Goal: Task Accomplishment & Management: Complete application form

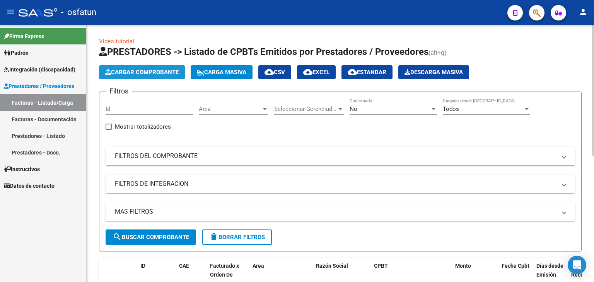
click at [161, 74] on span "Cargar Comprobante" at bounding box center [142, 72] width 74 height 7
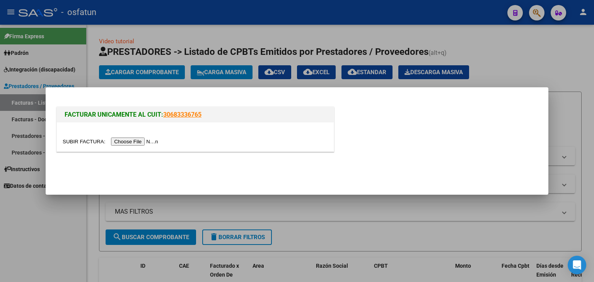
click at [116, 116] on span "FACTURAR UNICAMENTE AL CUIT:" at bounding box center [114, 114] width 99 height 7
click at [136, 133] on div at bounding box center [195, 137] width 277 height 29
click at [142, 140] on input "file" at bounding box center [112, 142] width 98 height 8
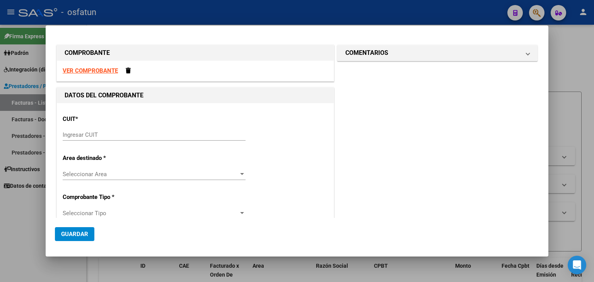
click at [95, 72] on strong "VER COMPROBANTE" at bounding box center [90, 70] width 55 height 7
click at [238, 13] on div at bounding box center [297, 141] width 594 height 282
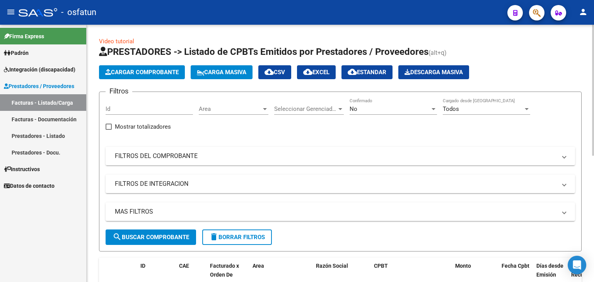
click at [134, 69] on span "Cargar Comprobante" at bounding box center [142, 72] width 74 height 7
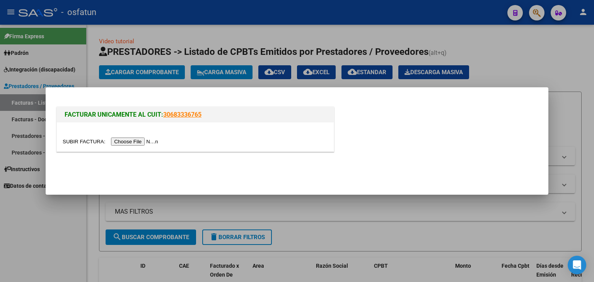
click at [130, 144] on input "file" at bounding box center [112, 142] width 98 height 8
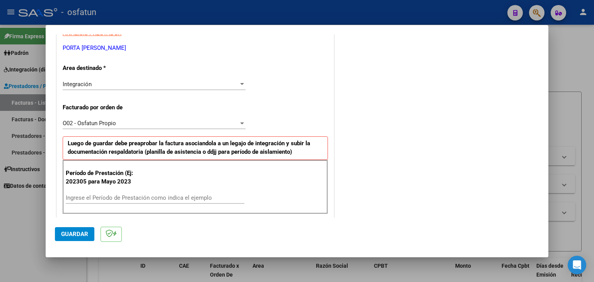
scroll to position [193, 0]
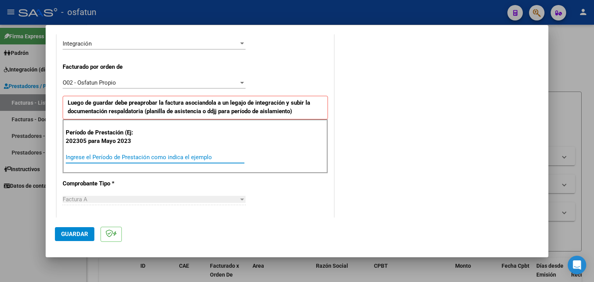
click at [79, 157] on input "Ingrese el Período de Prestación como indica el ejemplo" at bounding box center [155, 157] width 179 height 7
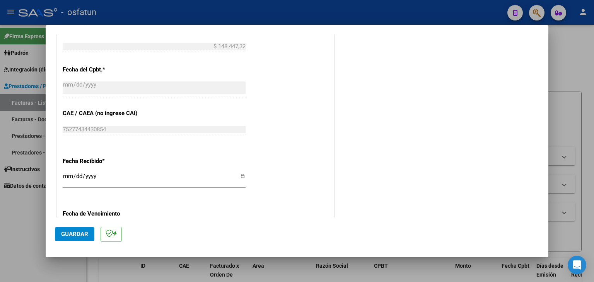
scroll to position [503, 0]
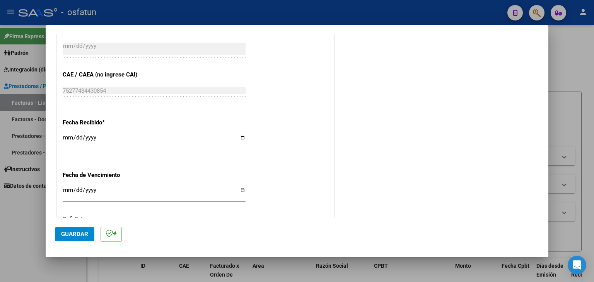
type input "202506"
click at [91, 247] on mat-dialog-actions "Guardar" at bounding box center [297, 233] width 484 height 31
drag, startPoint x: 67, startPoint y: 235, endPoint x: 328, endPoint y: 183, distance: 265.9
click at [68, 236] on span "Guardar" at bounding box center [74, 234] width 27 height 7
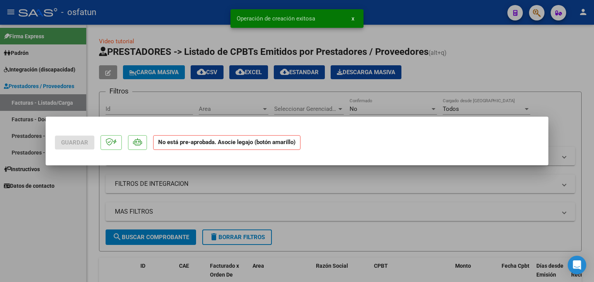
scroll to position [0, 0]
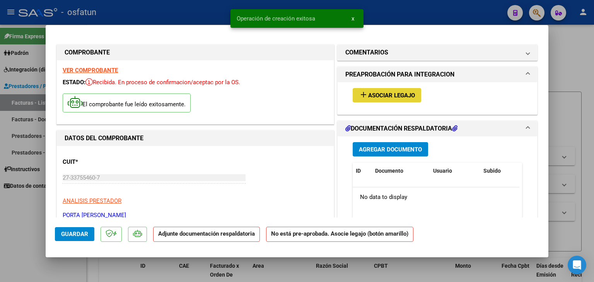
click at [388, 93] on span "Asociar Legajo" at bounding box center [391, 95] width 47 height 7
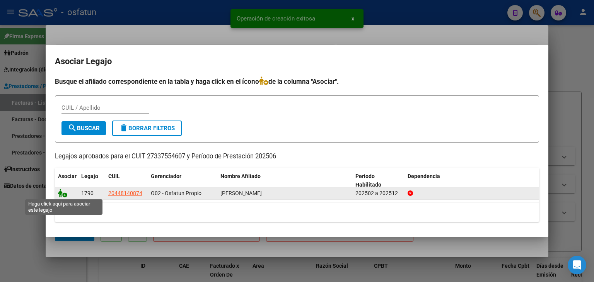
click at [62, 194] on icon at bounding box center [62, 193] width 9 height 9
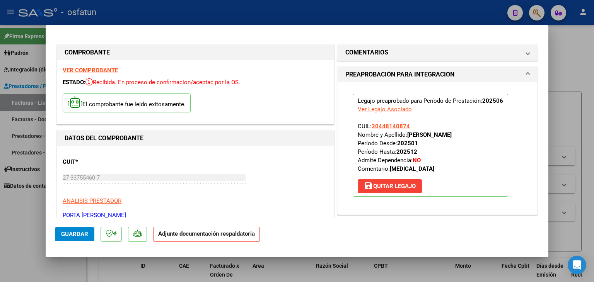
scroll to position [155, 0]
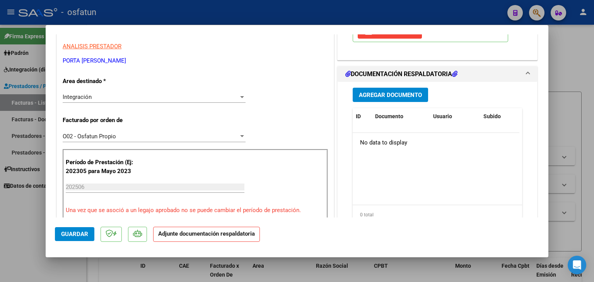
click at [374, 101] on button "Agregar Documento" at bounding box center [390, 95] width 75 height 14
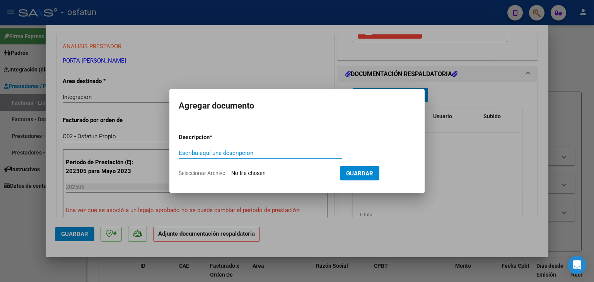
click at [220, 157] on input "Escriba aquí una descripcion" at bounding box center [260, 153] width 163 height 7
type input "ASISTENCIA"
click at [246, 171] on input "Seleccionar Archivo" at bounding box center [282, 173] width 103 height 7
type input "C:\fakepath\PLANILLA ASISTENCIA - [MEDICAL_DATA] - [DATE].pdf"
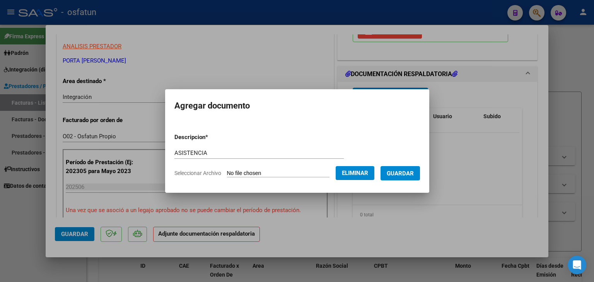
click at [404, 174] on span "Guardar" at bounding box center [400, 173] width 27 height 7
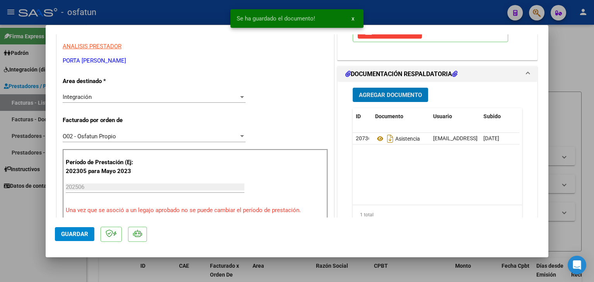
click at [409, 102] on div "Agregar Documento ID Documento Usuario Subido Acción 20736 Asistencia [EMAIL_AD…" at bounding box center [437, 159] width 181 height 154
click at [406, 97] on span "Agregar Documento" at bounding box center [390, 95] width 63 height 7
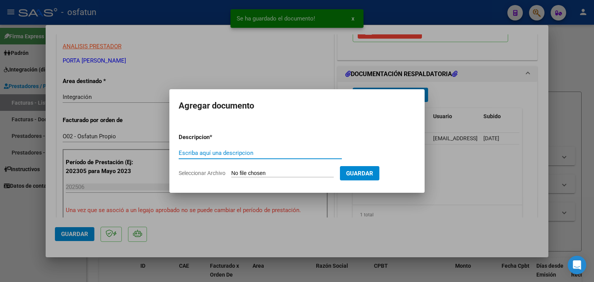
click at [283, 149] on div "Escriba aquí una descripcion" at bounding box center [260, 153] width 163 height 12
type input "A"
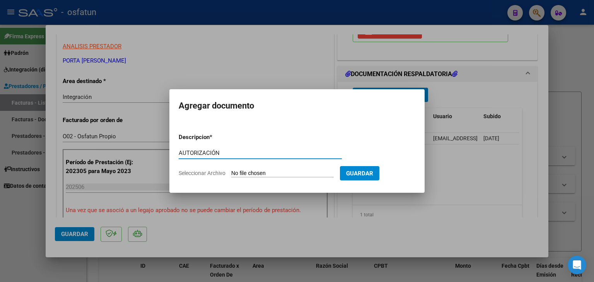
type input "AUTORIZACIÓN"
click at [282, 177] on input "Seleccionar Archivo" at bounding box center [282, 173] width 103 height 7
type input "C:\fakepath\PRESUPUESTO AUTORIZADO - [MEDICAL_DATA] - 2025.pdf"
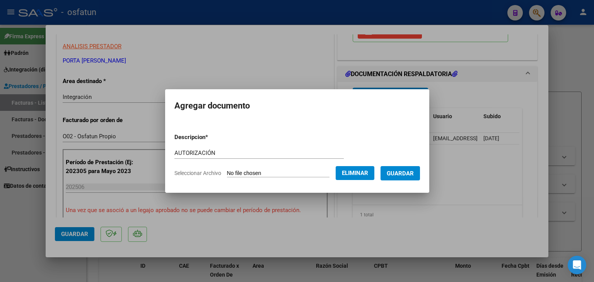
click at [403, 164] on form "Descripcion * AUTORIZACIÓN Escriba aquí una descripcion Seleccionar Archivo Eli…" at bounding box center [297, 155] width 246 height 56
click at [407, 171] on span "Guardar" at bounding box center [400, 173] width 27 height 7
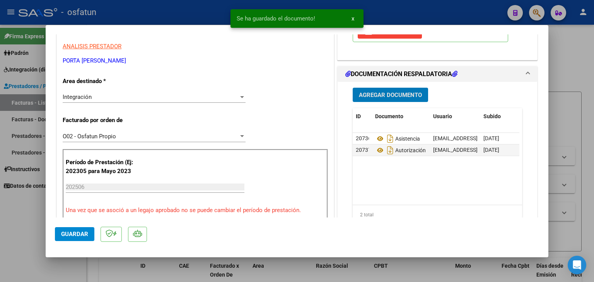
click at [368, 96] on span "Agregar Documento" at bounding box center [390, 95] width 63 height 7
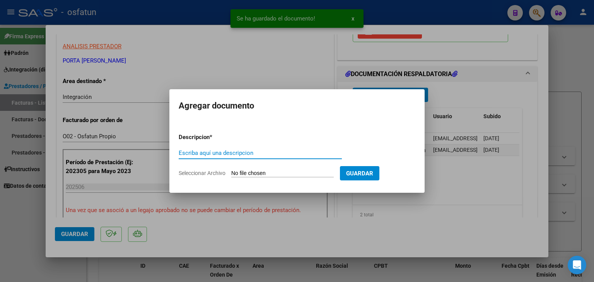
click at [287, 154] on input "Escriba aquí una descripcion" at bounding box center [260, 153] width 163 height 7
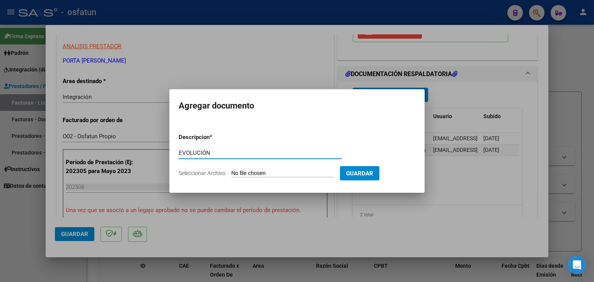
type input "EVOLUCIÓN"
click at [284, 176] on input "Seleccionar Archivo" at bounding box center [282, 173] width 103 height 7
type input "C:\fakepath\EVOLUCIÓN - [MEDICAL_DATA] - [DATE].pdf"
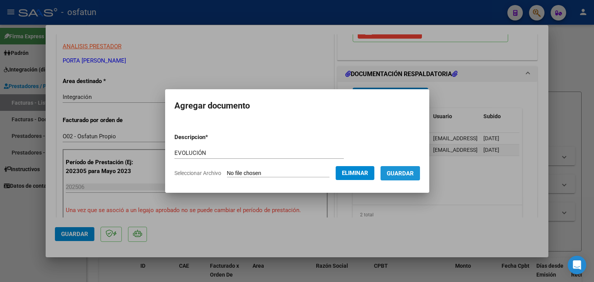
click at [411, 178] on button "Guardar" at bounding box center [400, 173] width 39 height 14
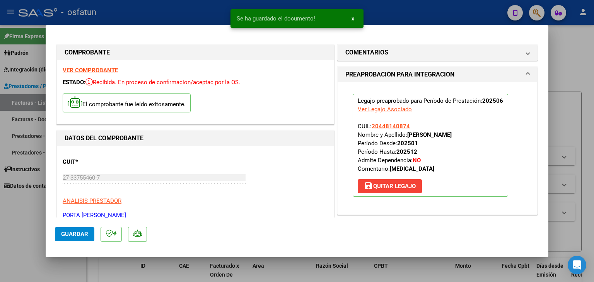
scroll to position [116, 0]
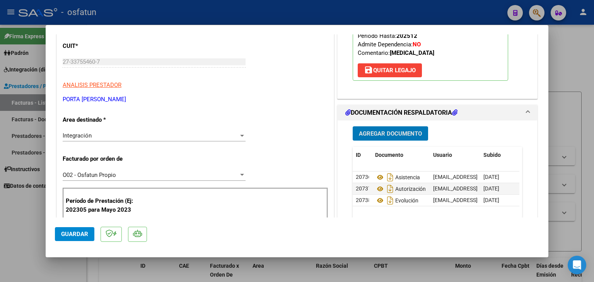
click at [252, 5] on div at bounding box center [297, 141] width 594 height 282
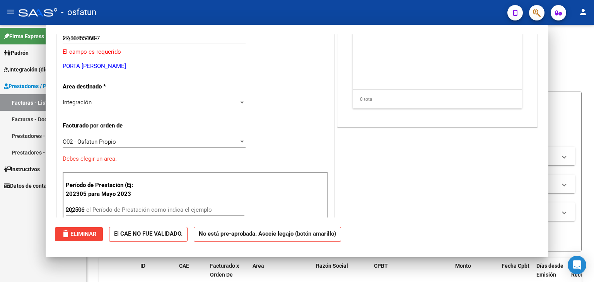
type input "$ 0,00"
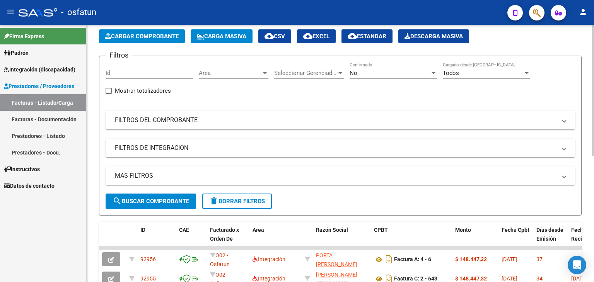
scroll to position [0, 0]
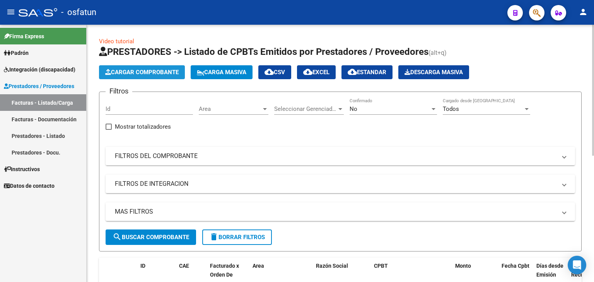
click at [147, 68] on button "Cargar Comprobante" at bounding box center [142, 72] width 86 height 14
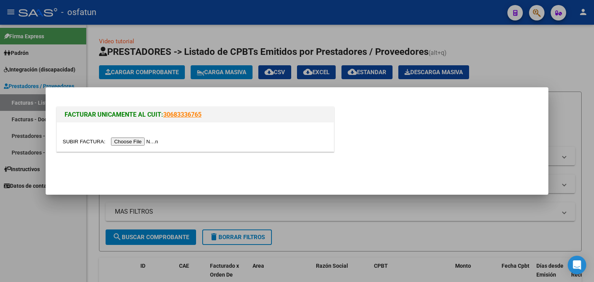
click at [147, 138] on input "file" at bounding box center [112, 142] width 98 height 8
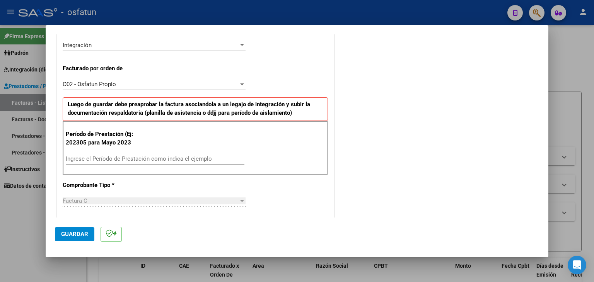
scroll to position [193, 0]
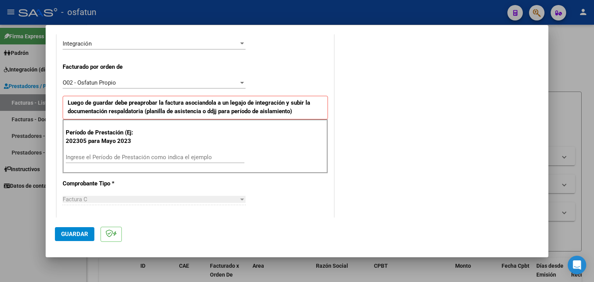
click at [150, 162] on div "Ingrese el Período de Prestación como indica el ejemplo" at bounding box center [155, 158] width 179 height 12
click at [153, 157] on input "Ingrese el Período de Prestación como indica el ejemplo" at bounding box center [155, 157] width 179 height 7
type input "202506"
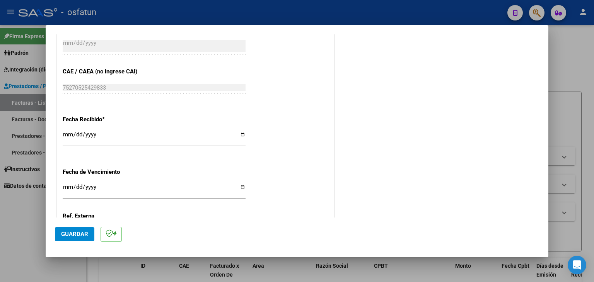
scroll to position [580, 0]
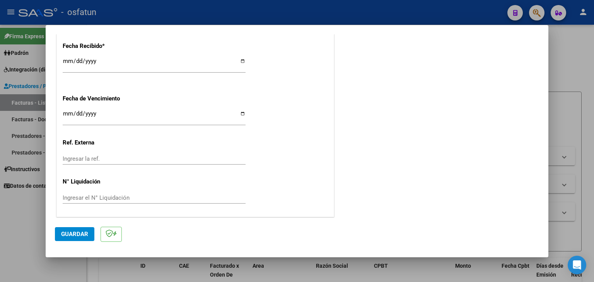
click at [91, 230] on button "Guardar" at bounding box center [74, 234] width 39 height 14
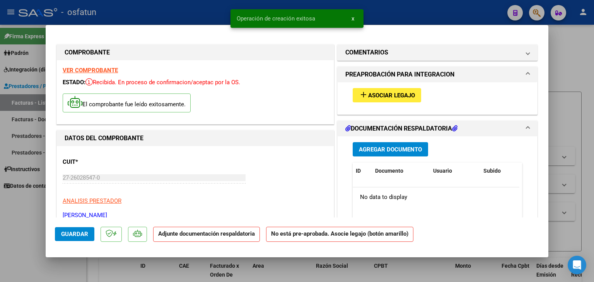
click at [380, 92] on span "Asociar Legajo" at bounding box center [391, 95] width 47 height 7
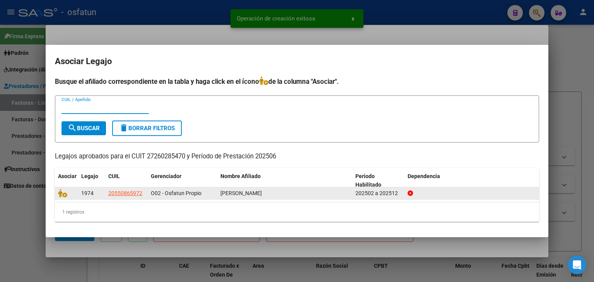
click at [59, 198] on datatable-body-cell at bounding box center [66, 194] width 23 height 12
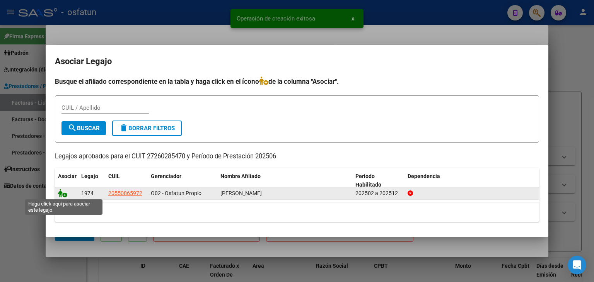
click at [64, 191] on icon at bounding box center [62, 193] width 9 height 9
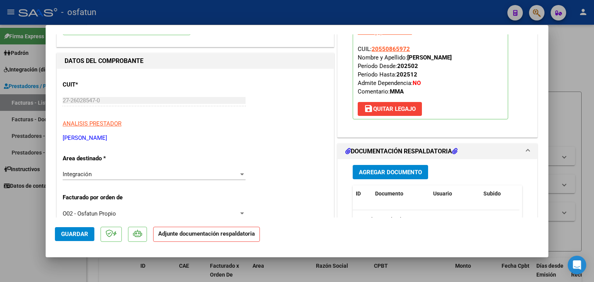
scroll to position [193, 0]
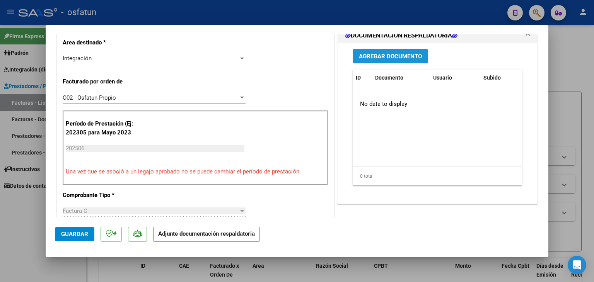
click at [376, 62] on button "Agregar Documento" at bounding box center [390, 56] width 75 height 14
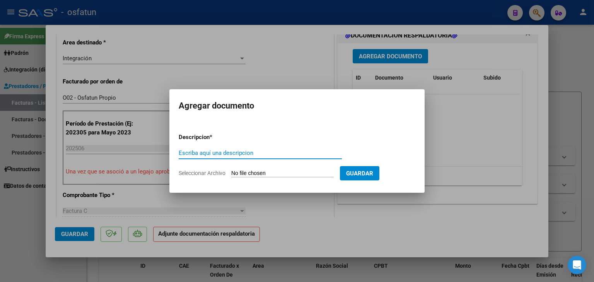
click at [226, 154] on input "Escriba aquí una descripcion" at bounding box center [260, 153] width 163 height 7
type input "ASISTENCIA"
click at [259, 177] on input "Seleccionar Archivo" at bounding box center [282, 173] width 103 height 7
type input "C:\fakepath\PLANILLA ASISTENCIA - MAESTRA DE AP - [DATE].png"
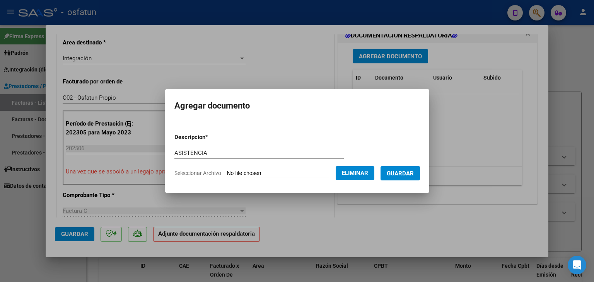
click at [402, 178] on button "Guardar" at bounding box center [400, 173] width 39 height 14
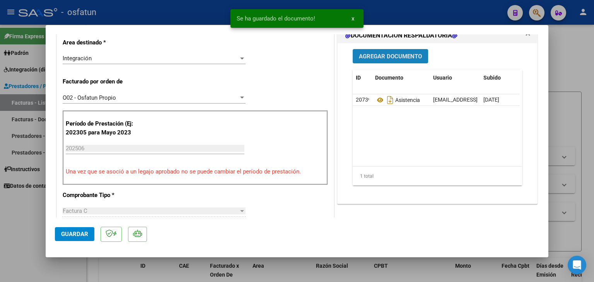
click at [381, 55] on span "Agregar Documento" at bounding box center [390, 56] width 63 height 7
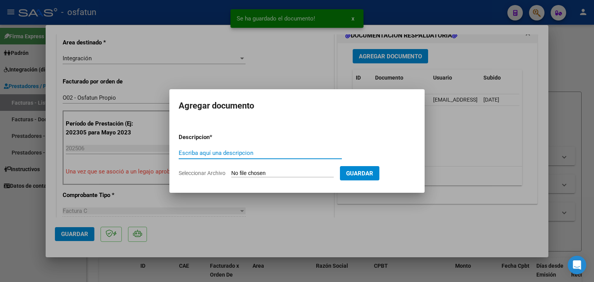
click at [245, 156] on input "Escriba aquí una descripcion" at bounding box center [260, 153] width 163 height 7
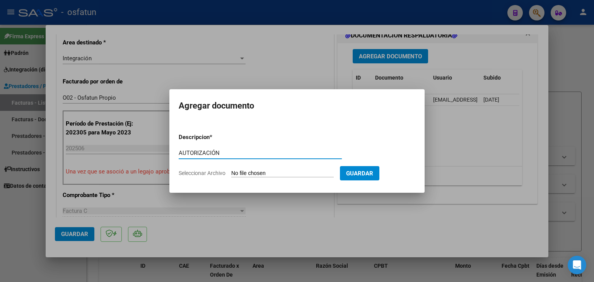
type input "AUTORIZACIÓN"
click at [267, 170] on app-file-uploader "Seleccionar Archivo" at bounding box center [259, 173] width 161 height 7
click at [257, 174] on input "Seleccionar Archivo" at bounding box center [282, 173] width 103 height 7
type input "C:\fakepath\PRESUPUESTO AUTORIZADO - MAESTRA DE AP - 2025.pdf"
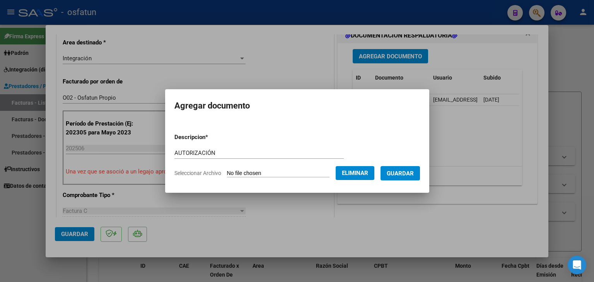
click at [420, 176] on button "Guardar" at bounding box center [400, 173] width 39 height 14
click at [275, 47] on div at bounding box center [297, 141] width 594 height 282
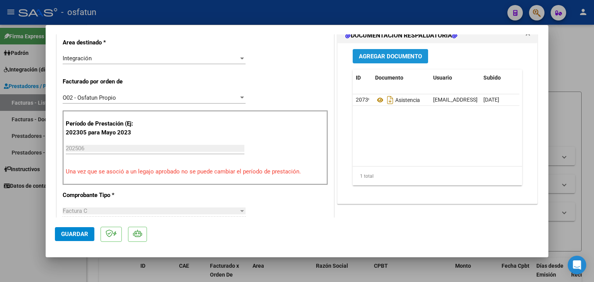
click at [392, 58] on span "Agregar Documento" at bounding box center [390, 56] width 63 height 7
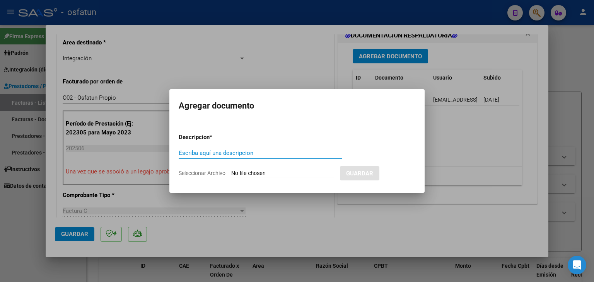
click at [253, 151] on input "Escriba aquí una descripcion" at bounding box center [260, 153] width 163 height 7
type input "AUTORIZACIÓN"
click at [251, 174] on input "Seleccionar Archivo" at bounding box center [282, 173] width 103 height 7
type input "C:\fakepath\PRESUPUESTO AUTORIZADO - MAESTRA DE AP - 2025.pdf"
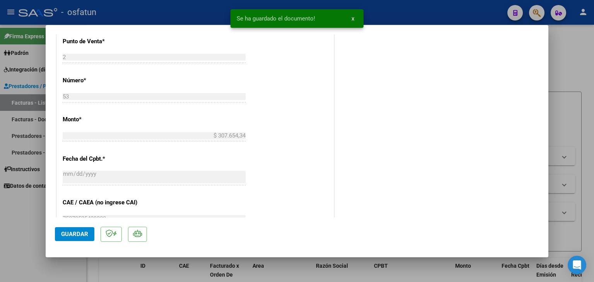
scroll to position [426, 0]
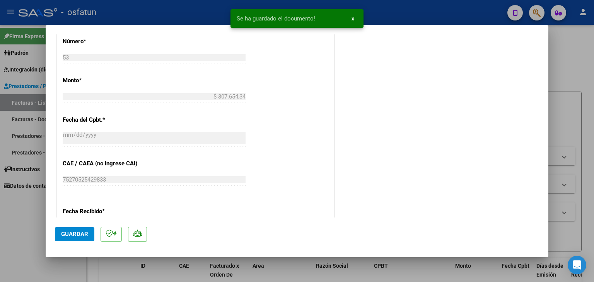
click at [84, 238] on button "Guardar" at bounding box center [74, 234] width 39 height 14
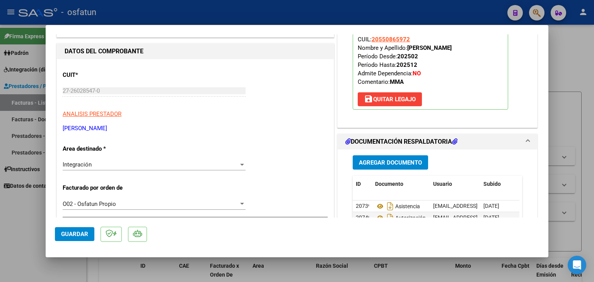
scroll to position [0, 0]
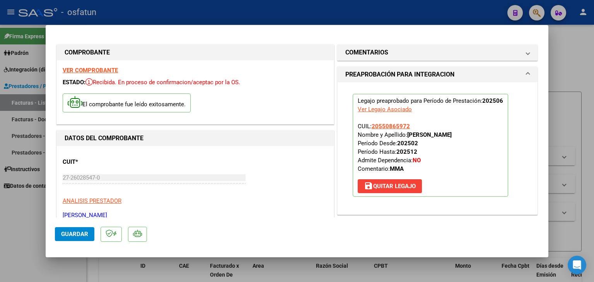
click at [301, 14] on div at bounding box center [297, 141] width 594 height 282
type input "$ 0,00"
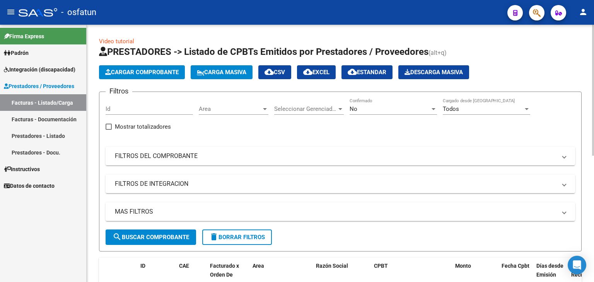
click at [158, 70] on span "Cargar Comprobante" at bounding box center [142, 72] width 74 height 7
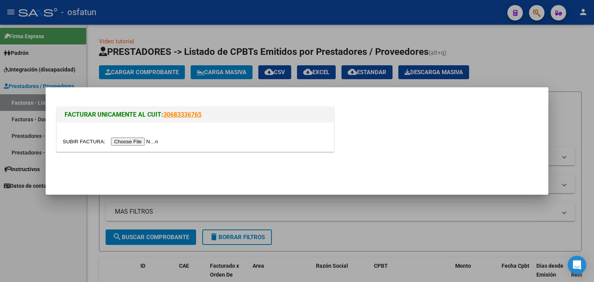
click at [156, 146] on div at bounding box center [195, 137] width 277 height 29
click at [152, 140] on input "file" at bounding box center [112, 142] width 98 height 8
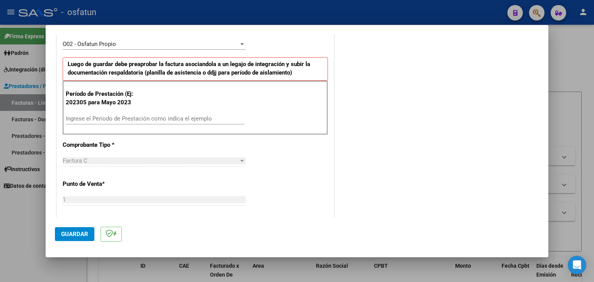
scroll to position [193, 0]
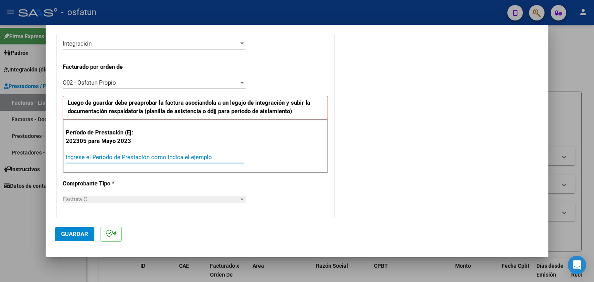
click at [146, 157] on input "Ingrese el Período de Prestación como indica el ejemplo" at bounding box center [155, 157] width 179 height 7
type input "202506"
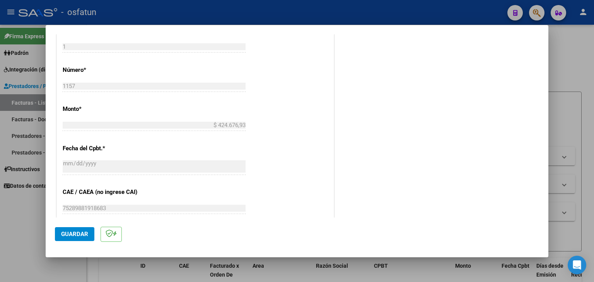
scroll to position [387, 0]
click at [87, 241] on button "Guardar" at bounding box center [74, 234] width 39 height 14
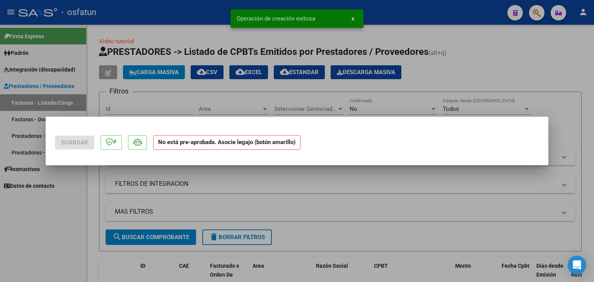
scroll to position [0, 0]
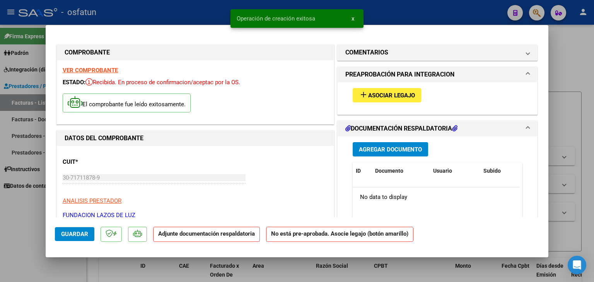
click at [377, 85] on div "add Asociar Legajo" at bounding box center [437, 95] width 181 height 26
click at [380, 94] on span "Asociar Legajo" at bounding box center [391, 95] width 47 height 7
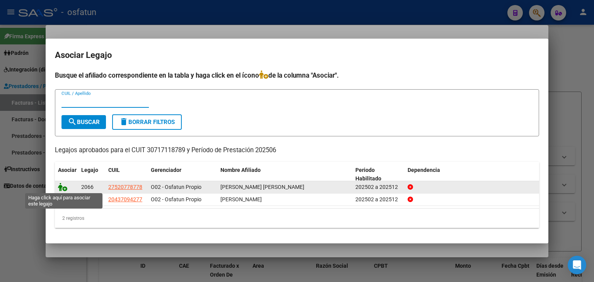
click at [62, 186] on icon at bounding box center [62, 187] width 9 height 9
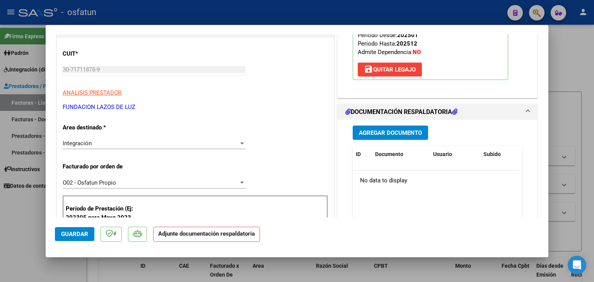
scroll to position [155, 0]
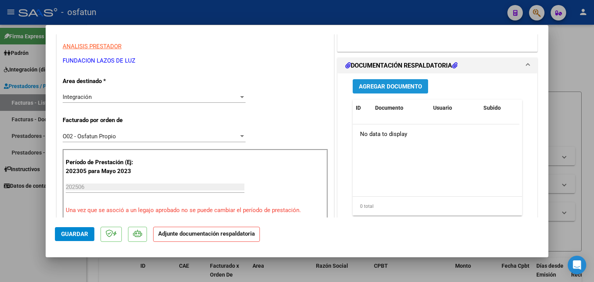
click at [370, 87] on span "Agregar Documento" at bounding box center [390, 86] width 63 height 7
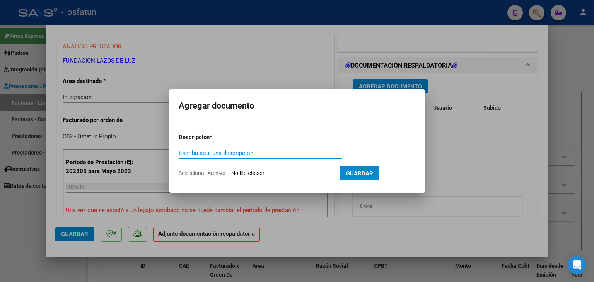
click at [210, 157] on input "Escriba aquí una descripcion" at bounding box center [260, 153] width 163 height 7
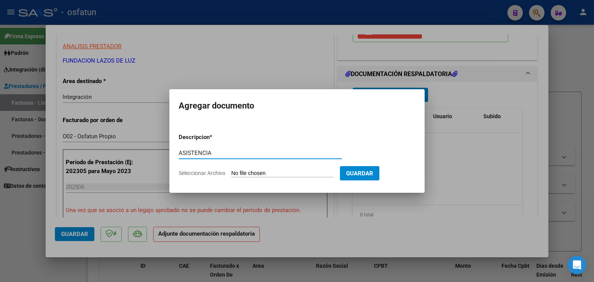
type input "ASISTENCIA"
click at [268, 173] on input "Seleccionar Archivo" at bounding box center [282, 173] width 103 height 7
type input "C:\fakepath\PLANILLA ASISTENCIA - JORNADA SIMPLE - [DATE].pdf"
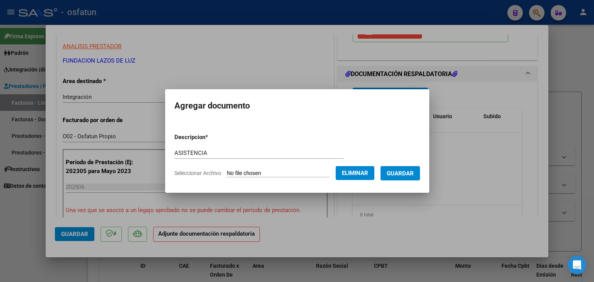
click at [404, 179] on button "Guardar" at bounding box center [400, 173] width 39 height 14
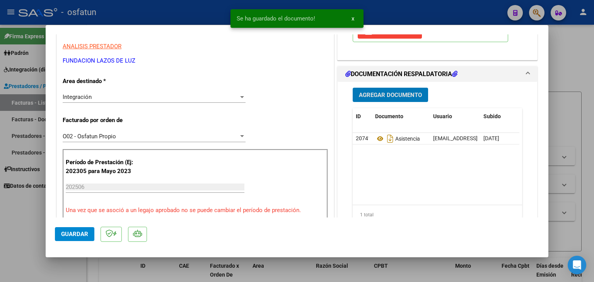
click at [410, 94] on span "Agregar Documento" at bounding box center [390, 95] width 63 height 7
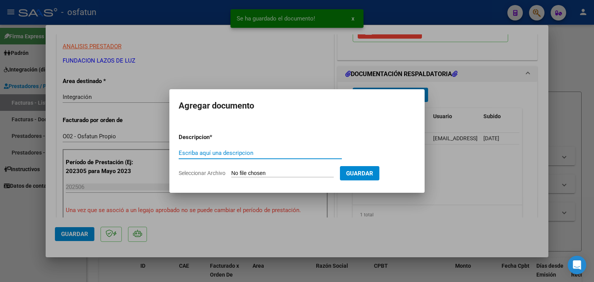
click at [224, 156] on input "Escriba aquí una descripcion" at bounding box center [260, 153] width 163 height 7
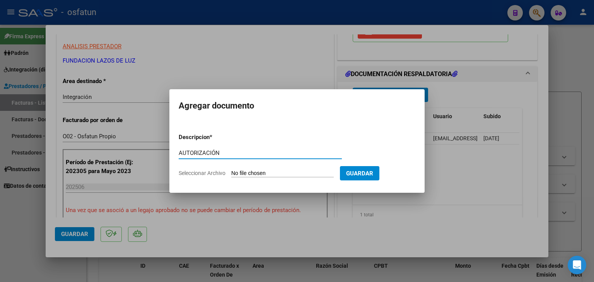
type input "AUTORIZACIÓN"
click at [255, 172] on input "Seleccionar Archivo" at bounding box center [282, 173] width 103 height 7
type input "C:\fakepath\PRESUPUESTO AUTORIZADO - JORNADA SIMPLE - 2025.pdf"
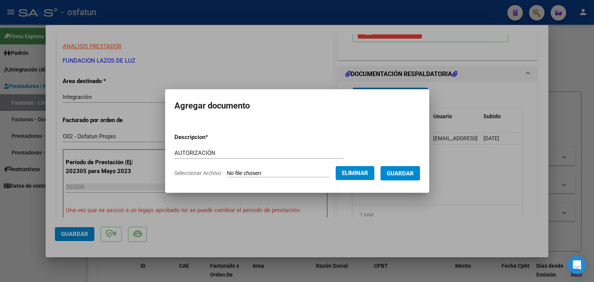
click at [419, 167] on button "Guardar" at bounding box center [400, 173] width 39 height 14
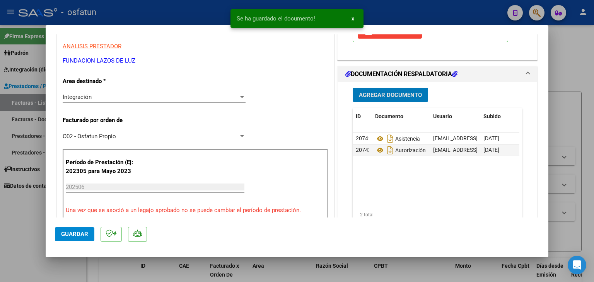
click at [376, 95] on span "Agregar Documento" at bounding box center [390, 95] width 63 height 7
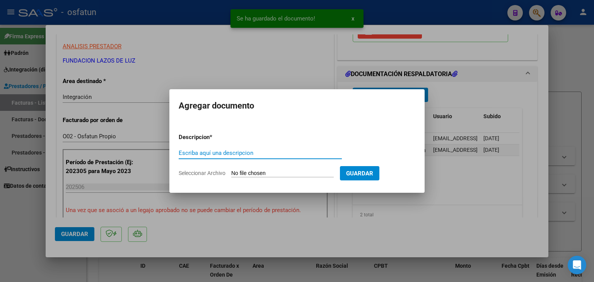
click at [227, 152] on input "Escriba aquí una descripcion" at bounding box center [260, 153] width 163 height 7
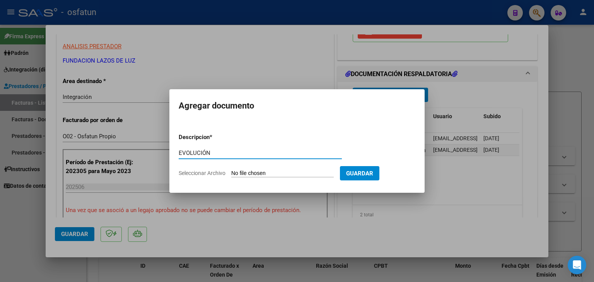
type input "EVOLUCIÓN"
click at [247, 171] on input "Seleccionar Archivo" at bounding box center [282, 173] width 103 height 7
type input "C:\fakepath\EVOLUCIÓN - JORNADA SIMPLE - [DATE].pdf"
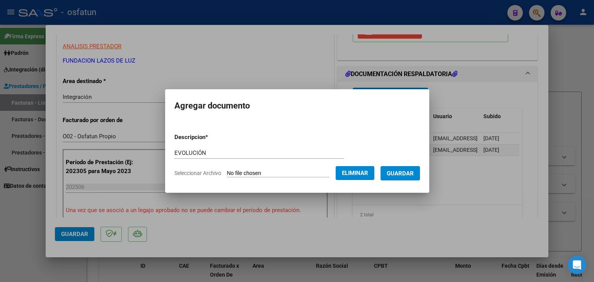
click at [414, 176] on span "Guardar" at bounding box center [400, 173] width 27 height 7
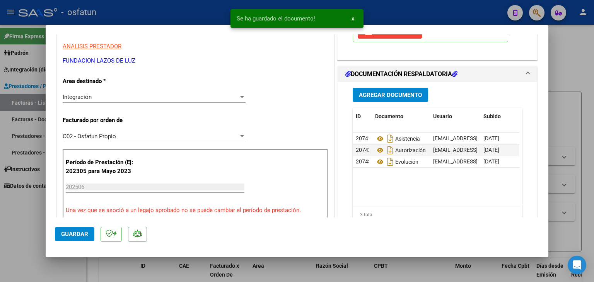
click at [219, 22] on div at bounding box center [297, 141] width 594 height 282
type input "$ 0,00"
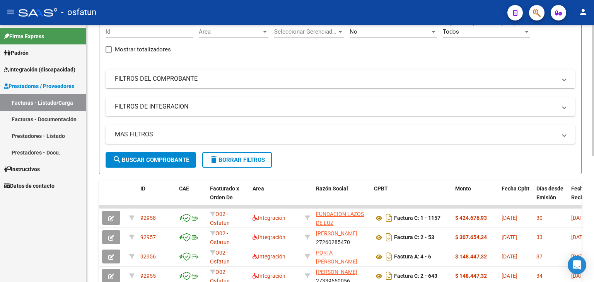
scroll to position [0, 0]
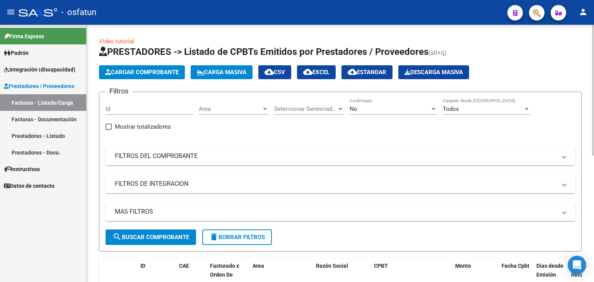
click at [126, 64] on app-list-header "PRESTADORES -> Listado de CPBTs Emitidos por Prestadores / Proveedores (alt+q) …" at bounding box center [340, 149] width 483 height 206
click at [150, 77] on button "Cargar Comprobante" at bounding box center [142, 72] width 86 height 14
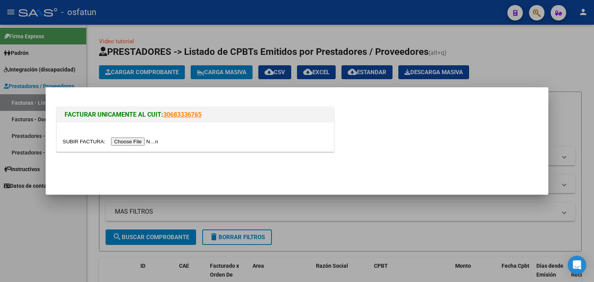
click at [142, 142] on input "file" at bounding box center [112, 142] width 98 height 8
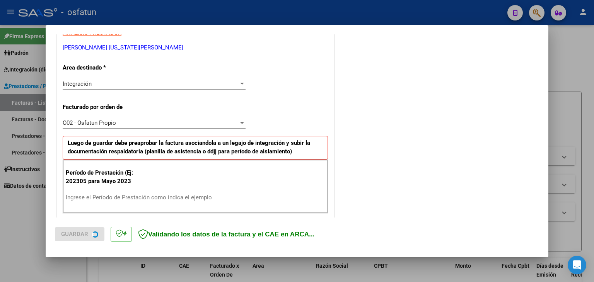
scroll to position [155, 0]
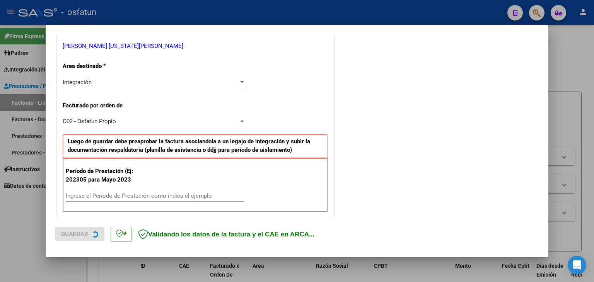
click at [121, 193] on input "Ingrese el Período de Prestación como indica el ejemplo" at bounding box center [155, 196] width 179 height 7
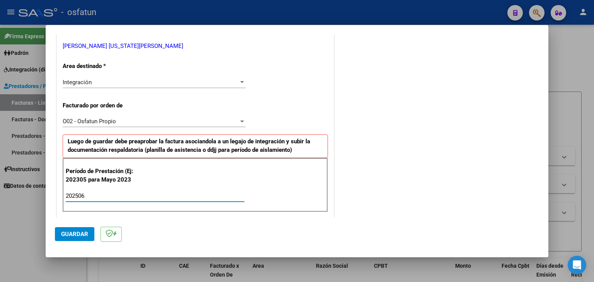
type input "202506"
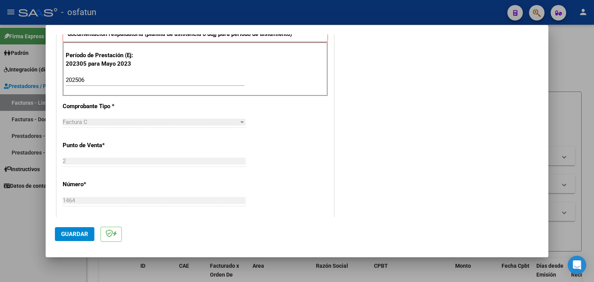
scroll to position [348, 0]
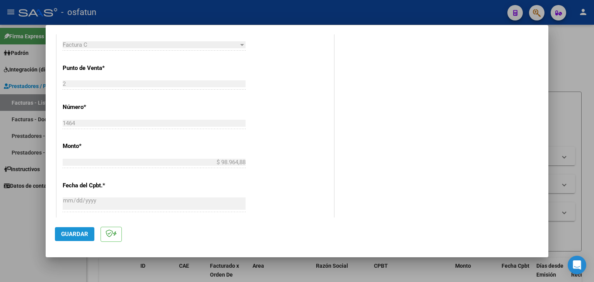
click at [81, 233] on span "Guardar" at bounding box center [74, 234] width 27 height 7
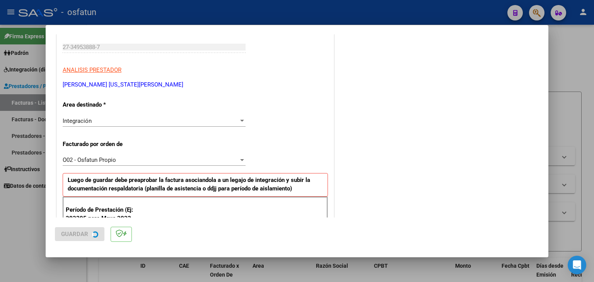
scroll to position [0, 0]
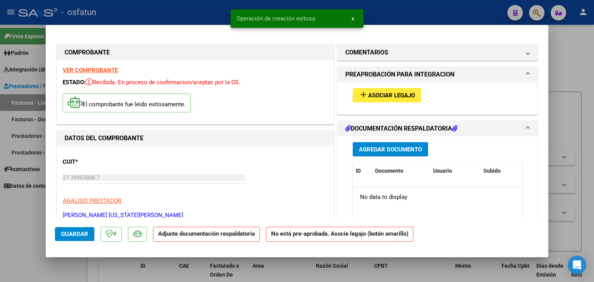
click at [369, 106] on div "add Asociar Legajo" at bounding box center [437, 95] width 181 height 26
click at [372, 100] on button "add Asociar Legajo" at bounding box center [387, 95] width 68 height 14
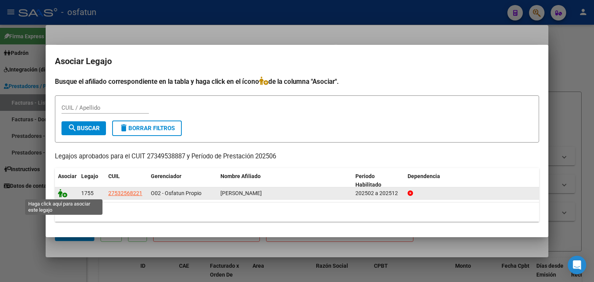
click at [61, 194] on icon at bounding box center [62, 193] width 9 height 9
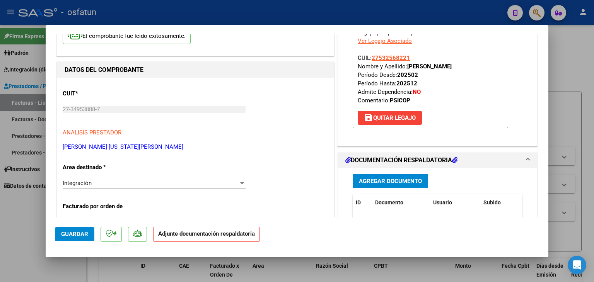
scroll to position [77, 0]
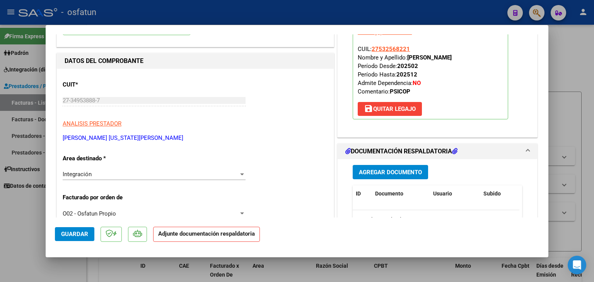
click at [394, 174] on span "Agregar Documento" at bounding box center [390, 172] width 63 height 7
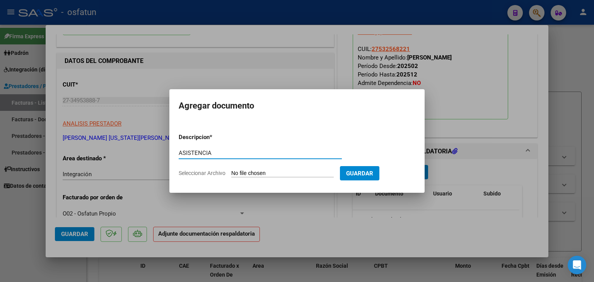
type input "ASISTENCIA"
click at [269, 174] on input "Seleccionar Archivo" at bounding box center [282, 173] width 103 height 7
type input "C:\fakepath\FACTURA N° 2-1464 - PSICOPE - [DATE].pdf"
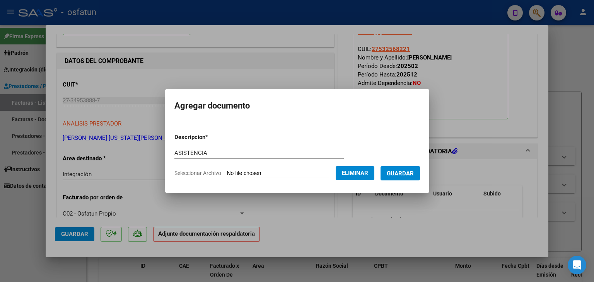
click at [393, 171] on span "Guardar" at bounding box center [400, 173] width 27 height 7
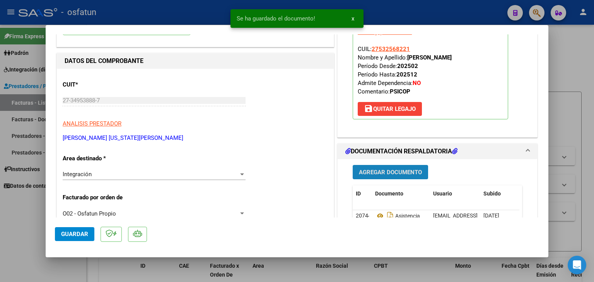
click at [380, 166] on button "Agregar Documento" at bounding box center [390, 172] width 75 height 14
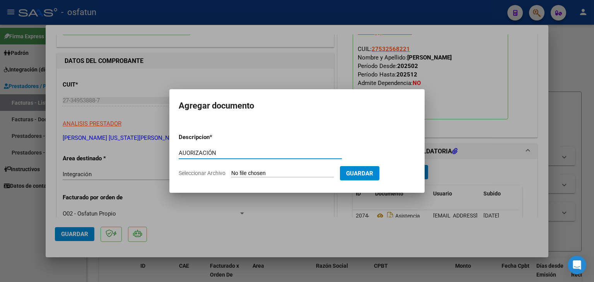
type input "AUORIZACIÓN"
click at [282, 174] on input "Seleccionar Archivo" at bounding box center [282, 173] width 103 height 7
type input "C:\fakepath\PRESUPUESTO AURTORIZADO - PSICOPE - 2025.pdf"
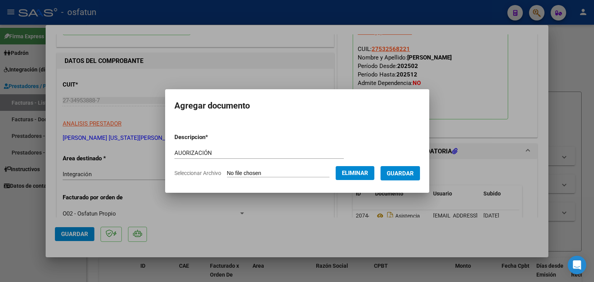
click at [403, 169] on button "Guardar" at bounding box center [400, 173] width 39 height 14
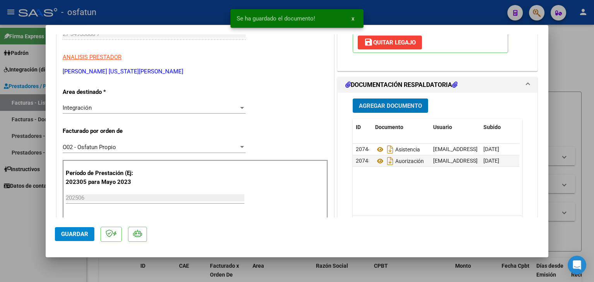
scroll to position [155, 0]
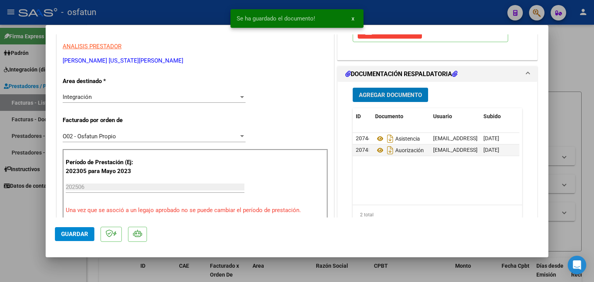
click at [73, 229] on button "Guardar" at bounding box center [74, 234] width 39 height 14
click at [183, 9] on div at bounding box center [297, 141] width 594 height 282
type input "$ 0,00"
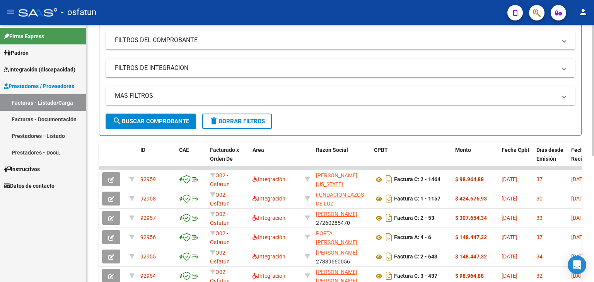
scroll to position [39, 0]
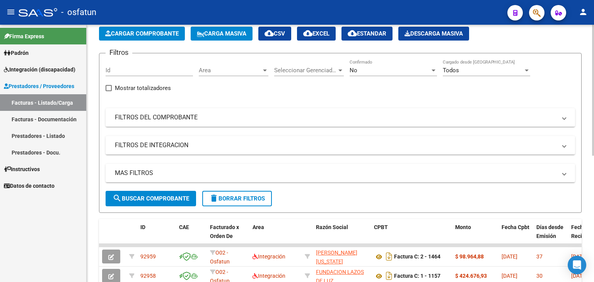
click at [119, 33] on span "Cargar Comprobante" at bounding box center [142, 33] width 74 height 7
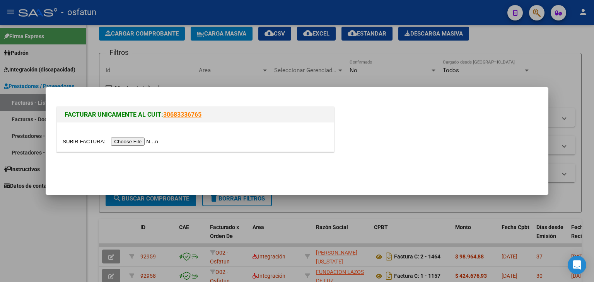
click at [150, 141] on input "file" at bounding box center [112, 142] width 98 height 8
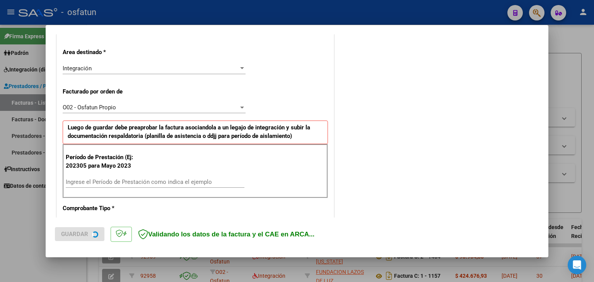
scroll to position [193, 0]
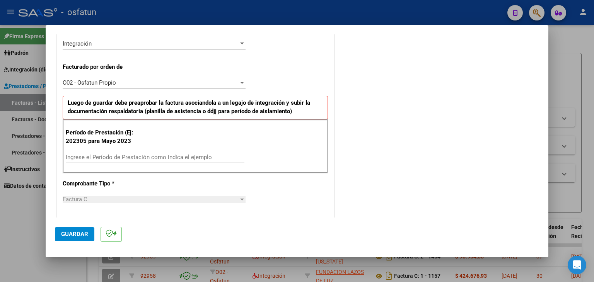
click at [108, 150] on div "Período de Prestación (Ej: 202305 para [DATE] Ingrese el Período de Prestación …" at bounding box center [195, 147] width 265 height 54
click at [114, 161] on div "Ingrese el Período de Prestación como indica el ejemplo" at bounding box center [155, 158] width 179 height 12
type input "202506"
click at [76, 230] on button "Guardar" at bounding box center [74, 234] width 39 height 14
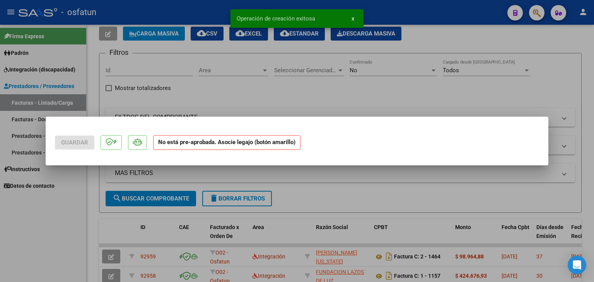
scroll to position [0, 0]
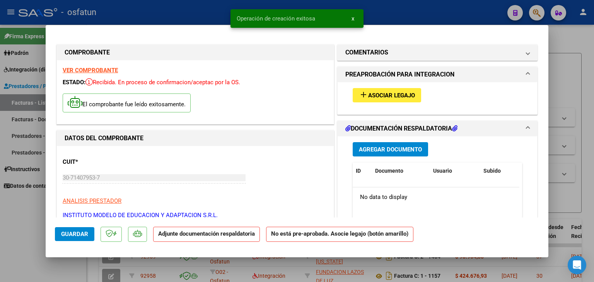
click at [387, 101] on button "add Asociar Legajo" at bounding box center [387, 95] width 68 height 14
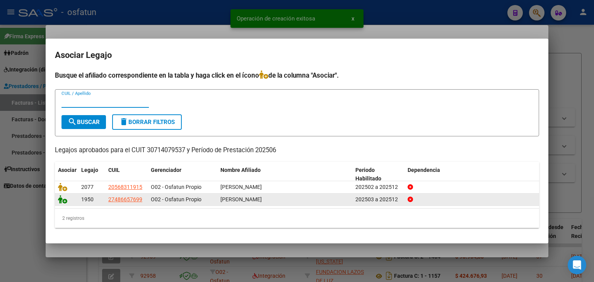
click at [60, 200] on icon at bounding box center [62, 199] width 9 height 9
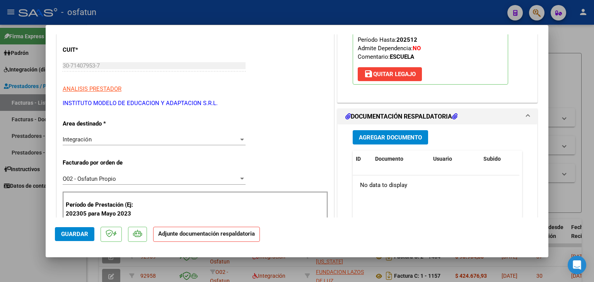
scroll to position [116, 0]
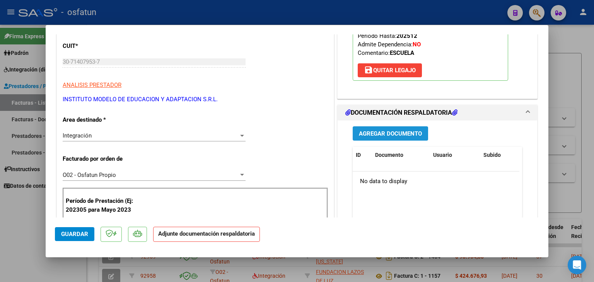
click at [379, 137] on span "Agregar Documento" at bounding box center [390, 133] width 63 height 7
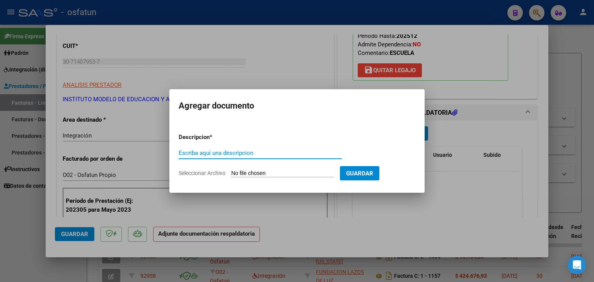
click at [264, 157] on input "Escriba aquí una descripcion" at bounding box center [260, 153] width 163 height 7
type input "ASISTENCIA"
click at [262, 177] on input "Seleccionar Archivo" at bounding box center [282, 173] width 103 height 7
type input "C:\fakepath\PLANILLA ASISTENCIA - JORNADA SIMPLE - [DATE].pdf"
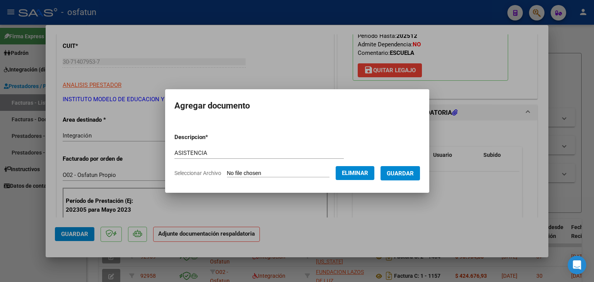
click at [409, 180] on button "Guardar" at bounding box center [400, 173] width 39 height 14
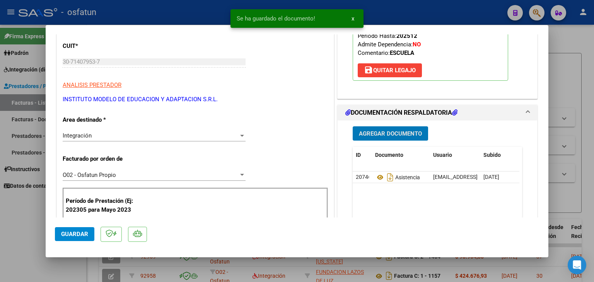
click at [369, 137] on button "Agregar Documento" at bounding box center [390, 134] width 75 height 14
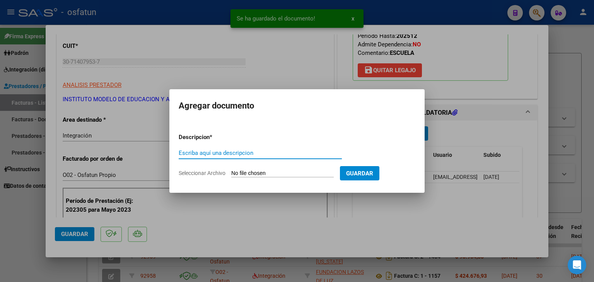
click at [255, 155] on input "Escriba aquí una descripcion" at bounding box center [260, 153] width 163 height 7
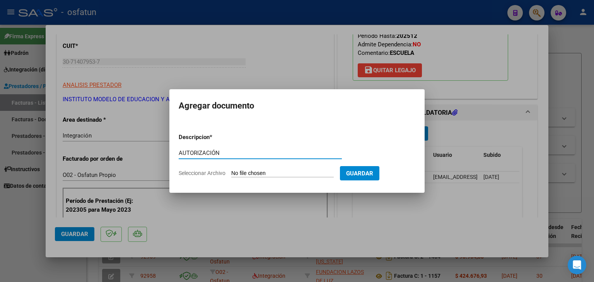
type input "AUTORIZACIÓN"
click at [270, 176] on input "Seleccionar Archivo" at bounding box center [282, 173] width 103 height 7
type input "C:\fakepath\PRESUPUESTO AUTORIZADO - JORNADA SIMPLE - [DATE].pdf"
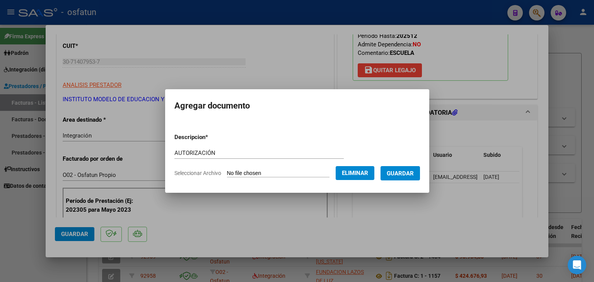
click at [409, 177] on span "Guardar" at bounding box center [400, 173] width 27 height 7
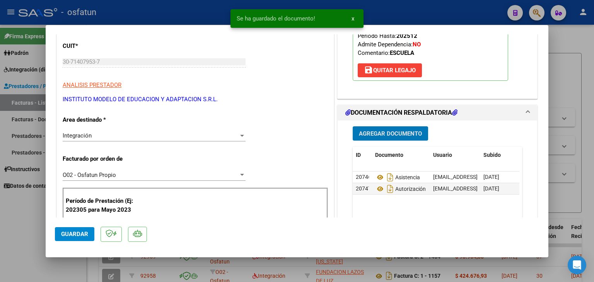
click at [208, 13] on div at bounding box center [297, 141] width 594 height 282
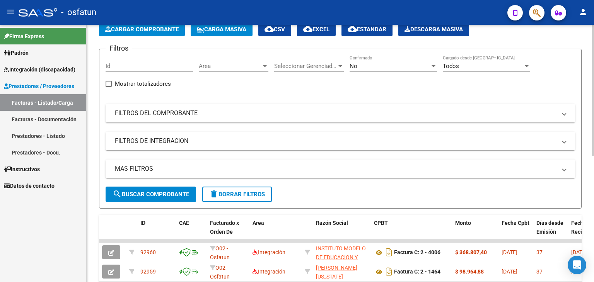
scroll to position [0, 0]
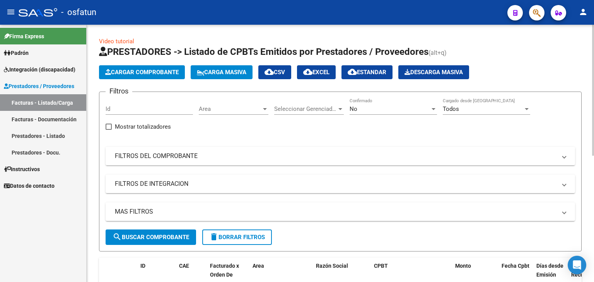
click at [147, 67] on button "Cargar Comprobante" at bounding box center [142, 72] width 86 height 14
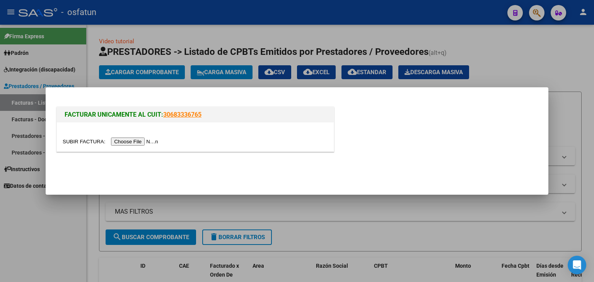
click at [143, 136] on div at bounding box center [195, 137] width 277 height 29
click at [133, 140] on input "file" at bounding box center [112, 142] width 98 height 8
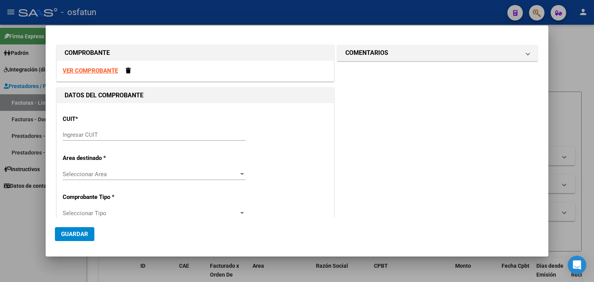
click at [96, 70] on strong "VER COMPROBANTE" at bounding box center [90, 70] width 55 height 7
click at [80, 130] on div "Ingresar CUIT" at bounding box center [154, 135] width 183 height 12
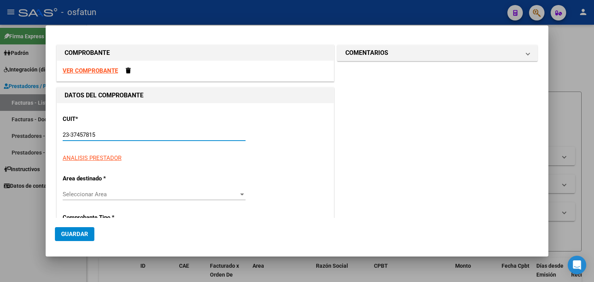
type input "23-37457815-4"
type input "1"
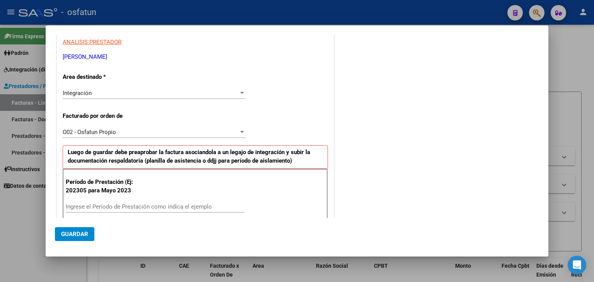
scroll to position [193, 0]
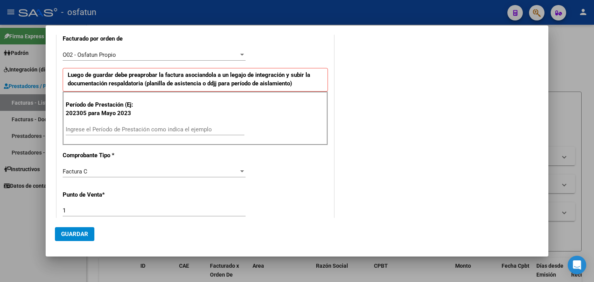
type input "23-37457815-4"
click at [94, 127] on input "Ingrese el Período de Prestación como indica el ejemplo" at bounding box center [155, 129] width 179 height 7
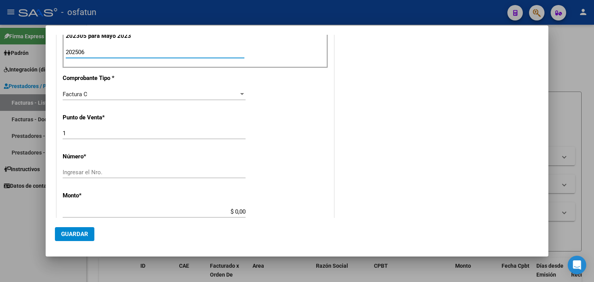
scroll to position [310, 0]
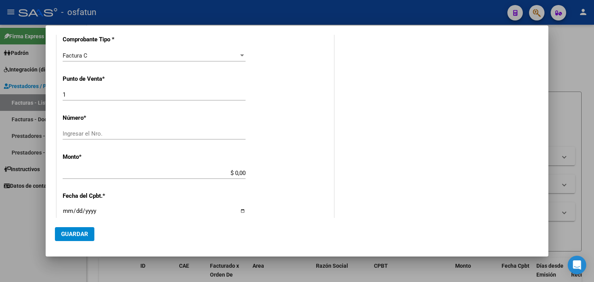
type input "202506"
click at [84, 139] on div "Ingresar el Nro." at bounding box center [154, 137] width 183 height 19
click at [111, 133] on input "Ingresar el Nro." at bounding box center [154, 133] width 183 height 7
type input "50"
click at [120, 175] on input "$ 0,00" at bounding box center [154, 173] width 183 height 7
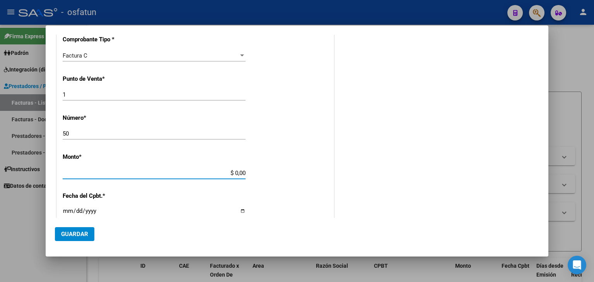
type input "$ 307.654,34"
type input "[DATE]"
type input "75284861027815"
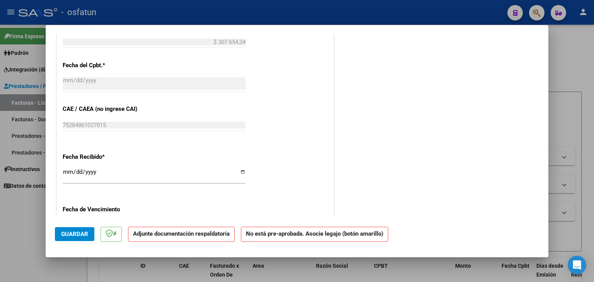
scroll to position [464, 0]
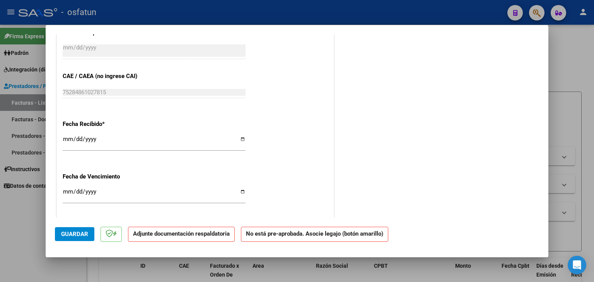
click at [80, 236] on span "Guardar" at bounding box center [74, 234] width 27 height 7
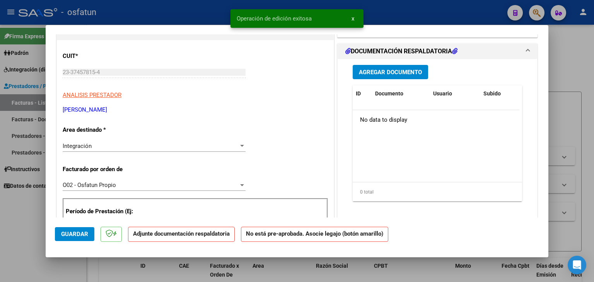
scroll to position [0, 0]
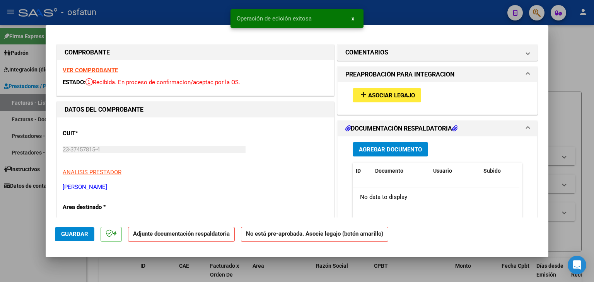
click at [401, 98] on span "Asociar Legajo" at bounding box center [391, 95] width 47 height 7
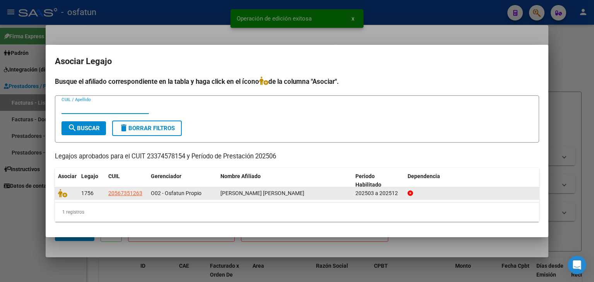
click at [62, 197] on div at bounding box center [66, 193] width 17 height 9
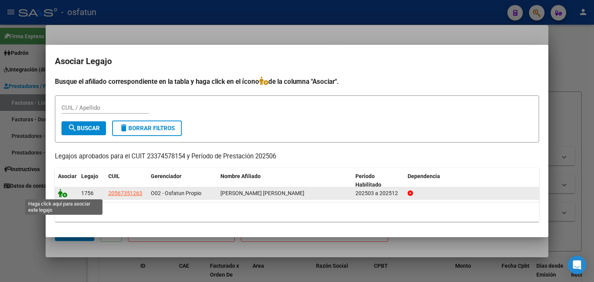
click at [63, 190] on icon at bounding box center [62, 193] width 9 height 9
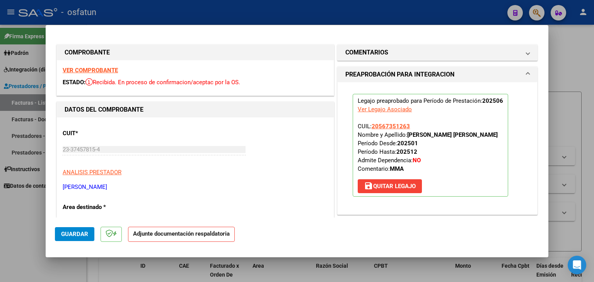
scroll to position [193, 0]
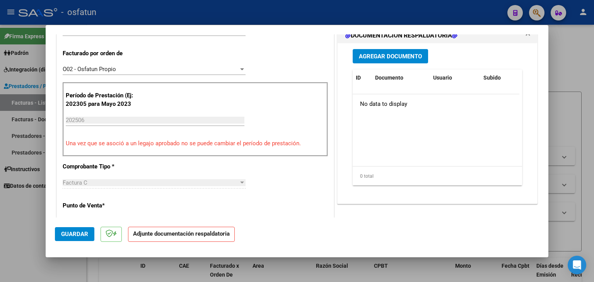
click at [389, 63] on button "Agregar Documento" at bounding box center [390, 56] width 75 height 14
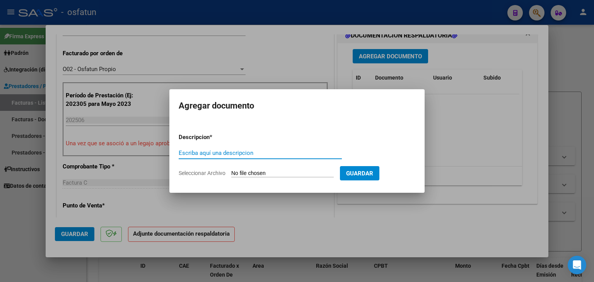
click at [211, 157] on input "Escriba aquí una descripcion" at bounding box center [260, 153] width 163 height 7
type input "ASISTENCIA"
click at [264, 173] on input "Seleccionar Archivo" at bounding box center [282, 173] width 103 height 7
type input "C:\fakepath\PLANILLA ASISTENCIA - MAESTRA DE AP - [DATE].jpeg"
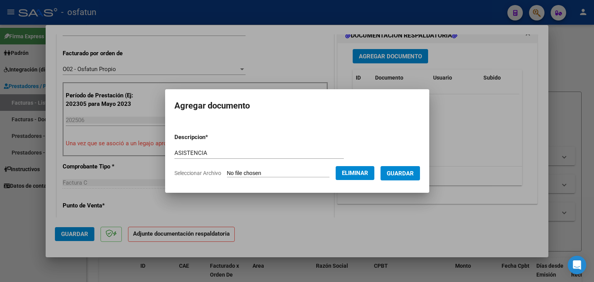
click at [414, 177] on span "Guardar" at bounding box center [400, 173] width 27 height 7
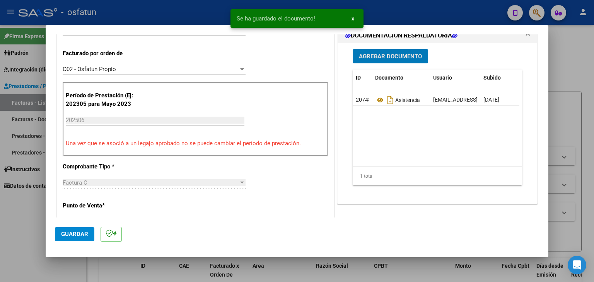
click at [375, 60] on span "Agregar Documento" at bounding box center [390, 56] width 63 height 7
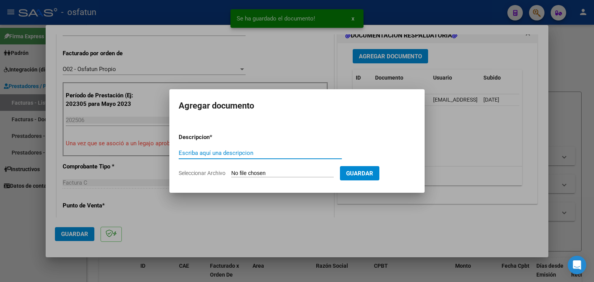
click at [217, 150] on input "Escriba aquí una descripcion" at bounding box center [260, 153] width 163 height 7
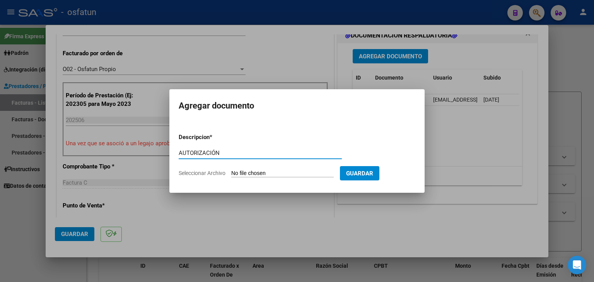
type input "AUTORIZACIÓN"
click at [286, 175] on input "Seleccionar Archivo" at bounding box center [282, 173] width 103 height 7
click at [305, 60] on div at bounding box center [297, 141] width 594 height 282
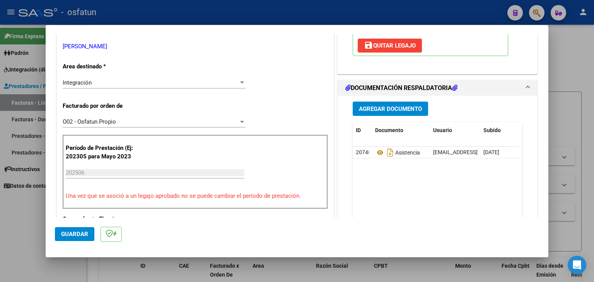
scroll to position [155, 0]
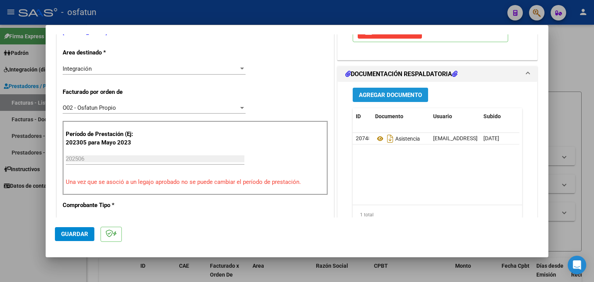
click at [383, 99] on span "Agregar Documento" at bounding box center [390, 95] width 63 height 7
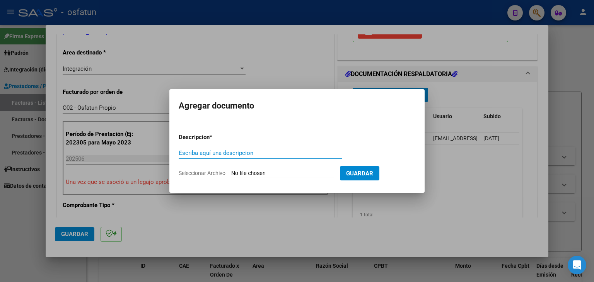
click at [212, 153] on input "Escriba aquí una descripcion" at bounding box center [260, 153] width 163 height 7
type input "AUTORIZACIÓN"
click at [243, 168] on form "Descripcion * AUTORIZACIÓN Escriba aquí una descripcion Seleccionar Archivo Gua…" at bounding box center [297, 155] width 237 height 56
click at [242, 173] on input "Seleccionar Archivo" at bounding box center [282, 173] width 103 height 7
click at [286, 171] on input "Seleccionar Archivo" at bounding box center [282, 173] width 103 height 7
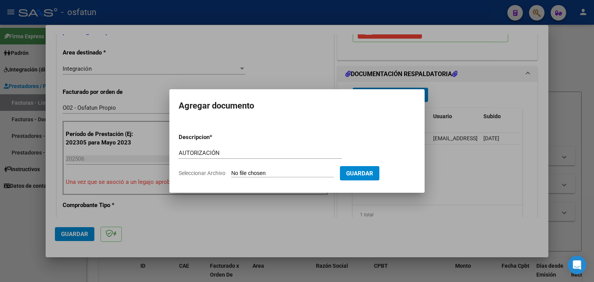
type input "C:\fakepath\PRESUPUESTO AUTORIZADO - MAESTRA DE AP - [DATE].pdf"
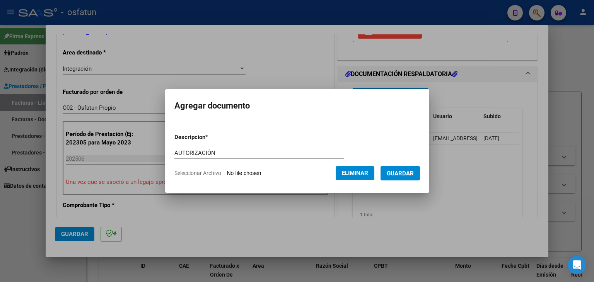
click at [420, 175] on button "Guardar" at bounding box center [400, 173] width 39 height 14
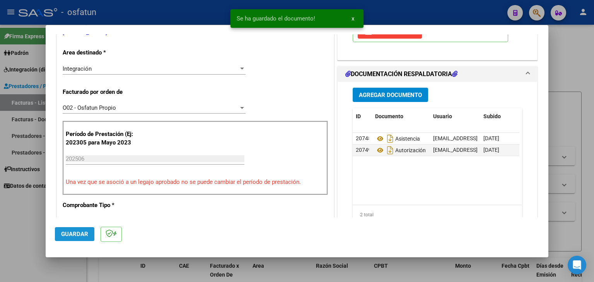
click at [79, 230] on button "Guardar" at bounding box center [74, 234] width 39 height 14
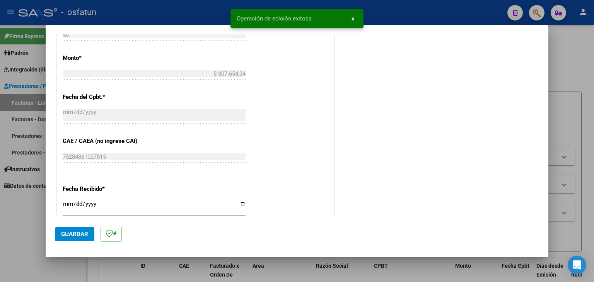
scroll to position [464, 0]
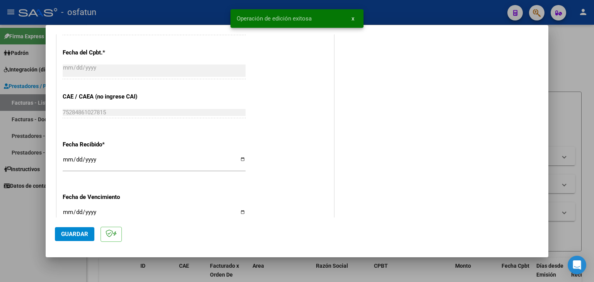
click at [187, 1] on div at bounding box center [297, 141] width 594 height 282
type input "$ 0,00"
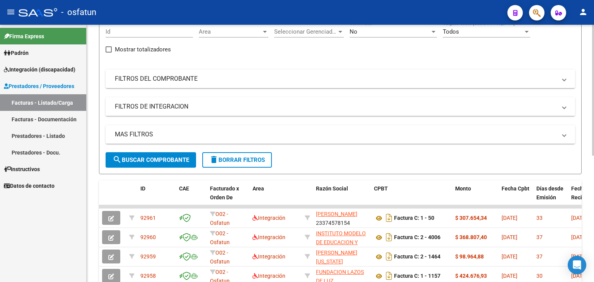
scroll to position [0, 0]
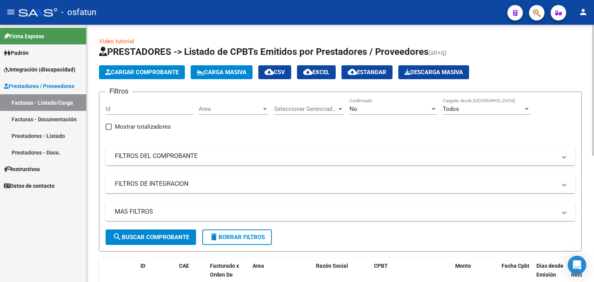
click at [155, 68] on button "Cargar Comprobante" at bounding box center [142, 72] width 86 height 14
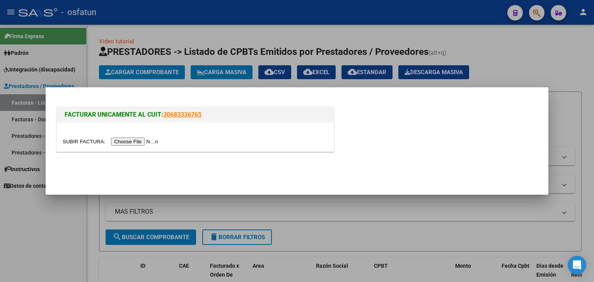
click at [121, 140] on input "file" at bounding box center [112, 142] width 98 height 8
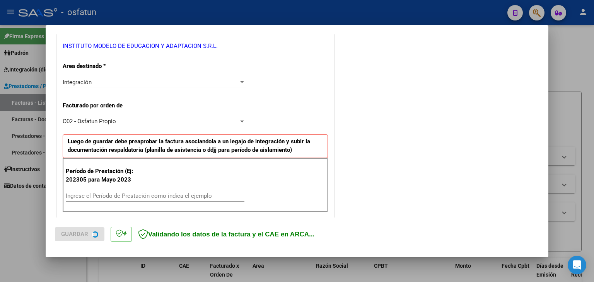
scroll to position [193, 0]
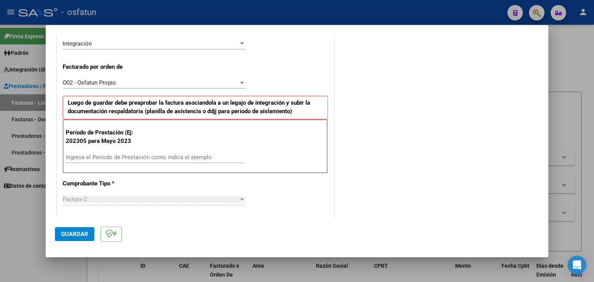
click at [152, 152] on div "Ingrese el Período de Prestación como indica el ejemplo" at bounding box center [155, 158] width 179 height 12
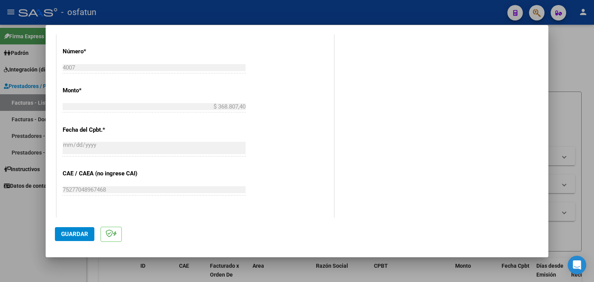
scroll to position [464, 0]
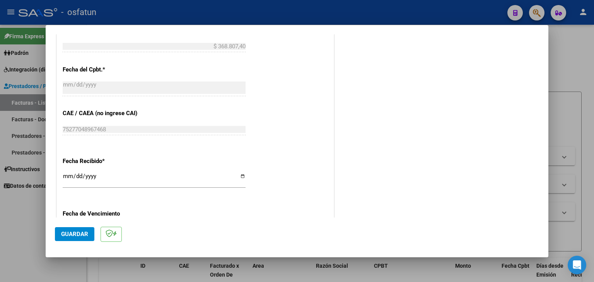
type input "202506"
click at [79, 227] on button "Guardar" at bounding box center [74, 234] width 39 height 14
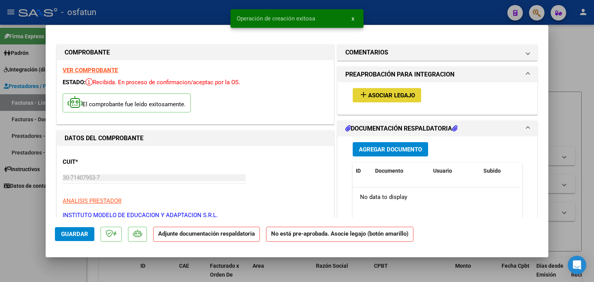
click at [384, 92] on span "Asociar Legajo" at bounding box center [391, 95] width 47 height 7
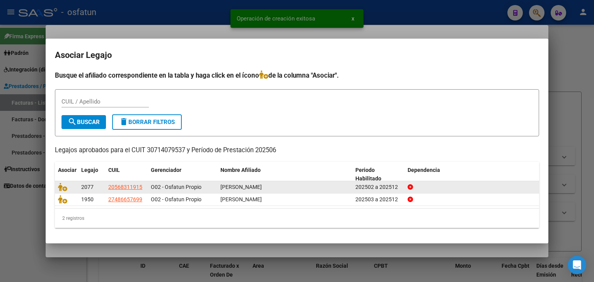
click at [57, 185] on datatable-body-cell at bounding box center [66, 187] width 23 height 12
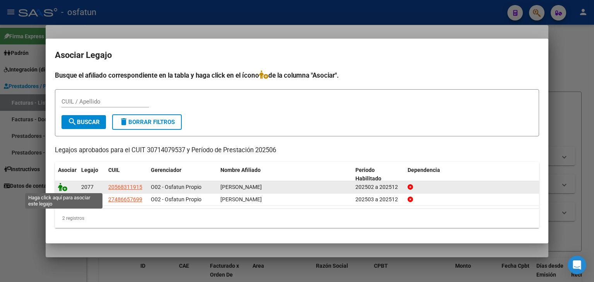
click at [62, 184] on icon at bounding box center [62, 187] width 9 height 9
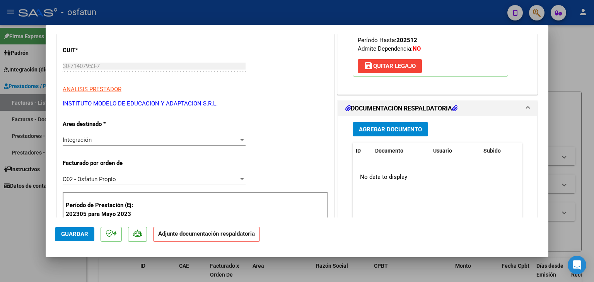
scroll to position [116, 0]
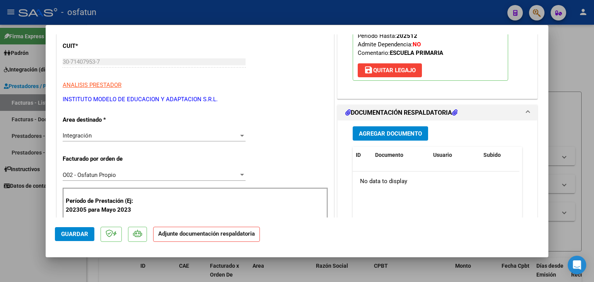
click at [379, 132] on span "Agregar Documento" at bounding box center [390, 133] width 63 height 7
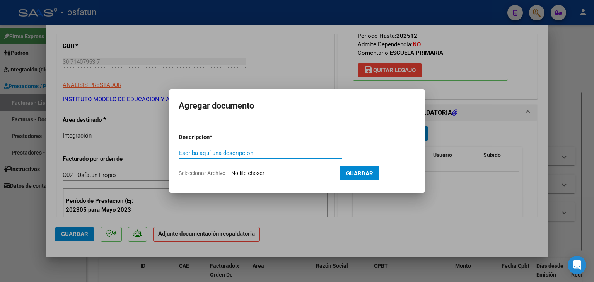
click at [232, 158] on div "Escriba aquí una descripcion" at bounding box center [260, 153] width 163 height 12
type input "P"
type input "ASISTENCIA"
click at [260, 175] on input "Seleccionar Archivo" at bounding box center [282, 173] width 103 height 7
type input "C:\fakepath\PRESUPUESTO AUTORIZADO - JORNADA SIMPLE - 2025.pdf"
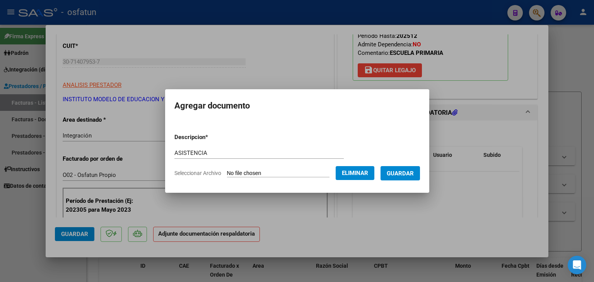
click at [408, 173] on span "Guardar" at bounding box center [400, 173] width 27 height 7
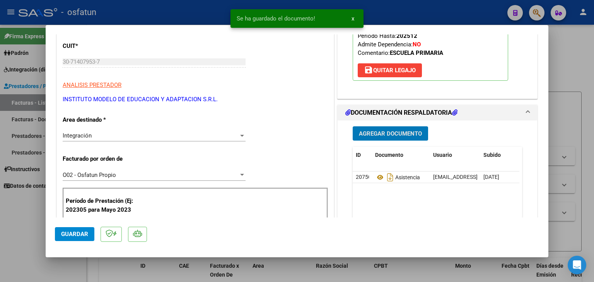
click at [367, 133] on span "Agregar Documento" at bounding box center [390, 133] width 63 height 7
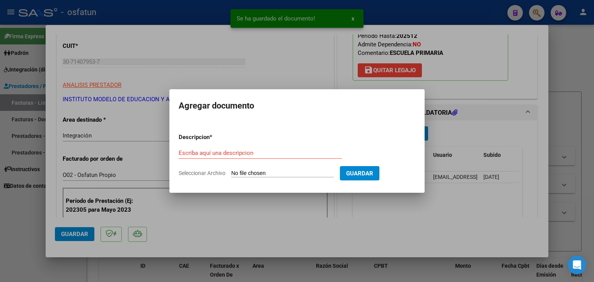
click at [201, 145] on form "Descripcion * Escriba aquí una descripcion Seleccionar Archivo Guardar" at bounding box center [297, 155] width 237 height 56
click at [205, 156] on input "Escriba aquí una descripcion" at bounding box center [260, 153] width 163 height 7
type input "K"
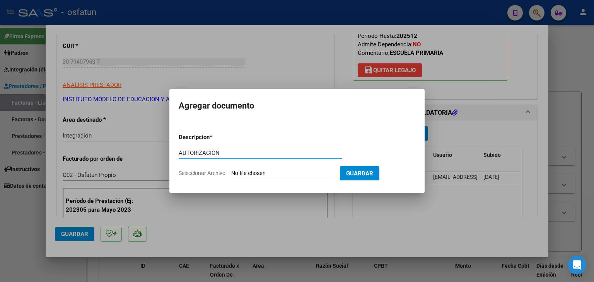
type input "AUTORIZACIÓN"
click at [275, 174] on input "Seleccionar Archivo" at bounding box center [282, 173] width 103 height 7
type input "C:\fakepath\PRESUPUESTO AUTORIZADO - JORNADA SIMPLE - 2025.pdf"
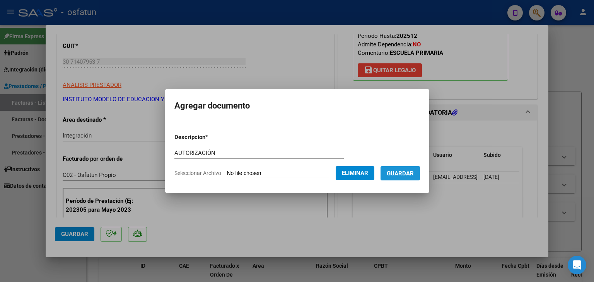
click at [397, 169] on button "Guardar" at bounding box center [400, 173] width 39 height 14
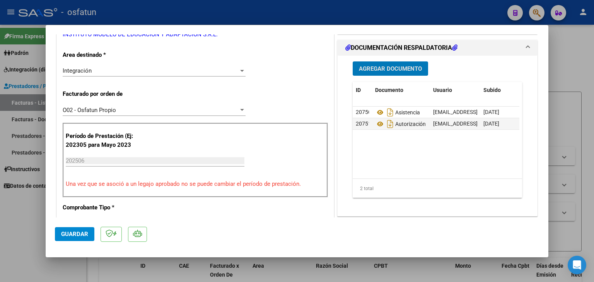
scroll to position [193, 0]
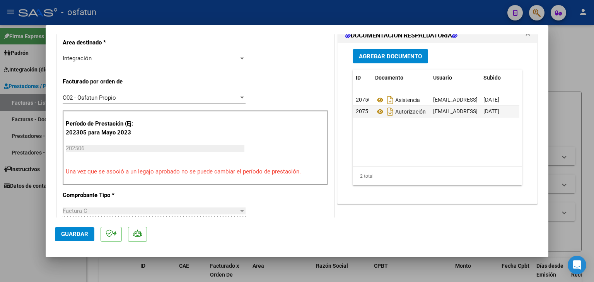
click at [78, 243] on mat-dialog-actions "Guardar" at bounding box center [297, 233] width 484 height 31
click at [79, 239] on button "Guardar" at bounding box center [74, 234] width 39 height 14
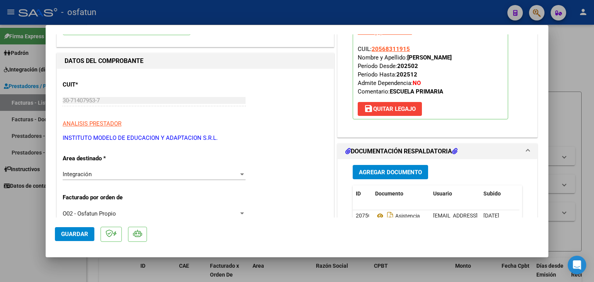
scroll to position [0, 0]
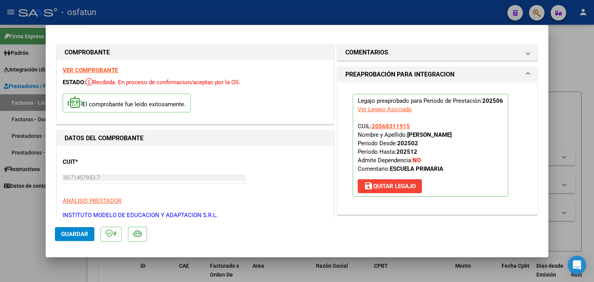
click at [253, 20] on div at bounding box center [297, 141] width 594 height 282
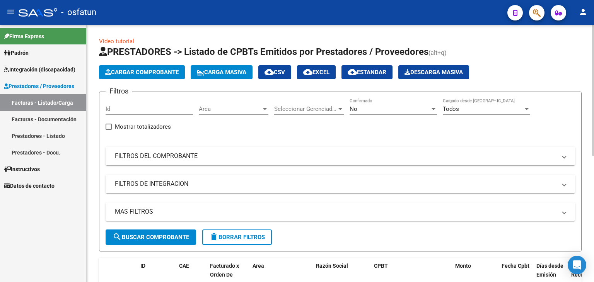
click at [169, 71] on span "Cargar Comprobante" at bounding box center [142, 72] width 74 height 7
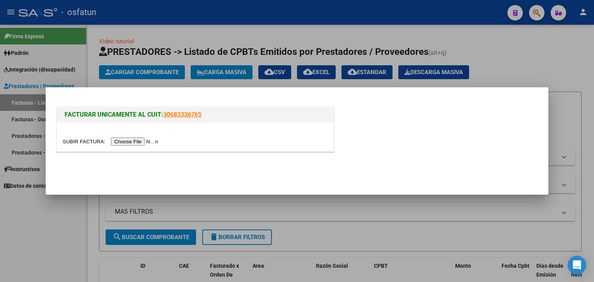
click at [147, 143] on input "file" at bounding box center [112, 142] width 98 height 8
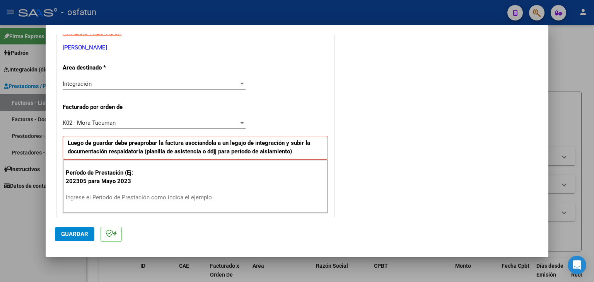
scroll to position [155, 0]
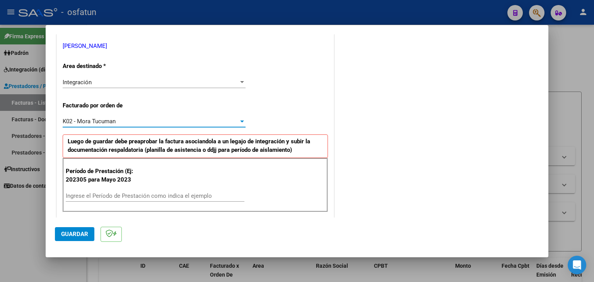
click at [164, 121] on div "K02 - Mora Tucuman" at bounding box center [151, 121] width 176 height 7
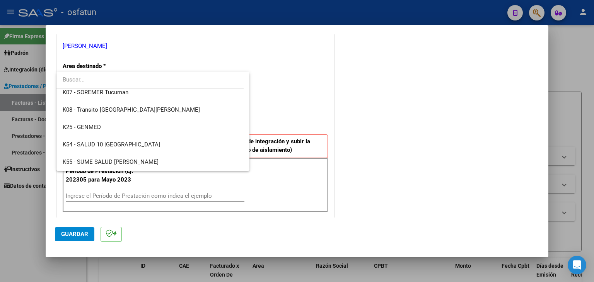
scroll to position [375, 0]
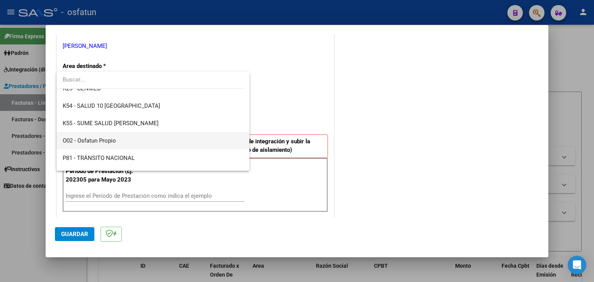
click at [153, 141] on span "O02 - Osfatun Propio" at bounding box center [153, 140] width 181 height 17
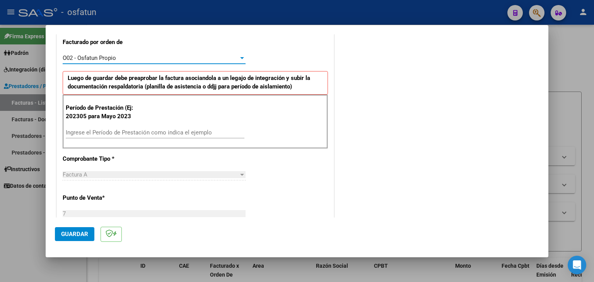
scroll to position [232, 0]
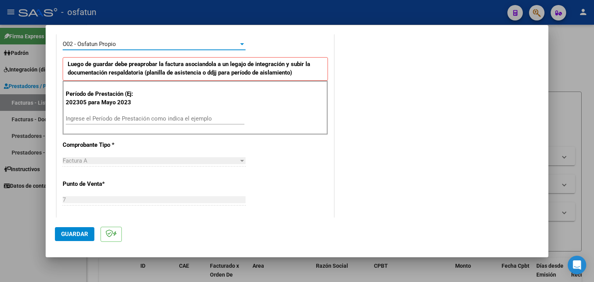
click at [154, 118] on input "Ingrese el Período de Prestación como indica el ejemplo" at bounding box center [155, 118] width 179 height 7
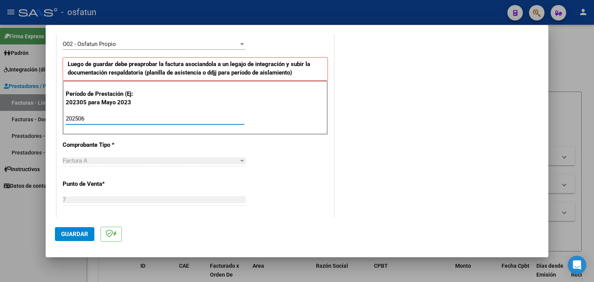
type input "202506"
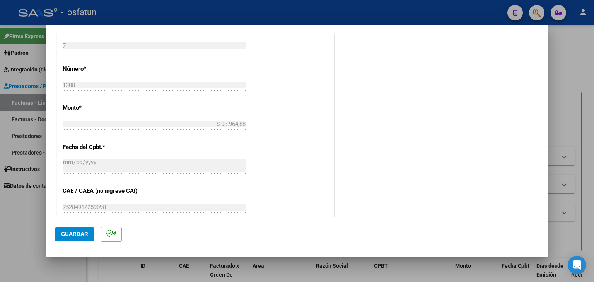
scroll to position [387, 0]
click at [70, 238] on button "Guardar" at bounding box center [74, 234] width 39 height 14
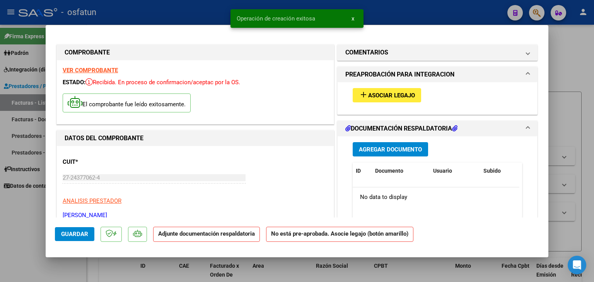
click at [382, 98] on span "Asociar Legajo" at bounding box center [391, 95] width 47 height 7
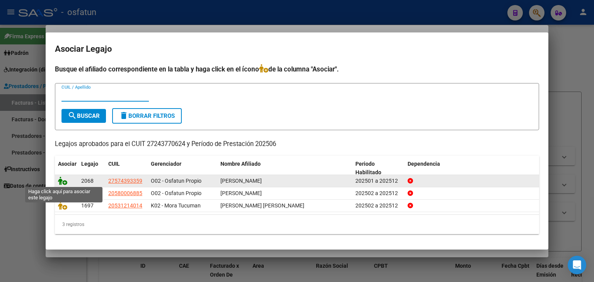
click at [59, 181] on icon at bounding box center [62, 181] width 9 height 9
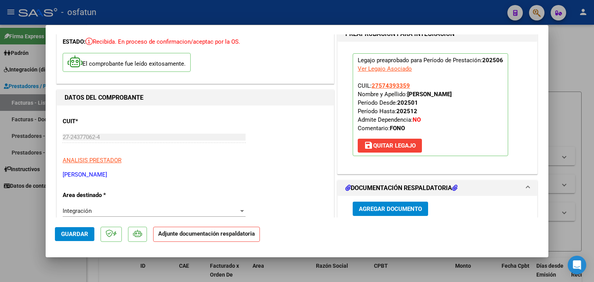
scroll to position [77, 0]
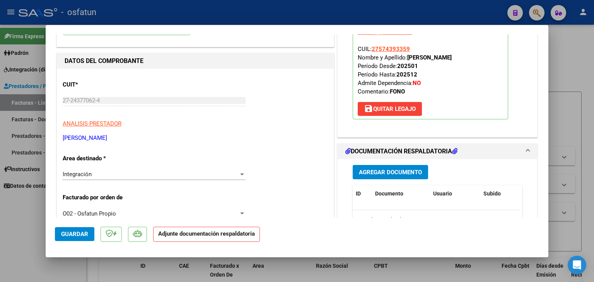
click at [368, 168] on button "Agregar Documento" at bounding box center [390, 172] width 75 height 14
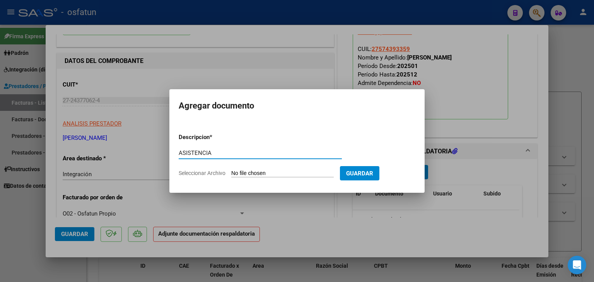
type input "ASISTENCIA"
click at [261, 172] on input "Seleccionar Archivo" at bounding box center [282, 173] width 103 height 7
type input "C:\fakepath\PLANILLA ASISTENCIA - FONO - [DATE].pdf"
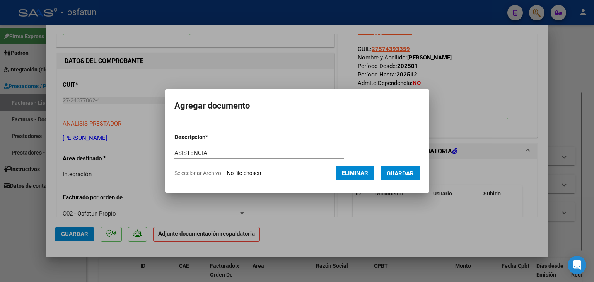
click at [409, 178] on button "Guardar" at bounding box center [400, 173] width 39 height 14
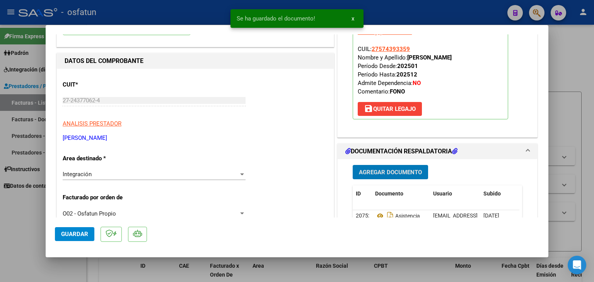
click at [375, 166] on button "Agregar Documento" at bounding box center [390, 172] width 75 height 14
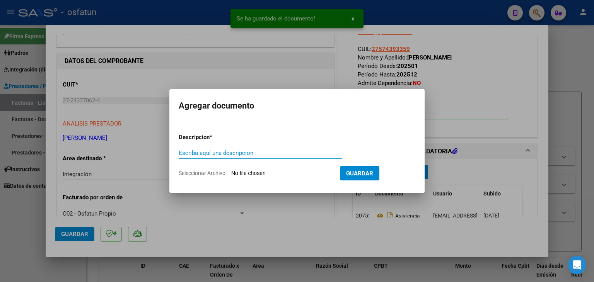
click at [232, 157] on div "Escriba aquí una descripcion" at bounding box center [260, 153] width 163 height 12
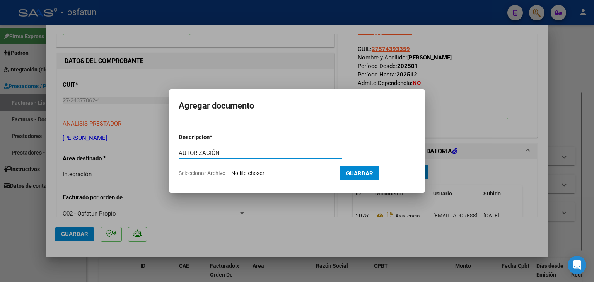
type input "AUTORIZACIÓN"
click at [268, 174] on input "Seleccionar Archivo" at bounding box center [282, 173] width 103 height 7
type input "C:\fakepath\PRESUSPUESTO AUTORIZADO - FONO - 2025.pdf"
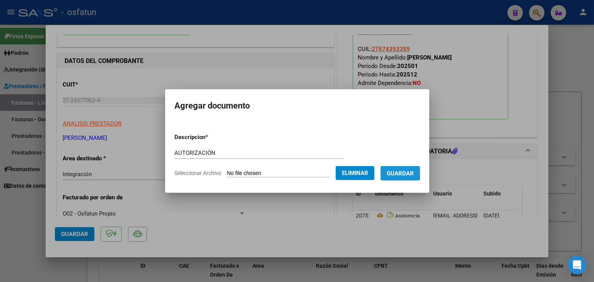
click at [411, 175] on span "Guardar" at bounding box center [400, 173] width 27 height 7
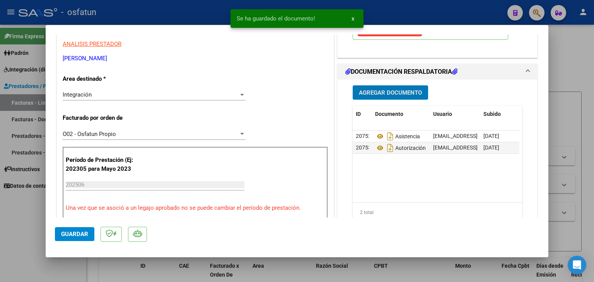
scroll to position [193, 0]
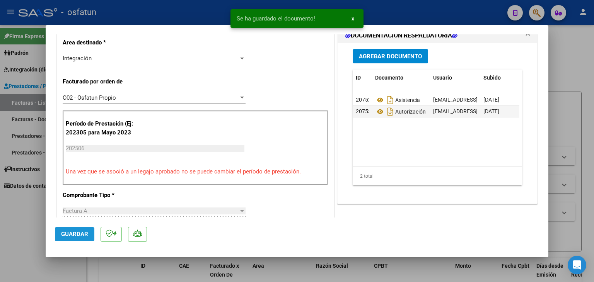
click at [81, 238] on span "Guardar" at bounding box center [74, 234] width 27 height 7
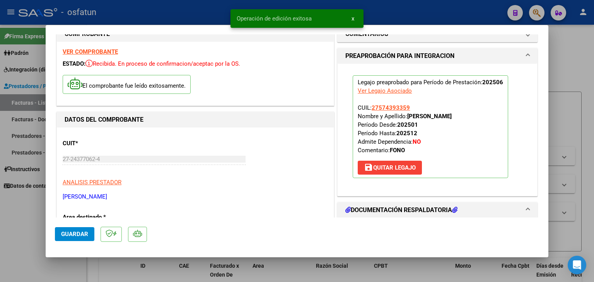
scroll to position [0, 0]
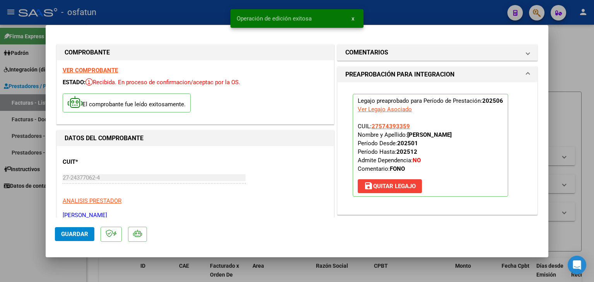
click at [363, 10] on snack-bar-container "Operación de edición exitosa x" at bounding box center [297, 18] width 133 height 19
click at [365, 3] on div "Operación de edición exitosa x" at bounding box center [297, 18] width 152 height 37
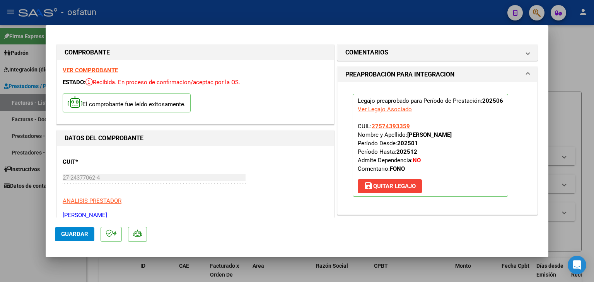
click at [424, 17] on div at bounding box center [297, 141] width 594 height 282
type input "$ 0,00"
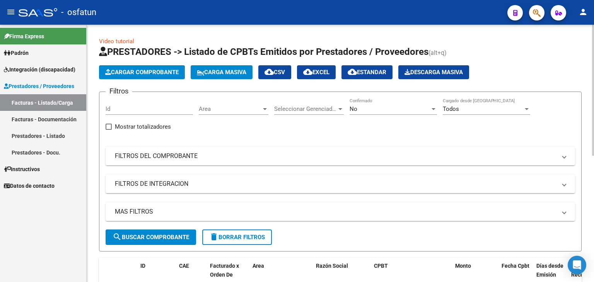
click at [139, 61] on app-list-header "PRESTADORES -> Listado de CPBTs Emitidos por Prestadores / Proveedores (alt+q) …" at bounding box center [340, 149] width 483 height 206
click at [154, 77] on button "Cargar Comprobante" at bounding box center [142, 72] width 86 height 14
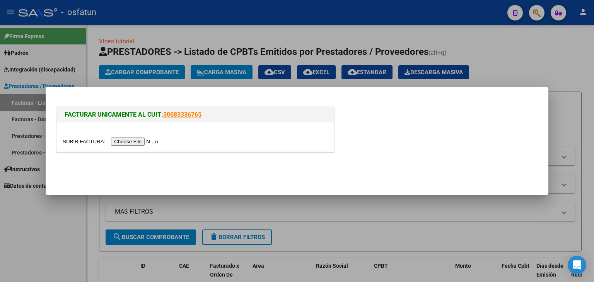
click at [152, 143] on input "file" at bounding box center [112, 142] width 98 height 8
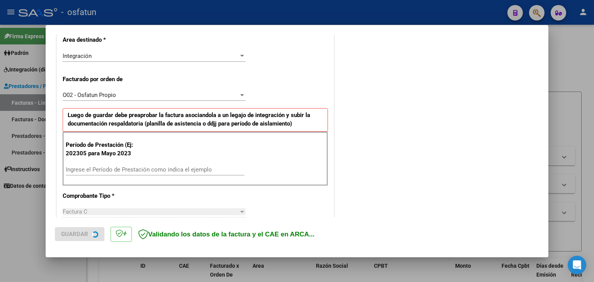
scroll to position [193, 0]
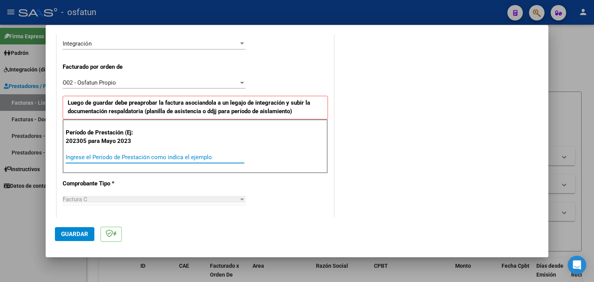
click at [136, 154] on input "Ingrese el Período de Prestación como indica el ejemplo" at bounding box center [155, 157] width 179 height 7
type input "202506"
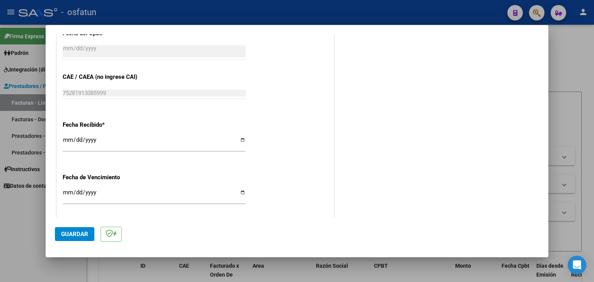
scroll to position [503, 0]
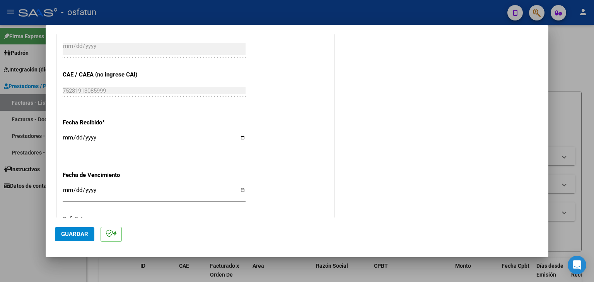
click at [78, 240] on button "Guardar" at bounding box center [74, 234] width 39 height 14
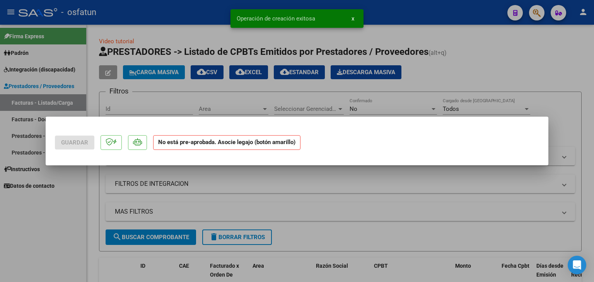
scroll to position [0, 0]
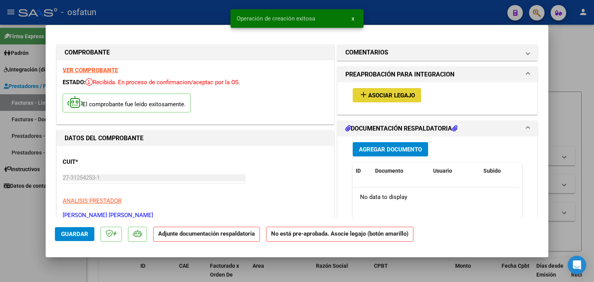
click at [402, 99] on span "Asociar Legajo" at bounding box center [391, 95] width 47 height 7
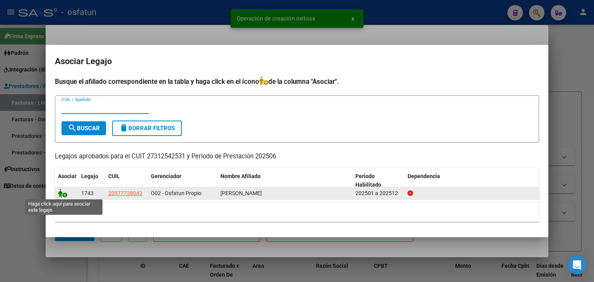
click at [61, 194] on icon at bounding box center [62, 193] width 9 height 9
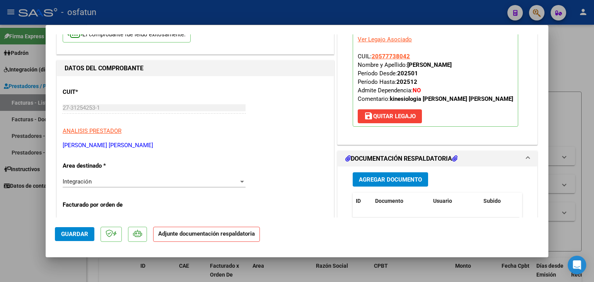
scroll to position [116, 0]
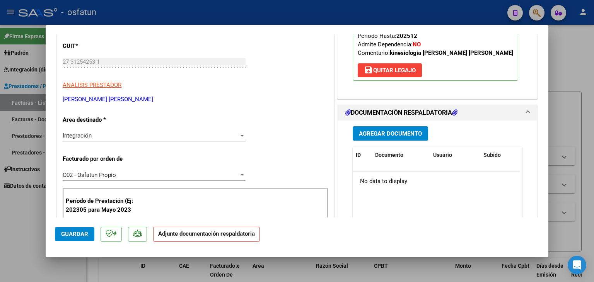
click at [361, 134] on span "Agregar Documento" at bounding box center [390, 133] width 63 height 7
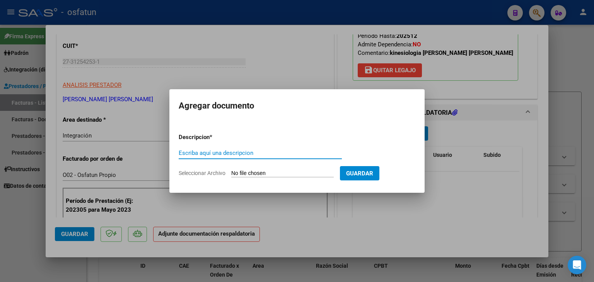
click at [220, 150] on input "Escriba aquí una descripcion" at bounding box center [260, 153] width 163 height 7
type input "A"
type input "ASISTENCIA"
click at [262, 170] on app-file-uploader "Seleccionar Archivo" at bounding box center [259, 173] width 161 height 7
click at [259, 178] on form "Descripcion * ASISTENCIA Escriba aquí una descripcion Seleccionar Archivo Guard…" at bounding box center [297, 155] width 237 height 56
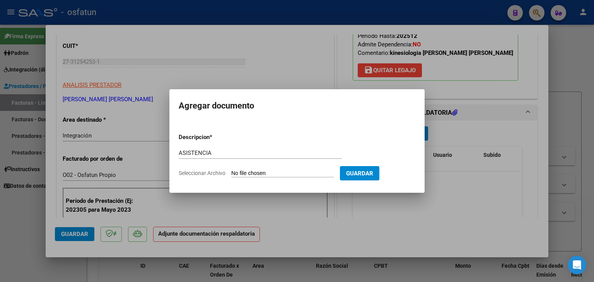
click at [263, 175] on input "Seleccionar Archivo" at bounding box center [282, 173] width 103 height 7
type input "C:\fakepath\PLANILLA ASISTENCIA - KINESIO - [DATE].pdf"
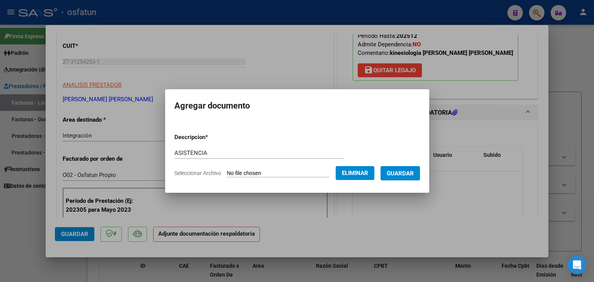
click at [396, 172] on span "Guardar" at bounding box center [400, 173] width 27 height 7
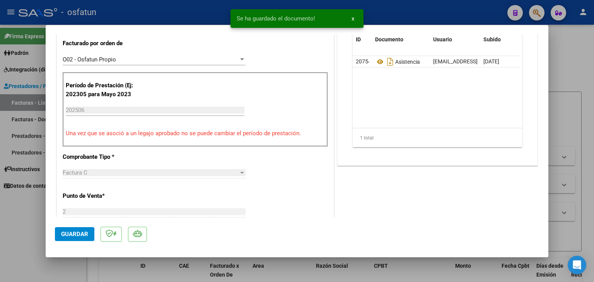
scroll to position [232, 0]
click at [80, 234] on span "Guardar" at bounding box center [74, 234] width 27 height 7
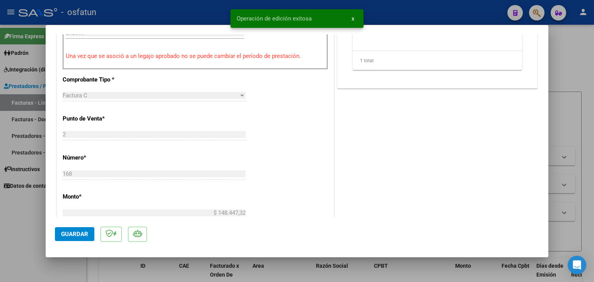
scroll to position [348, 0]
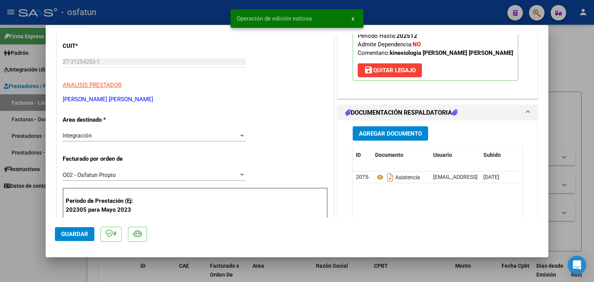
click at [198, 8] on div at bounding box center [297, 141] width 594 height 282
type input "$ 0,00"
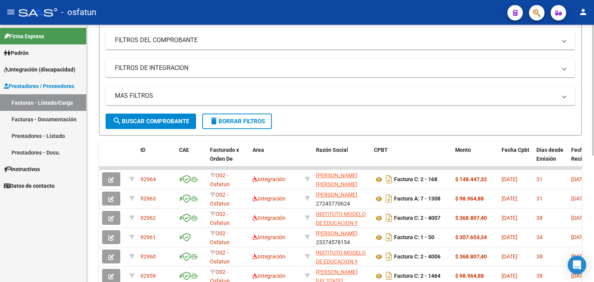
scroll to position [0, 0]
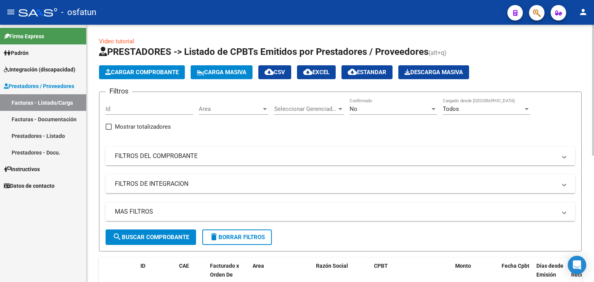
click at [171, 70] on span "Cargar Comprobante" at bounding box center [142, 72] width 74 height 7
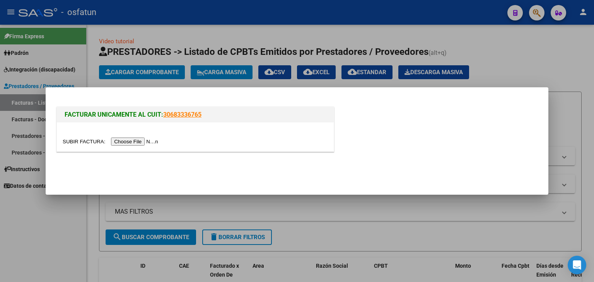
click at [142, 145] on input "file" at bounding box center [112, 142] width 98 height 8
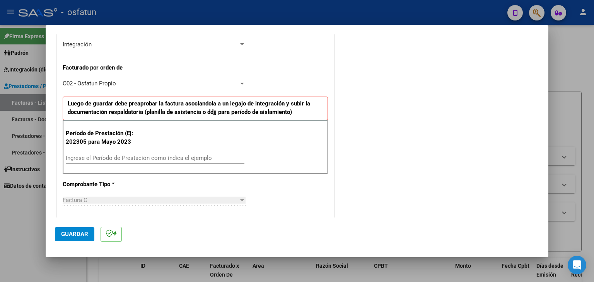
scroll to position [193, 0]
click at [128, 154] on input "Ingrese el Período de Prestación como indica el ejemplo" at bounding box center [155, 157] width 179 height 7
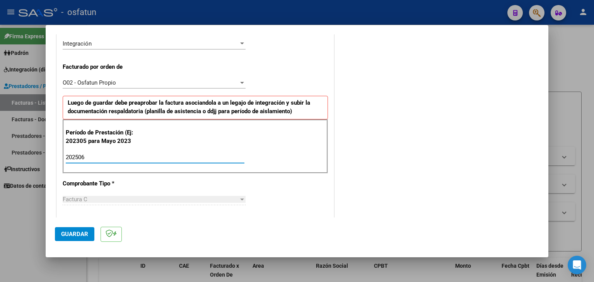
type input "202506"
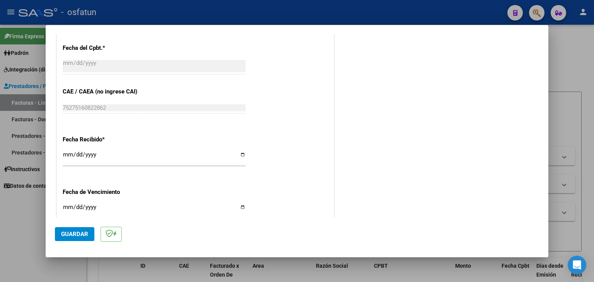
scroll to position [503, 0]
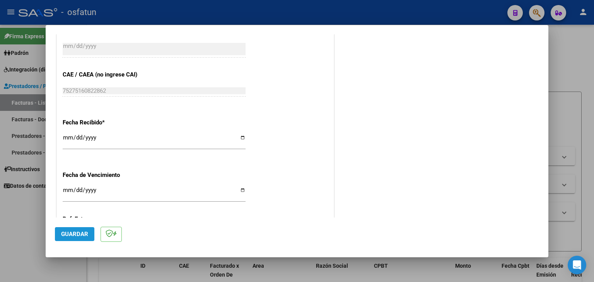
click at [76, 239] on button "Guardar" at bounding box center [74, 234] width 39 height 14
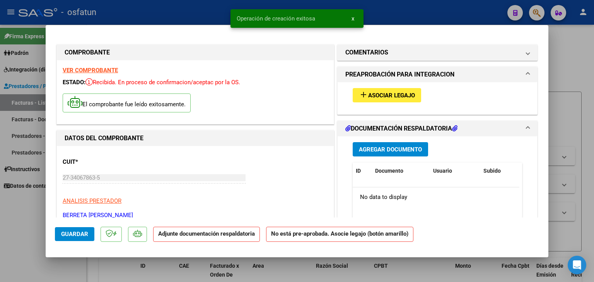
click at [387, 102] on button "add Asociar Legajo" at bounding box center [387, 95] width 68 height 14
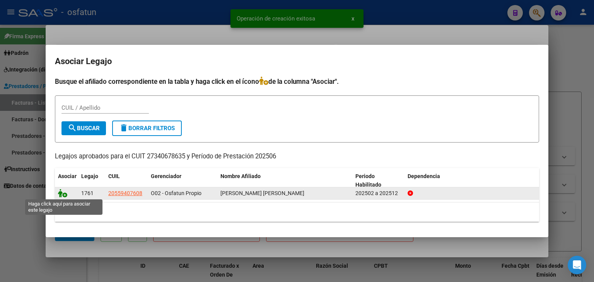
click at [60, 193] on icon at bounding box center [62, 193] width 9 height 9
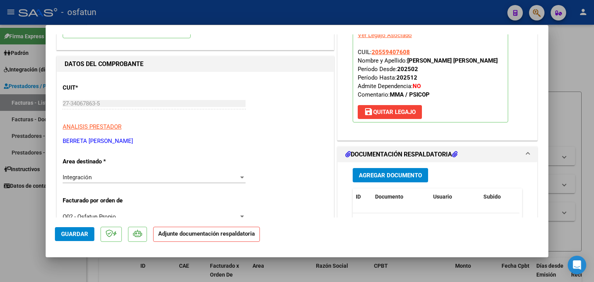
scroll to position [77, 0]
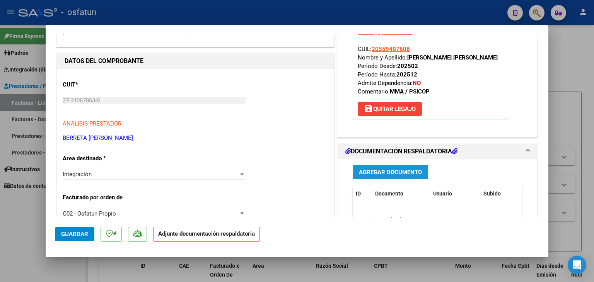
click at [374, 171] on span "Agregar Documento" at bounding box center [390, 172] width 63 height 7
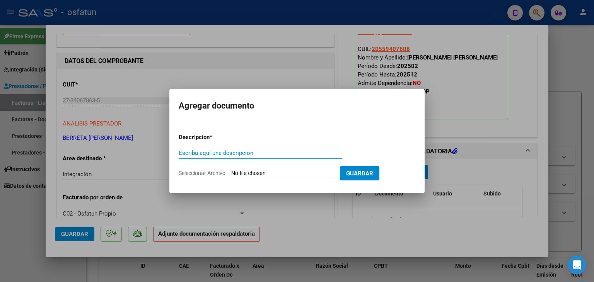
click at [245, 154] on input "Escriba aquí una descripcion" at bounding box center [260, 153] width 163 height 7
type input "P"
type input "ASISTENCIA"
click at [266, 174] on input "Seleccionar Archivo" at bounding box center [282, 173] width 103 height 7
type input "C:\fakepath\PLANILLA ASISTENCIA - MAESTRA DE AP - [DATE].jpeg"
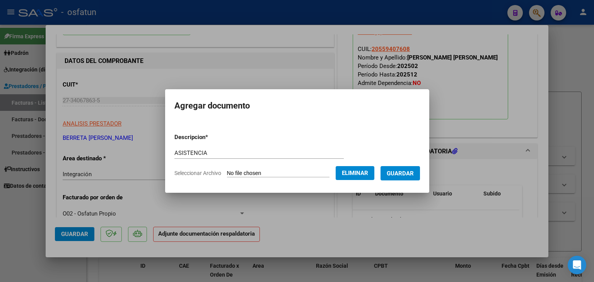
click at [408, 180] on button "Guardar" at bounding box center [400, 173] width 39 height 14
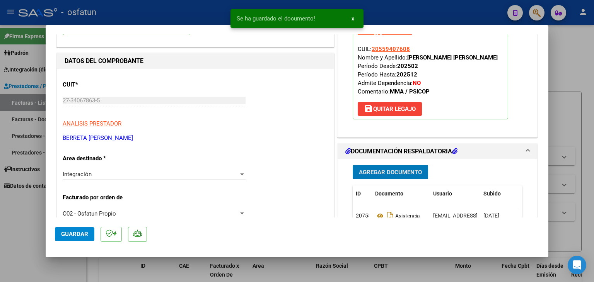
click at [414, 169] on span "Agregar Documento" at bounding box center [390, 172] width 63 height 7
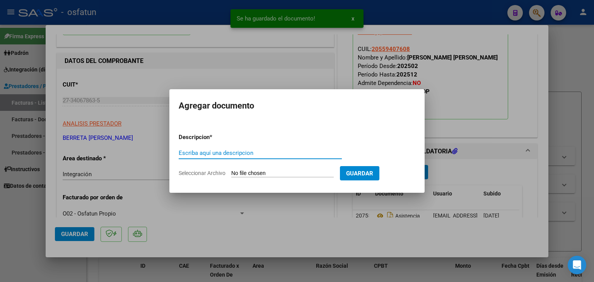
click at [235, 150] on input "Escriba aquí una descripcion" at bounding box center [260, 153] width 163 height 7
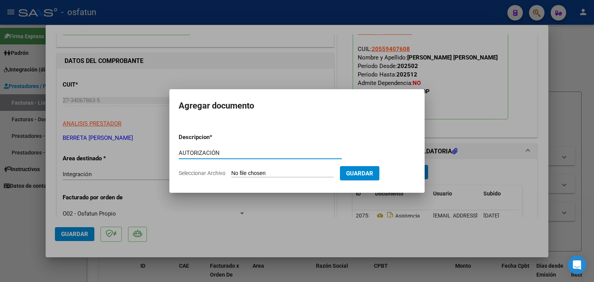
type input "AUTORIZACIÓN"
click at [265, 176] on input "Seleccionar Archivo" at bounding box center [282, 173] width 103 height 7
type input "C:\fakepath\PRESUPUESTO AUTORIZADO - MAESTRA DE AP - 2025.pdf"
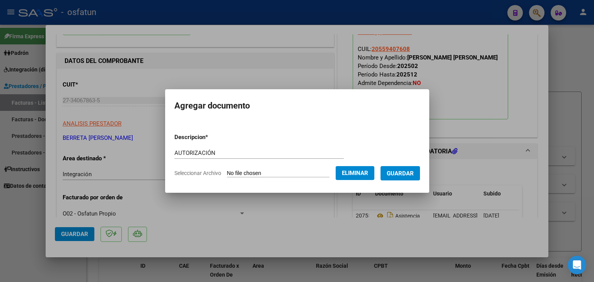
click at [412, 178] on button "Guardar" at bounding box center [400, 173] width 39 height 14
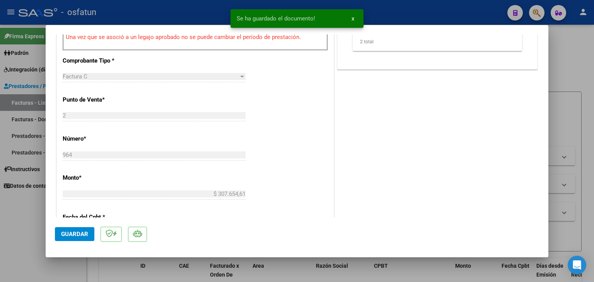
scroll to position [348, 0]
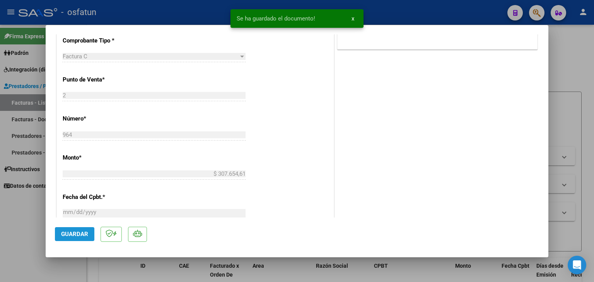
click at [74, 235] on span "Guardar" at bounding box center [74, 234] width 27 height 7
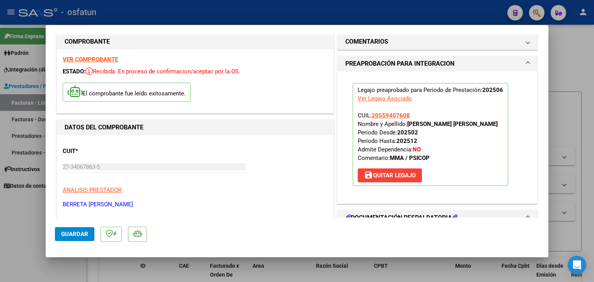
scroll to position [0, 0]
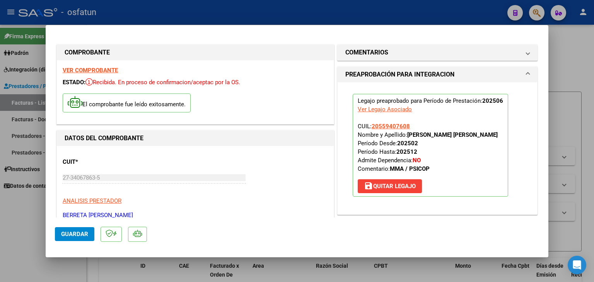
click at [278, 14] on div at bounding box center [297, 141] width 594 height 282
type input "$ 0,00"
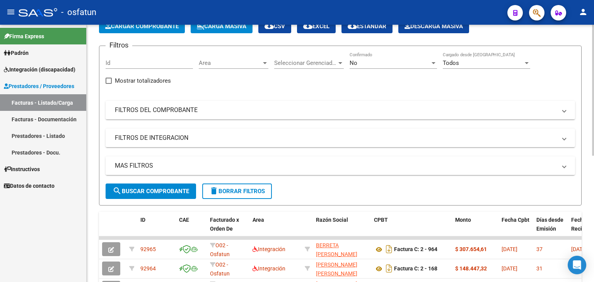
scroll to position [39, 0]
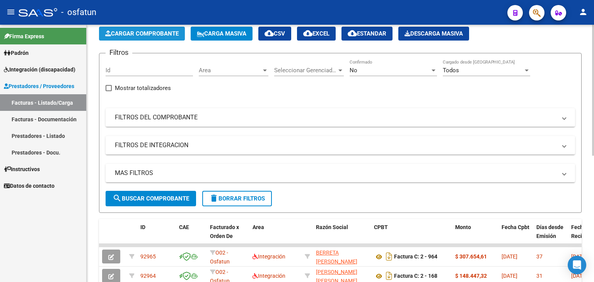
click at [138, 28] on button "Cargar Comprobante" at bounding box center [142, 34] width 86 height 14
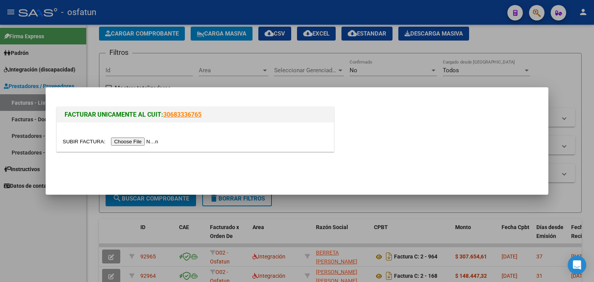
click at [149, 144] on input "file" at bounding box center [112, 142] width 98 height 8
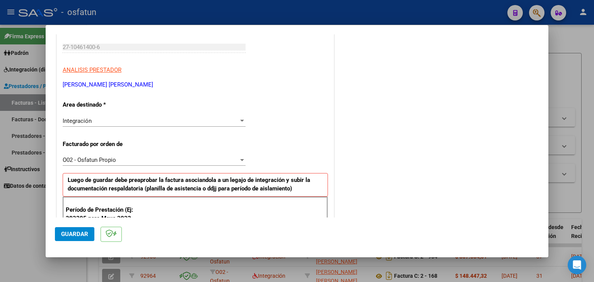
scroll to position [155, 0]
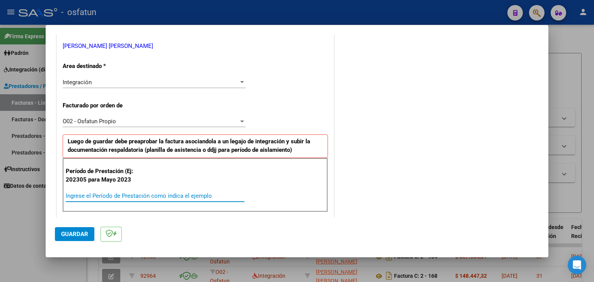
click at [144, 198] on input "Ingrese el Período de Prestación como indica el ejemplo" at bounding box center [155, 196] width 179 height 7
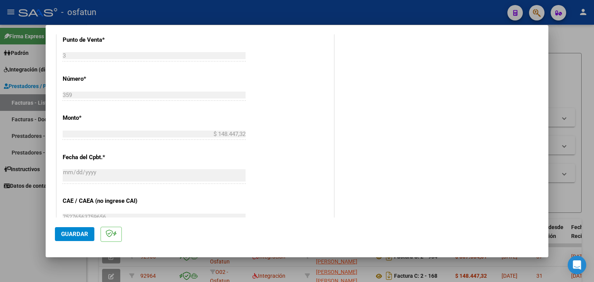
scroll to position [387, 0]
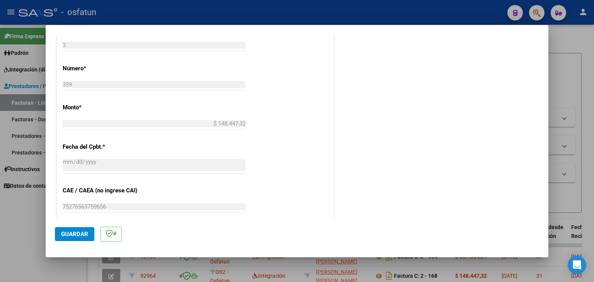
type input "202506"
click at [69, 238] on button "Guardar" at bounding box center [74, 234] width 39 height 14
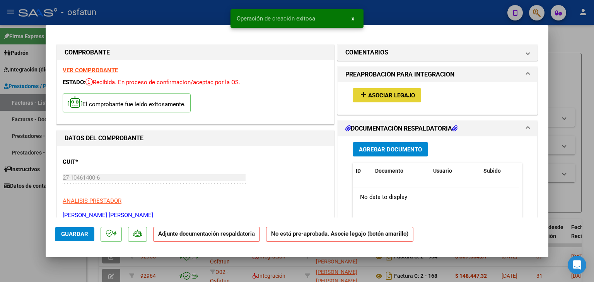
click at [359, 94] on mat-icon "add" at bounding box center [363, 94] width 9 height 9
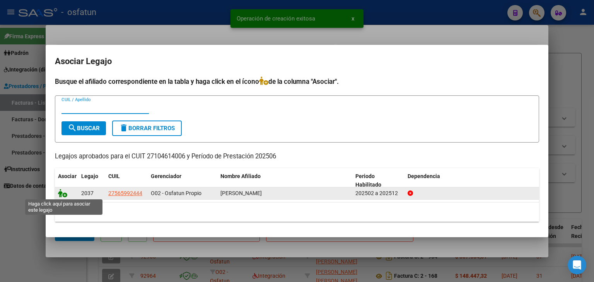
click at [63, 193] on icon at bounding box center [62, 193] width 9 height 9
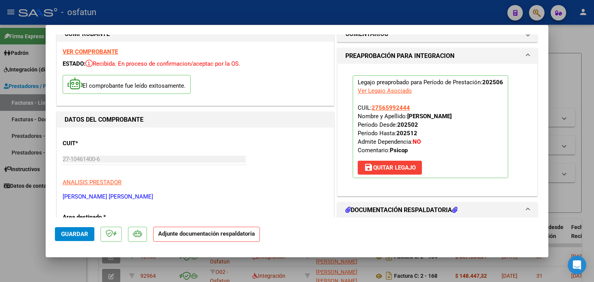
scroll to position [116, 0]
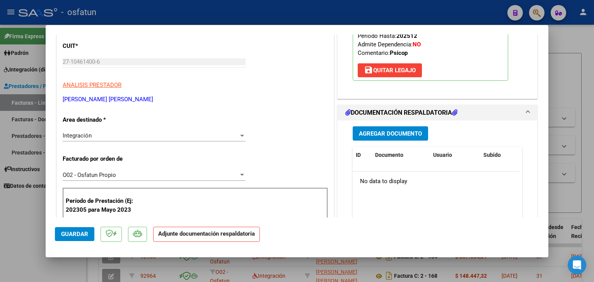
click at [400, 141] on div "Agregar Documento ID Documento Usuario Subido Acción No data to display 0 total…" at bounding box center [437, 198] width 181 height 154
click at [400, 131] on span "Agregar Documento" at bounding box center [390, 133] width 63 height 7
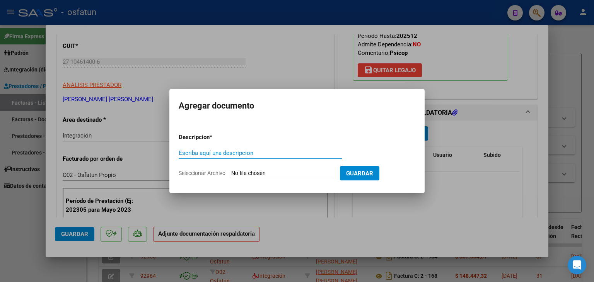
click at [232, 150] on input "Escriba aquí una descripcion" at bounding box center [260, 153] width 163 height 7
type input "ASISTENCIA"
click at [268, 173] on input "Seleccionar Archivo" at bounding box center [282, 173] width 103 height 7
type input "C:\fakepath\PLANILLA ASISTENCIA - PSICOPE - [DATE].pdf"
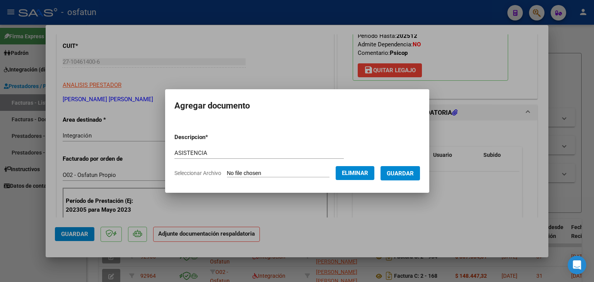
click at [392, 176] on button "Guardar" at bounding box center [400, 173] width 39 height 14
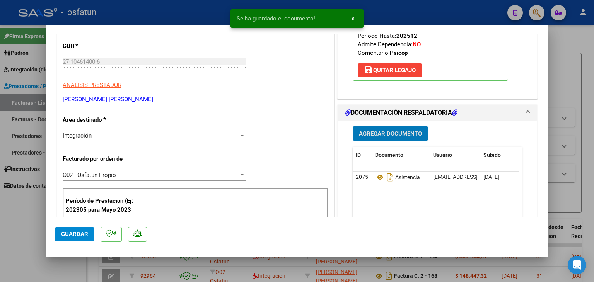
click at [388, 131] on span "Agregar Documento" at bounding box center [390, 133] width 63 height 7
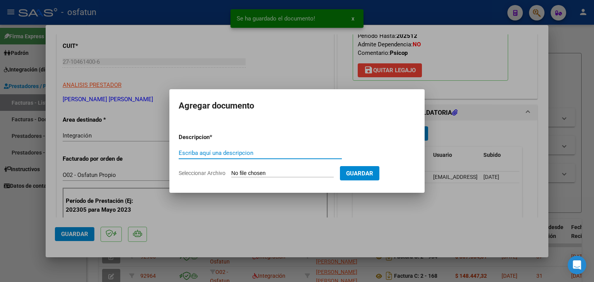
click at [219, 154] on input "Escriba aquí una descripcion" at bounding box center [260, 153] width 163 height 7
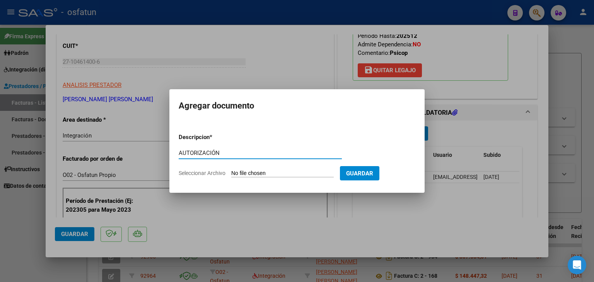
type input "AUTORIZACIÓN"
click at [241, 171] on input "Seleccionar Archivo" at bounding box center [282, 173] width 103 height 7
type input "C:\fakepath\PRESUPUESTO AUTORIZADO - PSICOPE - 2025.pdf"
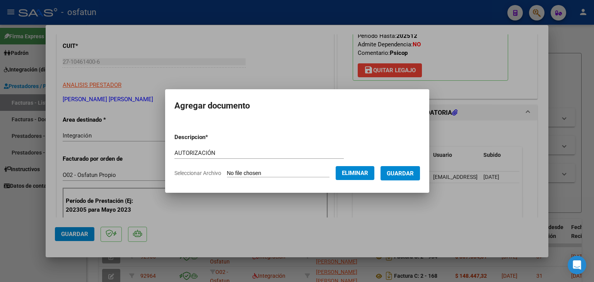
click at [414, 171] on span "Guardar" at bounding box center [400, 173] width 27 height 7
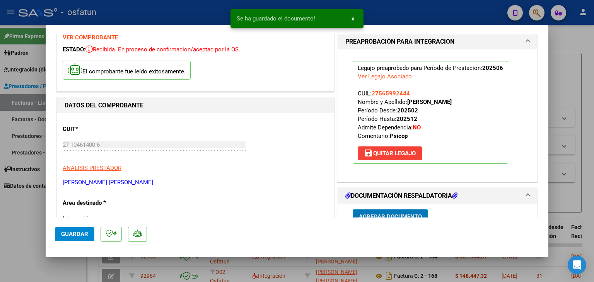
scroll to position [0, 0]
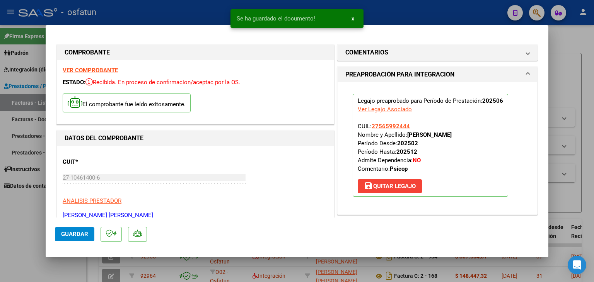
click at [84, 237] on span "Guardar" at bounding box center [74, 234] width 27 height 7
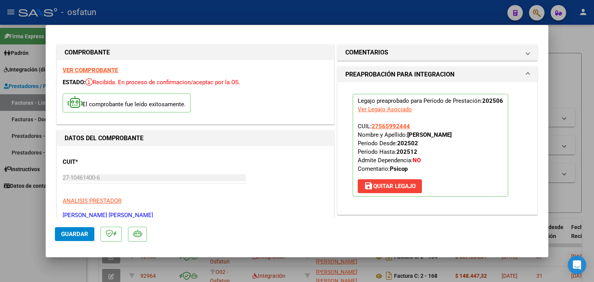
click at [262, 14] on div at bounding box center [297, 141] width 594 height 282
type input "$ 0,00"
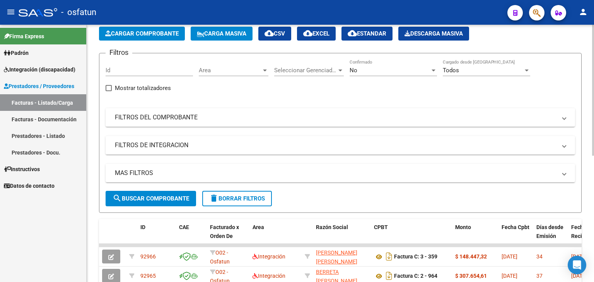
click at [150, 36] on span "Cargar Comprobante" at bounding box center [142, 33] width 74 height 7
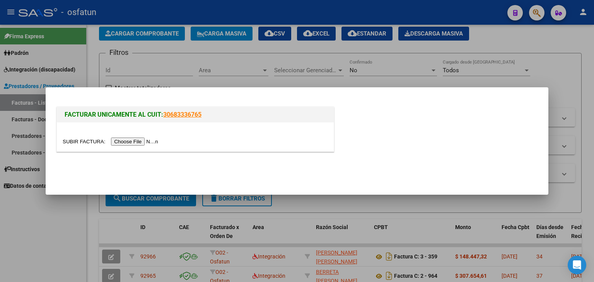
click at [141, 144] on input "file" at bounding box center [112, 142] width 98 height 8
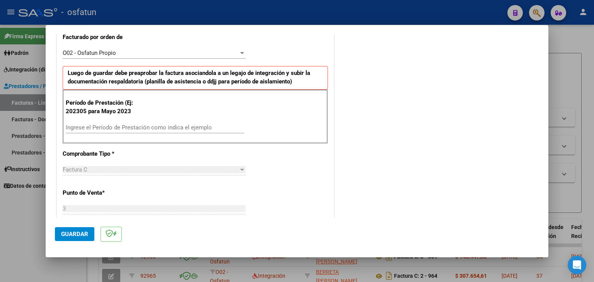
scroll to position [232, 0]
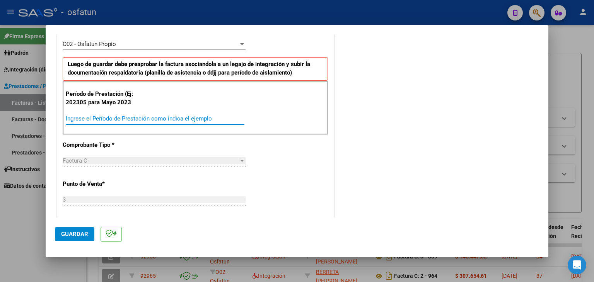
click at [106, 115] on input "Ingrese el Período de Prestación como indica el ejemplo" at bounding box center [155, 118] width 179 height 7
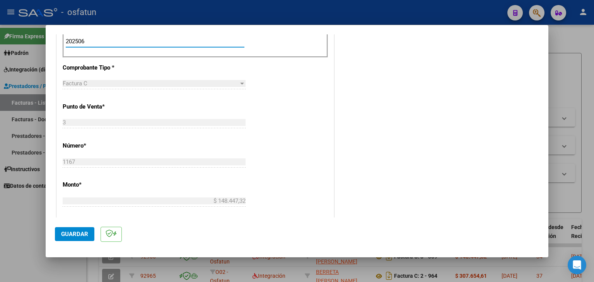
scroll to position [348, 0]
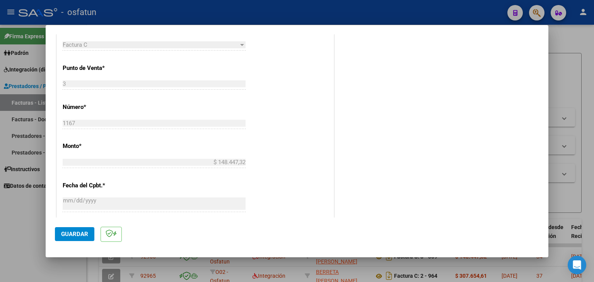
type input "202506"
click at [80, 239] on button "Guardar" at bounding box center [74, 234] width 39 height 14
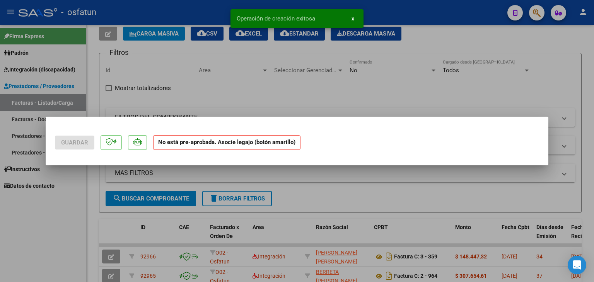
scroll to position [0, 0]
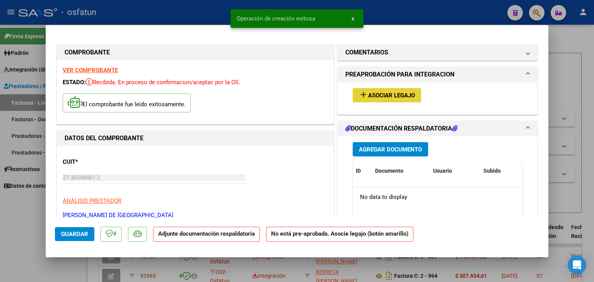
click at [373, 89] on button "add Asociar Legajo" at bounding box center [387, 95] width 68 height 14
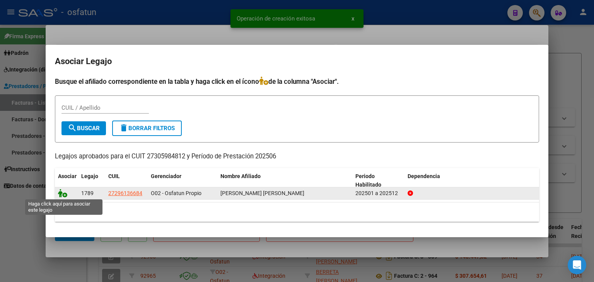
click at [59, 191] on icon at bounding box center [62, 193] width 9 height 9
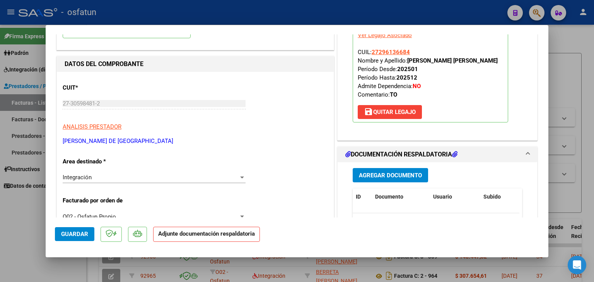
scroll to position [77, 0]
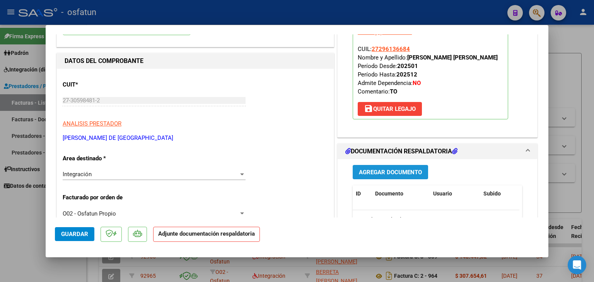
click at [380, 169] on span "Agregar Documento" at bounding box center [390, 172] width 63 height 7
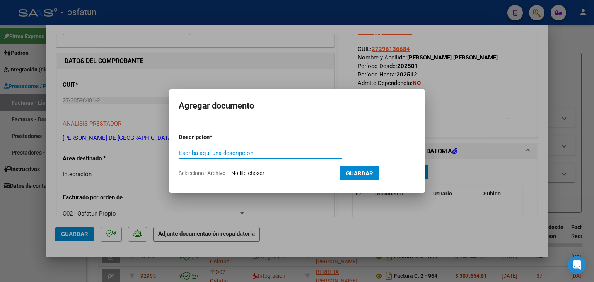
click at [267, 156] on input "Escriba aquí una descripcion" at bounding box center [260, 153] width 163 height 7
type input "ASISTENCIA"
click at [258, 174] on input "Seleccionar Archivo" at bounding box center [282, 173] width 103 height 7
type input "C:\fakepath\PLANILLA ASISTENCIA - TERAPIA OC - [DATE].pdf"
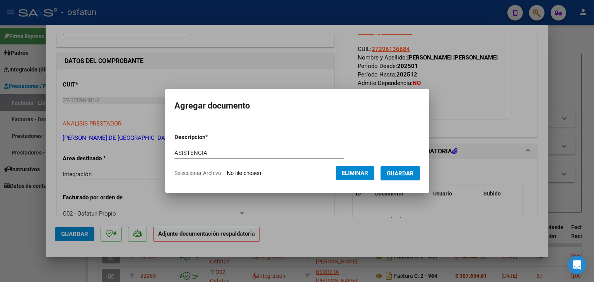
click at [414, 176] on span "Guardar" at bounding box center [400, 173] width 27 height 7
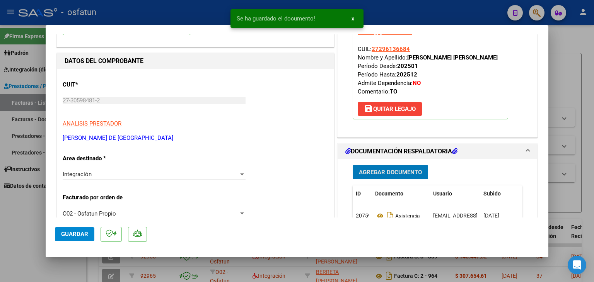
click at [394, 181] on div "Agregar Documento ID Documento Usuario Subido Acción 20759 Asistencia [EMAIL_AD…" at bounding box center [437, 236] width 181 height 154
click at [387, 169] on span "Agregar Documento" at bounding box center [390, 172] width 63 height 7
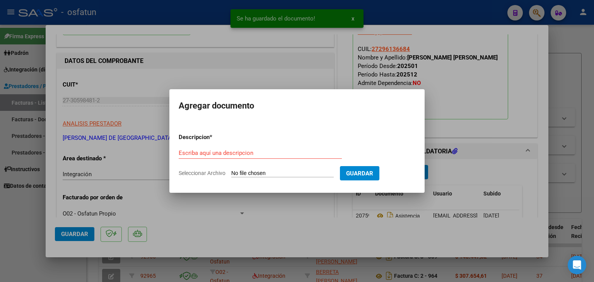
click at [206, 148] on div "Escriba aquí una descripcion" at bounding box center [260, 153] width 163 height 12
click at [206, 155] on input "Escriba aquí una descripcion" at bounding box center [260, 153] width 163 height 7
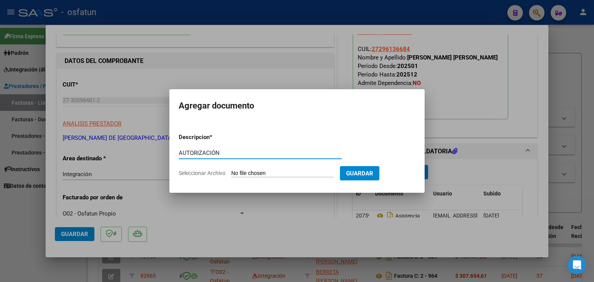
type input "AUTORIZACIÓN"
click at [285, 172] on input "Seleccionar Archivo" at bounding box center [282, 173] width 103 height 7
type input "C:\fakepath\PRESUPUESTO AUTORIZADO - TERAPIA OC - 2025.pdf"
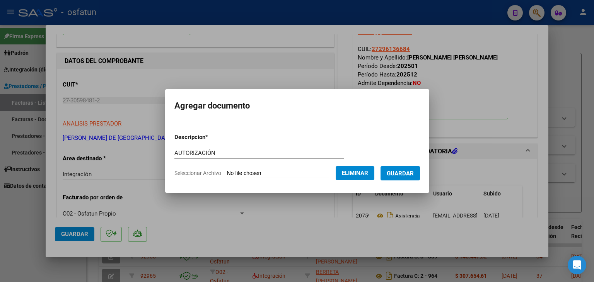
click at [410, 179] on button "Guardar" at bounding box center [400, 173] width 39 height 14
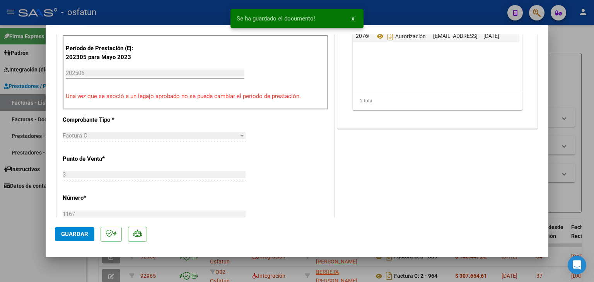
scroll to position [271, 0]
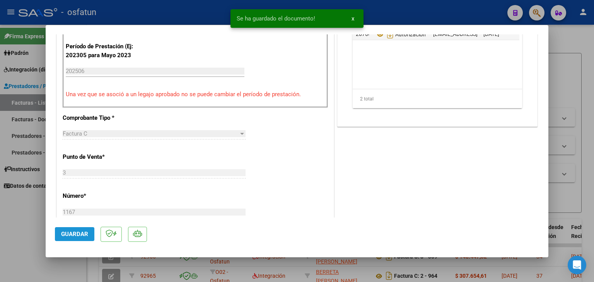
click at [67, 240] on button "Guardar" at bounding box center [74, 234] width 39 height 14
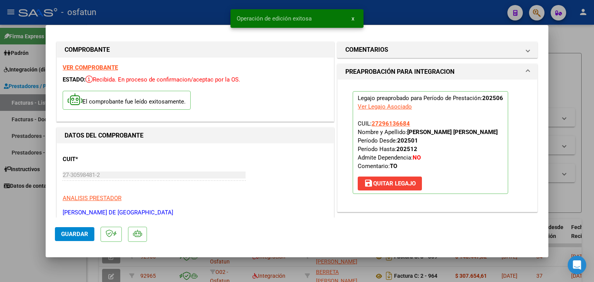
scroll to position [0, 0]
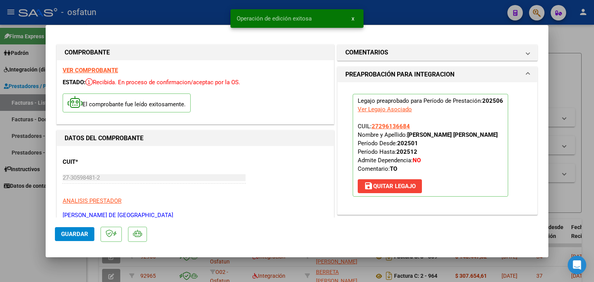
click at [401, 10] on div at bounding box center [297, 141] width 594 height 282
type input "$ 0,00"
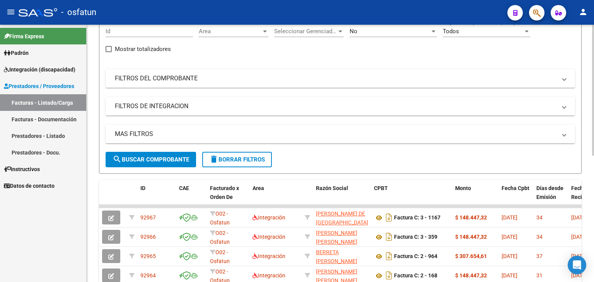
scroll to position [39, 0]
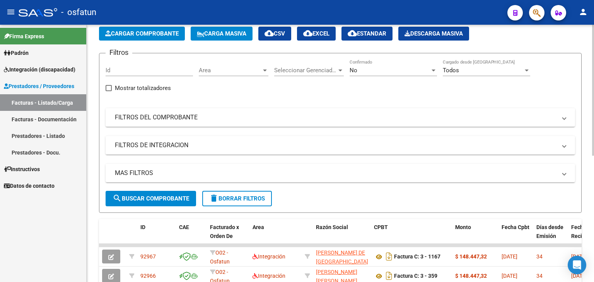
click at [144, 35] on span "Cargar Comprobante" at bounding box center [142, 33] width 74 height 7
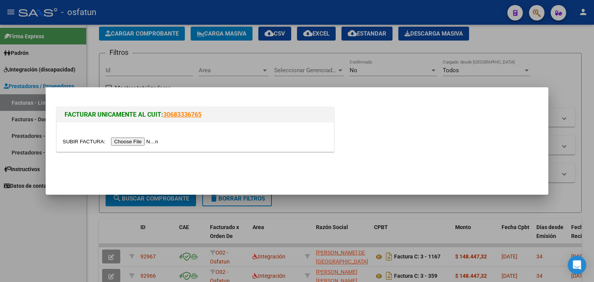
click at [150, 142] on input "file" at bounding box center [112, 142] width 98 height 8
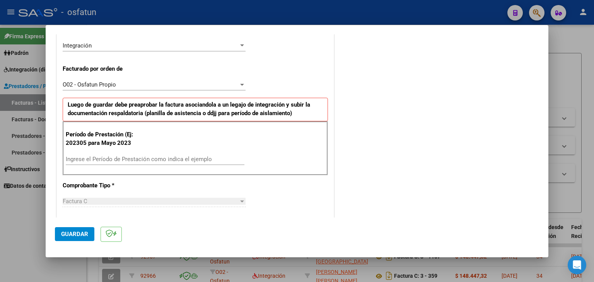
scroll to position [193, 0]
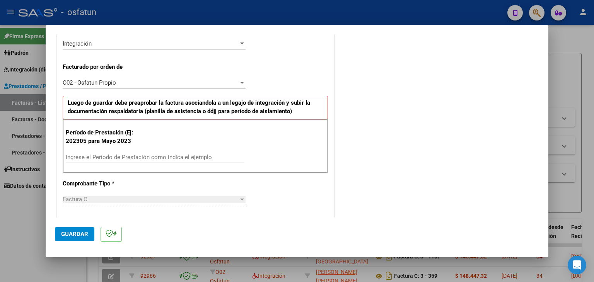
click at [137, 156] on input "Ingrese el Período de Prestación como indica el ejemplo" at bounding box center [155, 157] width 179 height 7
type input "202506"
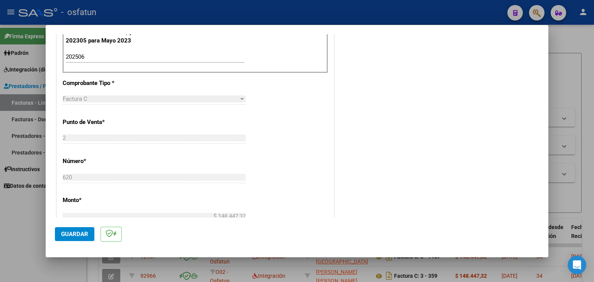
scroll to position [348, 0]
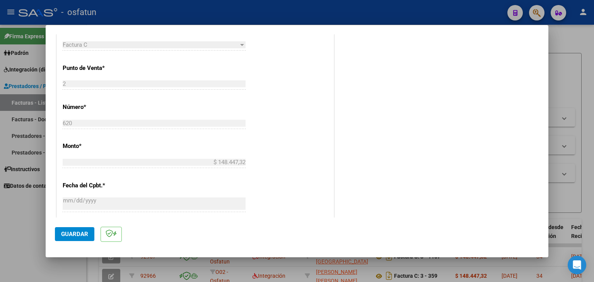
click at [70, 234] on span "Guardar" at bounding box center [74, 234] width 27 height 7
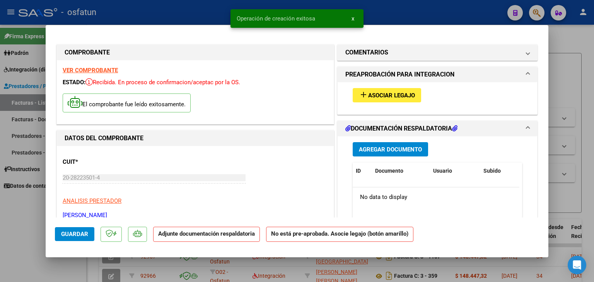
click at [371, 92] on span "Asociar Legajo" at bounding box center [391, 95] width 47 height 7
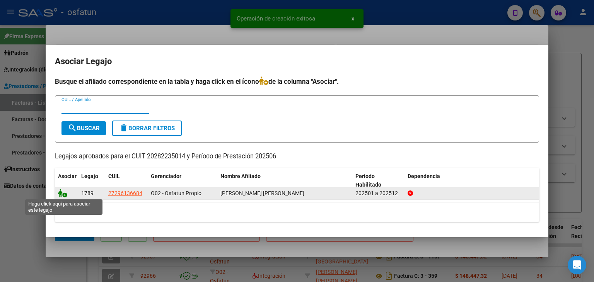
click at [62, 192] on icon at bounding box center [62, 193] width 9 height 9
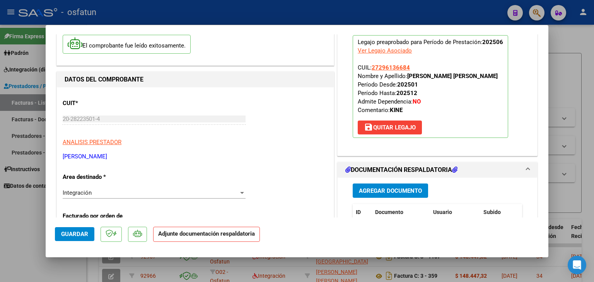
scroll to position [77, 0]
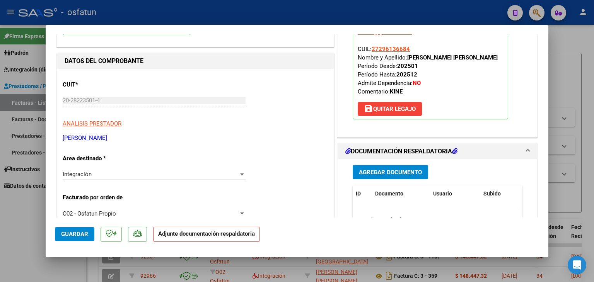
click at [377, 171] on span "Agregar Documento" at bounding box center [390, 172] width 63 height 7
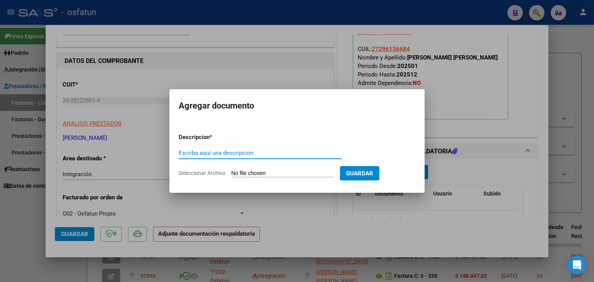
click at [240, 153] on input "Escriba aquí una descripcion" at bounding box center [260, 153] width 163 height 7
type input "ASISTENCIA"
click at [248, 174] on input "Seleccionar Archivo" at bounding box center [282, 173] width 103 height 7
type input "C:\fakepath\PLANILLA ASISTENCIA - NEUROKINESIO - [DATE].pdf"
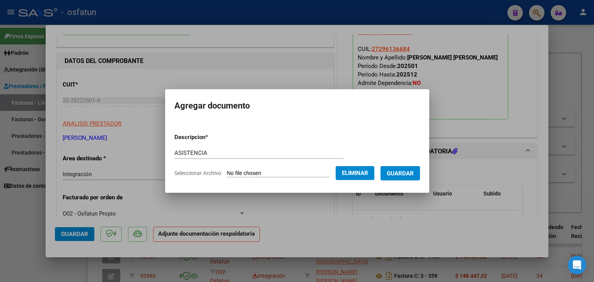
click at [407, 179] on button "Guardar" at bounding box center [400, 173] width 39 height 14
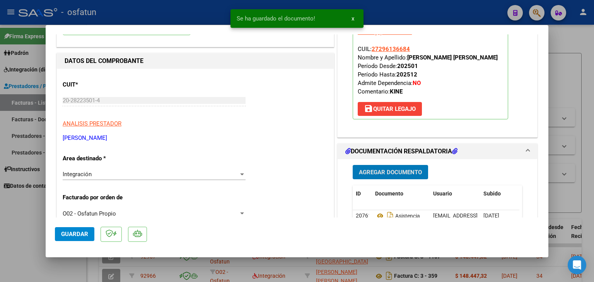
click at [397, 170] on span "Agregar Documento" at bounding box center [390, 172] width 63 height 7
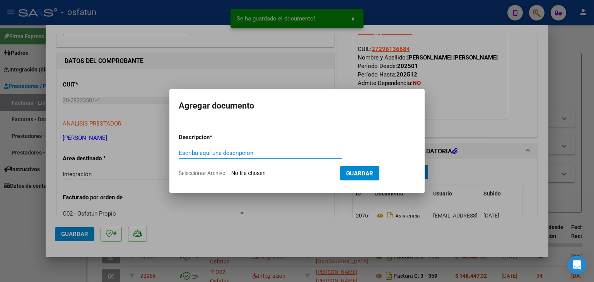
click at [210, 153] on input "Escriba aquí una descripcion" at bounding box center [260, 153] width 163 height 7
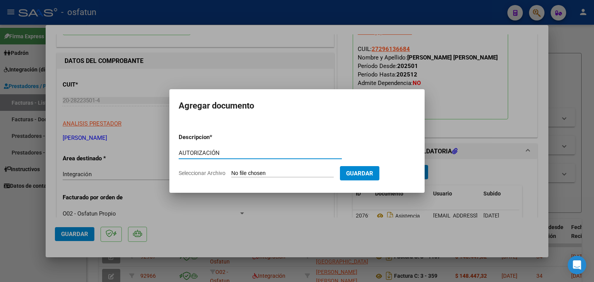
type input "AUTORIZACIÓN"
click at [276, 175] on input "Seleccionar Archivo" at bounding box center [282, 173] width 103 height 7
type input "C:\fakepath\PRESUPUESTO AUTORIZADO - NEUROKINESIO - 2025.pdf"
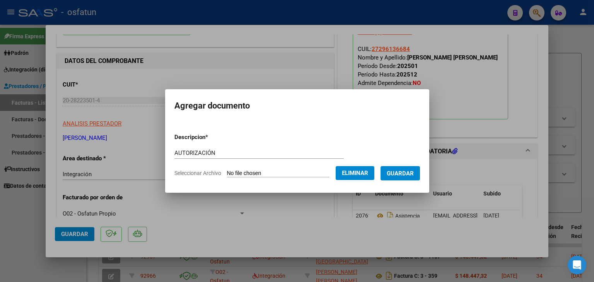
click at [400, 174] on span "Guardar" at bounding box center [400, 173] width 27 height 7
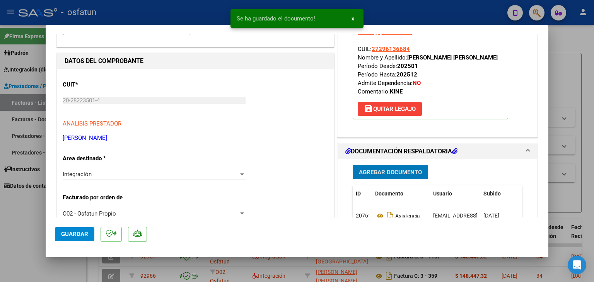
click at [76, 227] on button "Guardar" at bounding box center [74, 234] width 39 height 14
click at [205, 8] on div at bounding box center [297, 141] width 594 height 282
type input "$ 0,00"
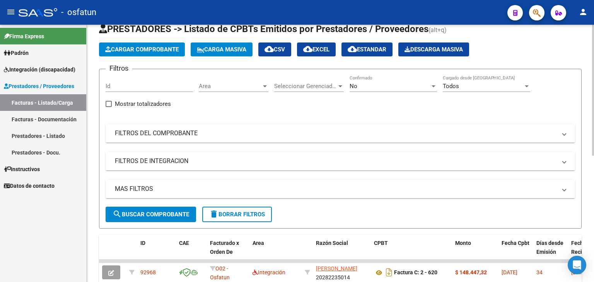
scroll to position [0, 0]
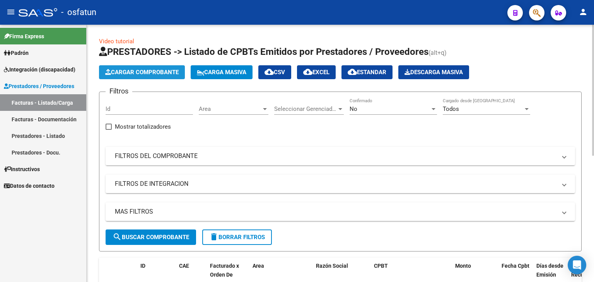
click at [130, 75] on span "Cargar Comprobante" at bounding box center [142, 72] width 74 height 7
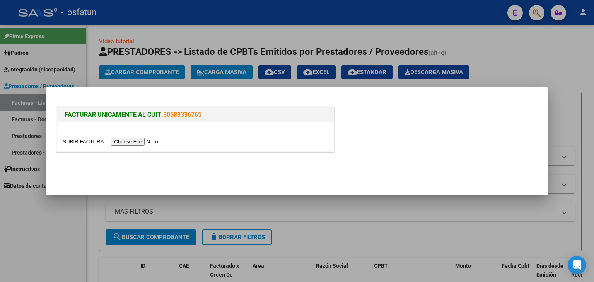
click at [144, 143] on input "file" at bounding box center [112, 142] width 98 height 8
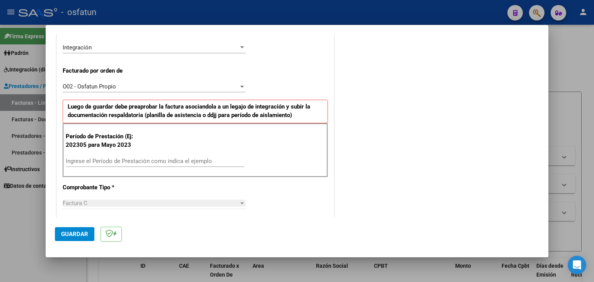
scroll to position [193, 0]
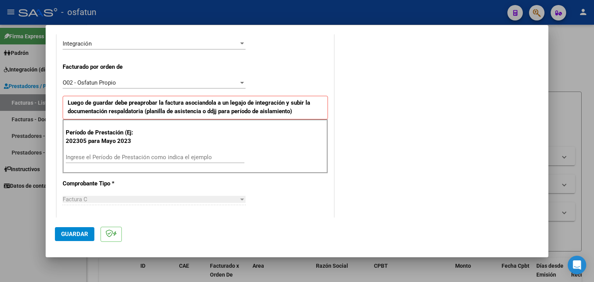
click at [132, 161] on div "Ingrese el Período de Prestación como indica el ejemplo" at bounding box center [155, 158] width 179 height 12
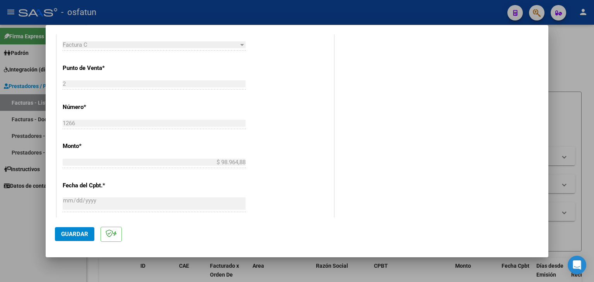
scroll to position [387, 0]
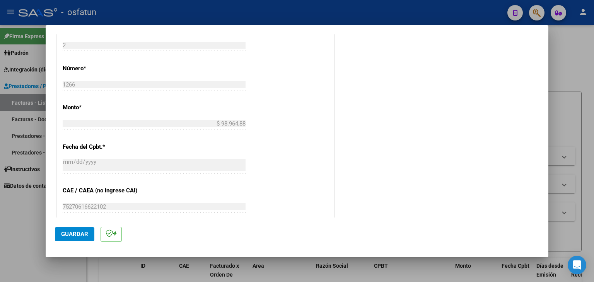
type input "202506"
click at [90, 233] on button "Guardar" at bounding box center [74, 234] width 39 height 14
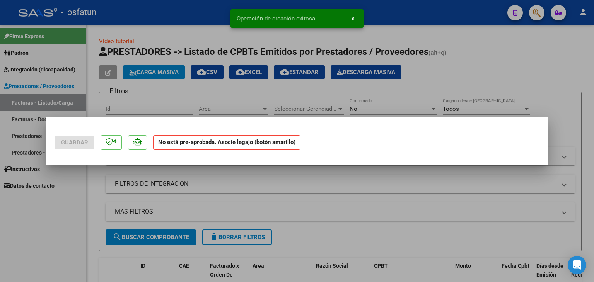
scroll to position [0, 0]
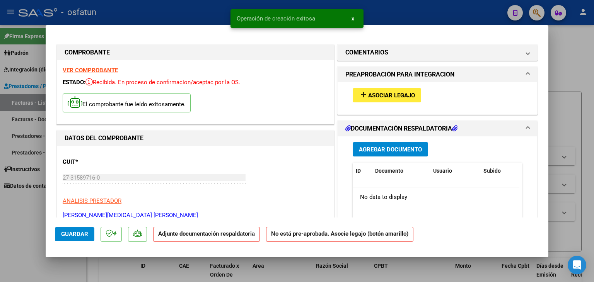
click at [407, 93] on span "Asociar Legajo" at bounding box center [391, 95] width 47 height 7
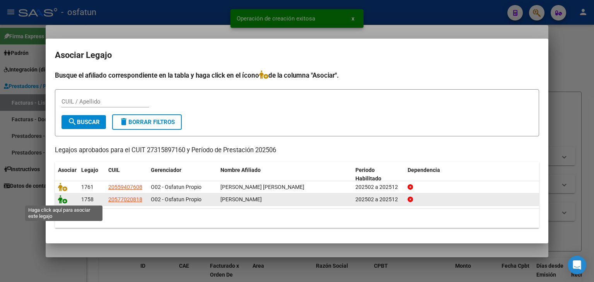
click at [62, 198] on icon at bounding box center [62, 199] width 9 height 9
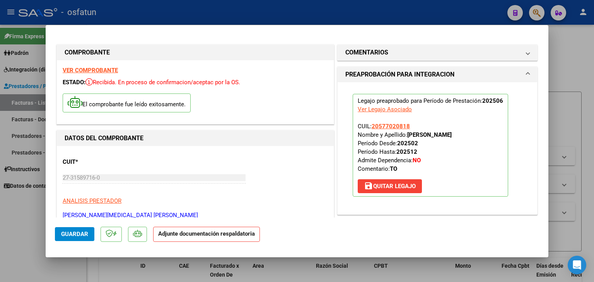
scroll to position [116, 0]
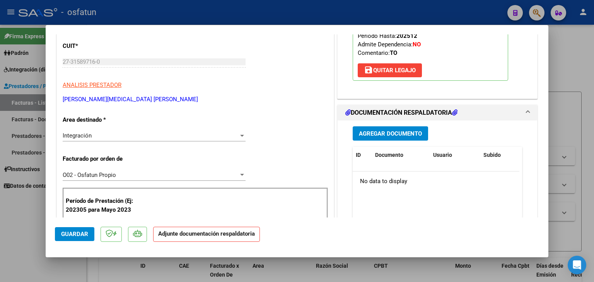
click at [374, 133] on span "Agregar Documento" at bounding box center [390, 133] width 63 height 7
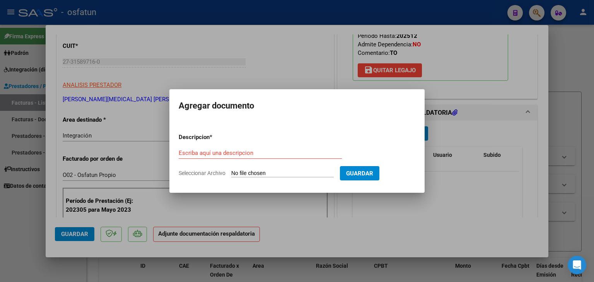
click at [253, 158] on div "Escriba aquí una descripcion" at bounding box center [260, 153] width 163 height 12
type input "ASISTENCIA"
click at [271, 176] on input "Seleccionar Archivo" at bounding box center [282, 173] width 103 height 7
type input "C:\fakepath\PLANILLA ASISTENCIA - TERAPIA OC - [DATE].pdf"
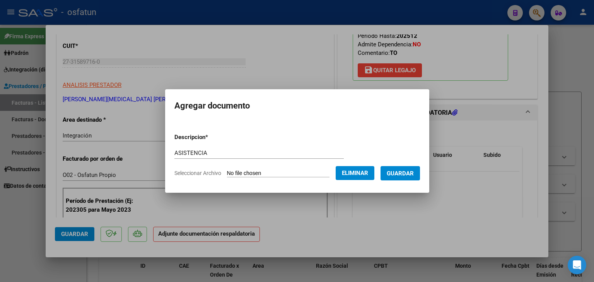
click at [409, 173] on span "Guardar" at bounding box center [400, 173] width 27 height 7
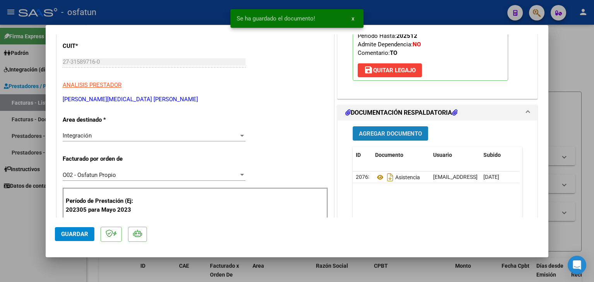
click at [385, 131] on span "Agregar Documento" at bounding box center [390, 133] width 63 height 7
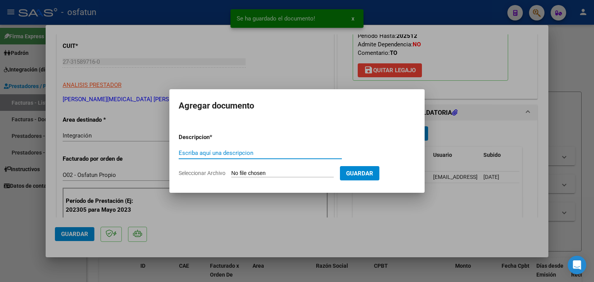
click at [277, 155] on input "Escriba aquí una descripcion" at bounding box center [260, 153] width 163 height 7
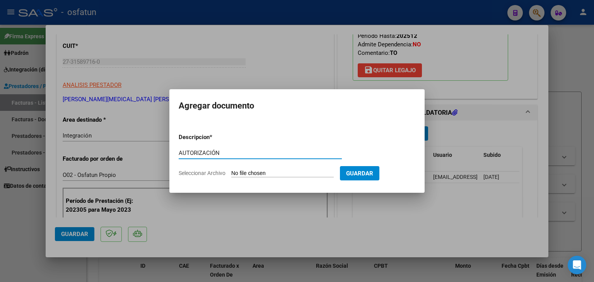
type input "AUTORIZACIÓN"
click at [274, 177] on input "Seleccionar Archivo" at bounding box center [282, 173] width 103 height 7
type input "C:\fakepath\PRESUPUESTO AUTORIZADO - TERAPIA OC - 2025.pdf"
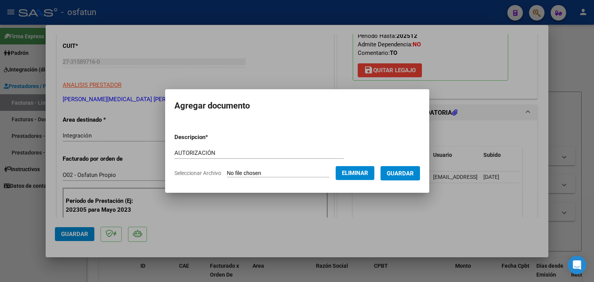
click at [403, 175] on span "Guardar" at bounding box center [400, 173] width 27 height 7
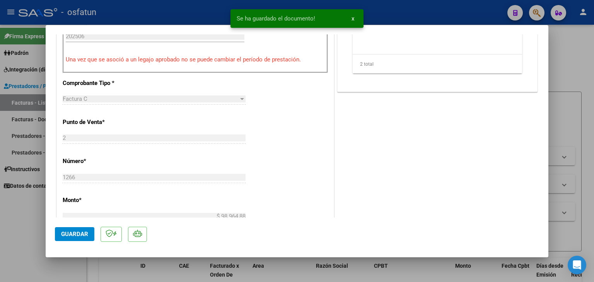
scroll to position [310, 0]
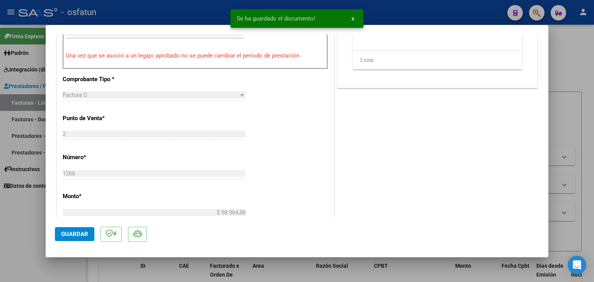
click at [85, 238] on button "Guardar" at bounding box center [74, 234] width 39 height 14
click at [393, 20] on div at bounding box center [297, 141] width 594 height 282
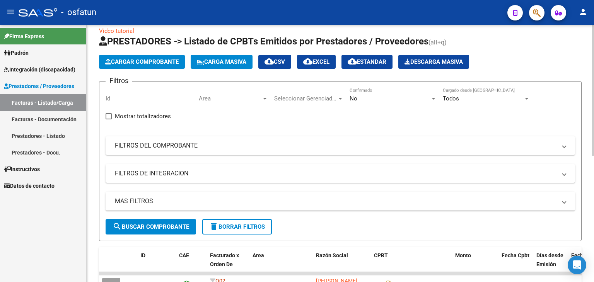
scroll to position [0, 0]
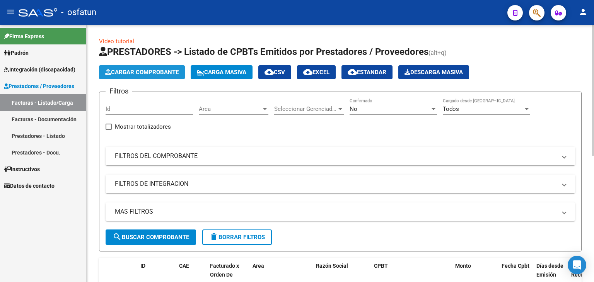
click at [148, 72] on span "Cargar Comprobante" at bounding box center [142, 72] width 74 height 7
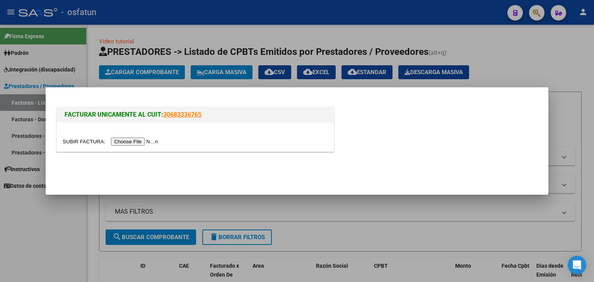
click at [144, 144] on input "file" at bounding box center [112, 142] width 98 height 8
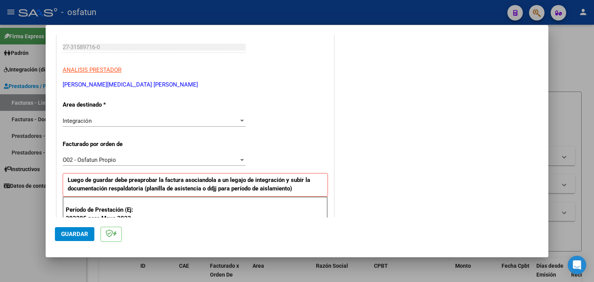
scroll to position [193, 0]
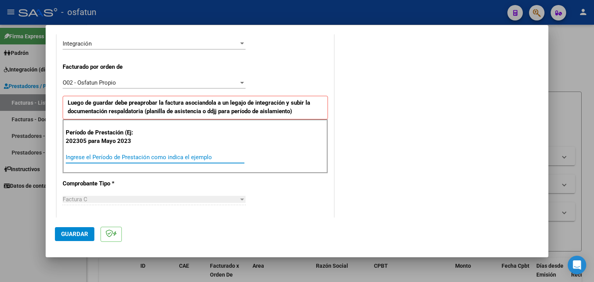
click at [189, 160] on input "Ingrese el Período de Prestación como indica el ejemplo" at bounding box center [155, 157] width 179 height 7
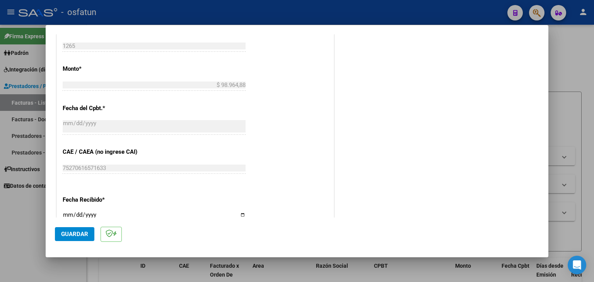
scroll to position [464, 0]
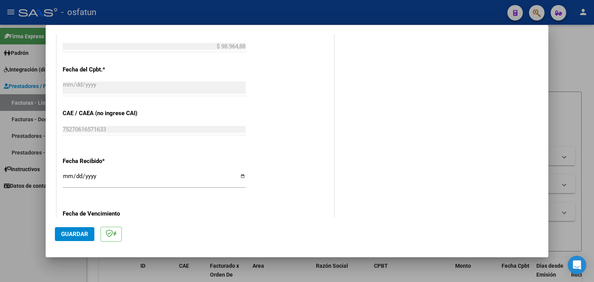
type input "202506"
click at [85, 239] on button "Guardar" at bounding box center [74, 234] width 39 height 14
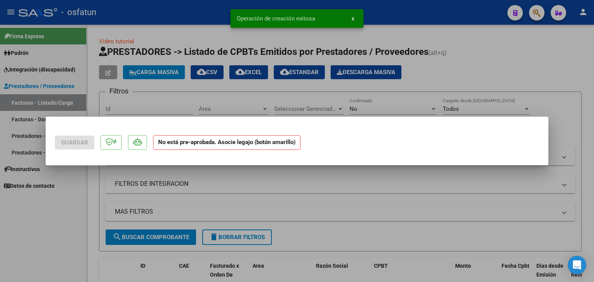
scroll to position [0, 0]
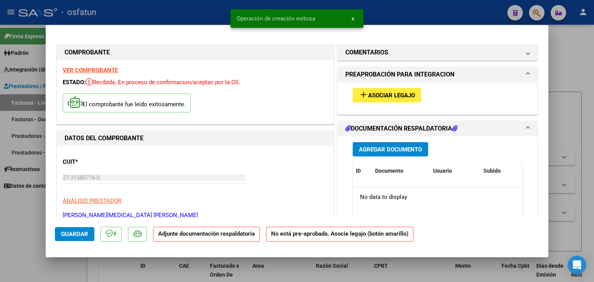
click at [382, 91] on button "add Asociar Legajo" at bounding box center [387, 95] width 68 height 14
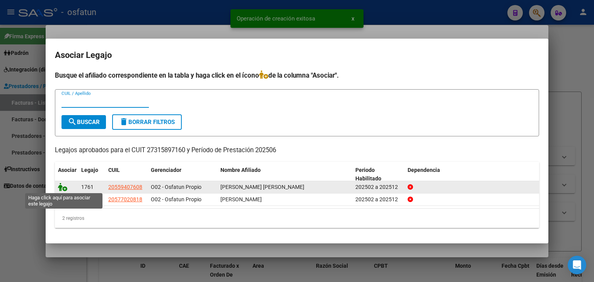
click at [62, 187] on icon at bounding box center [62, 187] width 9 height 9
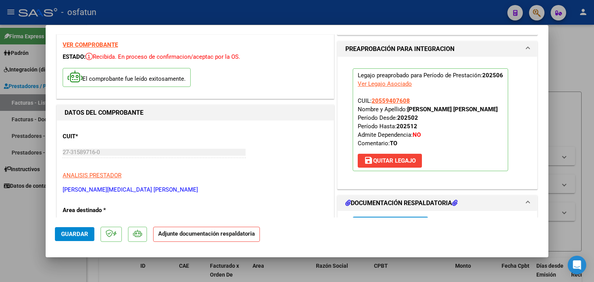
scroll to position [77, 0]
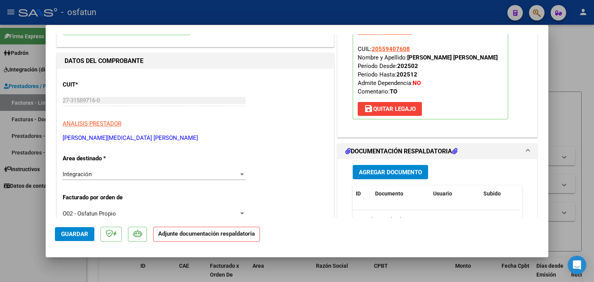
click at [373, 170] on span "Agregar Documento" at bounding box center [390, 172] width 63 height 7
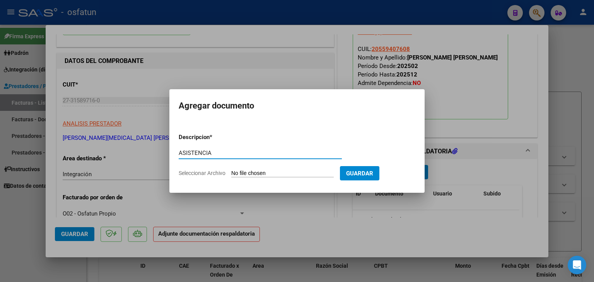
type input "ASISTENCIA"
click at [284, 175] on input "Seleccionar Archivo" at bounding box center [282, 173] width 103 height 7
type input "C:\fakepath\PLANILLA ASISTENCIA - TERAPIA OC - [DATE].pdf"
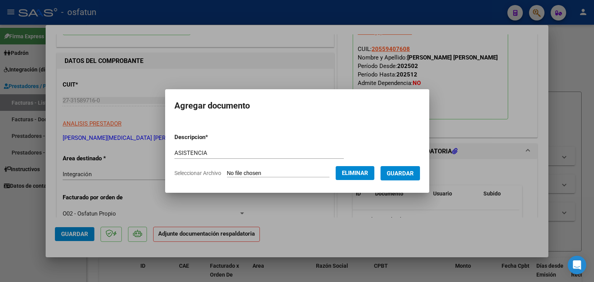
click at [410, 169] on button "Guardar" at bounding box center [400, 173] width 39 height 14
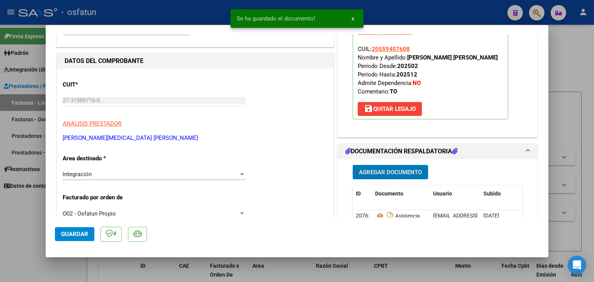
click at [401, 167] on button "Agregar Documento" at bounding box center [390, 172] width 75 height 14
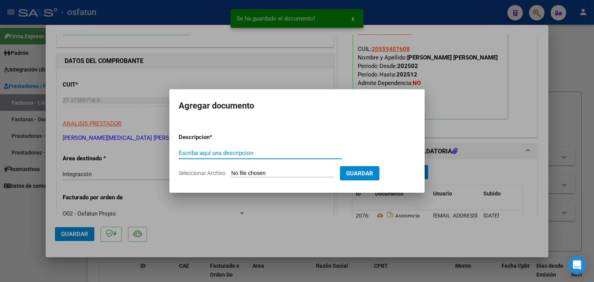
click at [210, 150] on input "Escriba aquí una descripcion" at bounding box center [260, 153] width 163 height 7
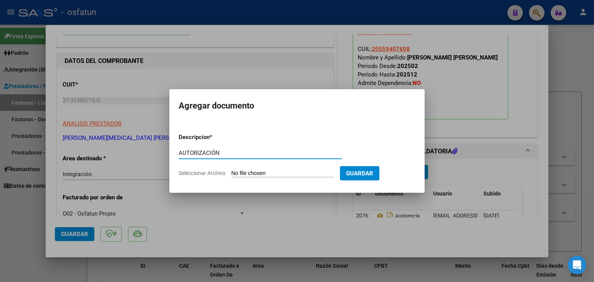
type input "AUTORIZACIÓN"
click at [262, 176] on input "Seleccionar Archivo" at bounding box center [282, 173] width 103 height 7
type input "C:\fakepath\PRESUPUESTO AUTORIZADO - TERAPIA OC - 2025.pdf"
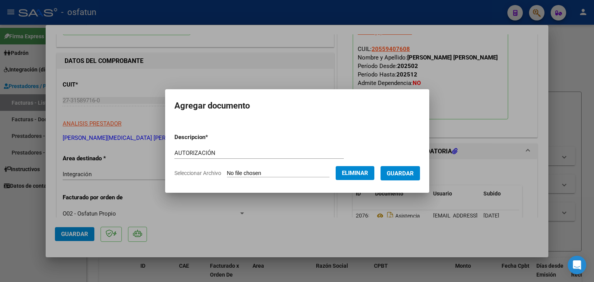
click at [401, 180] on button "Guardar" at bounding box center [400, 173] width 39 height 14
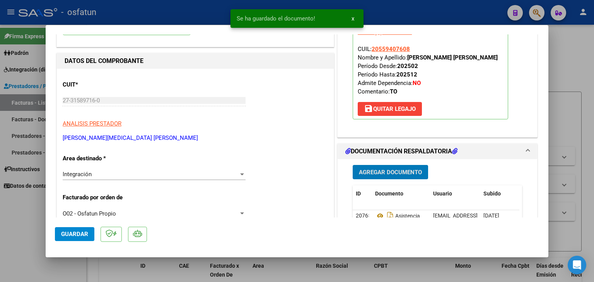
scroll to position [155, 0]
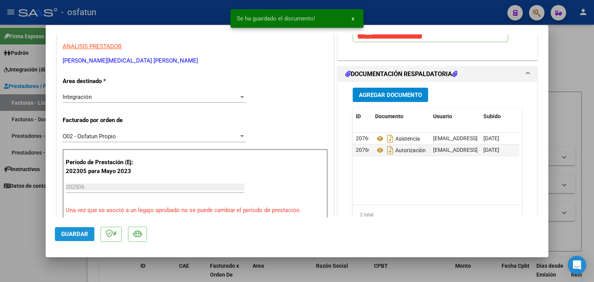
click at [90, 232] on button "Guardar" at bounding box center [74, 234] width 39 height 14
click at [176, 15] on div at bounding box center [297, 141] width 594 height 282
type input "$ 0,00"
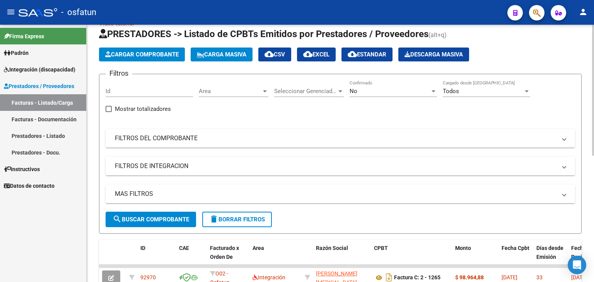
scroll to position [0, 0]
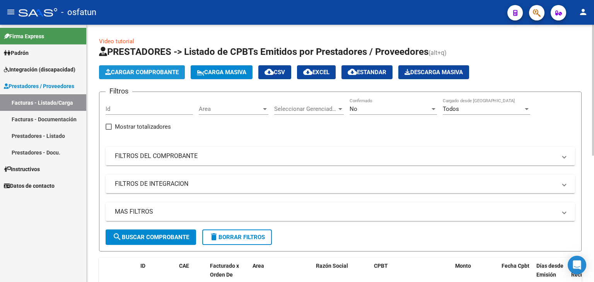
click at [159, 71] on span "Cargar Comprobante" at bounding box center [142, 72] width 74 height 7
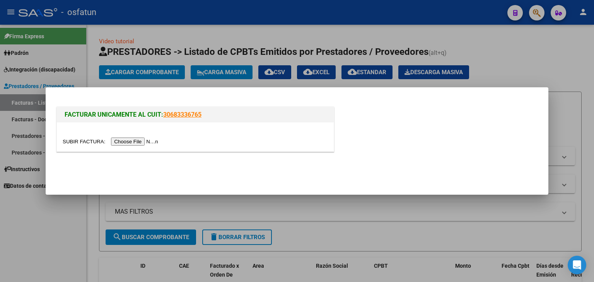
click at [131, 140] on input "file" at bounding box center [112, 142] width 98 height 8
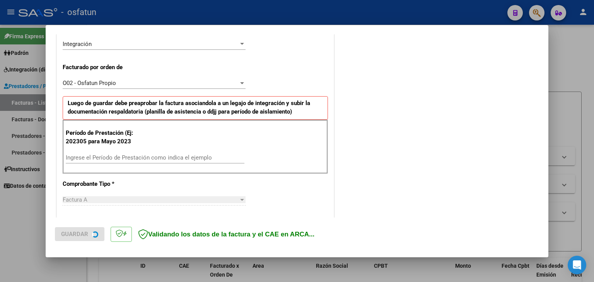
scroll to position [193, 0]
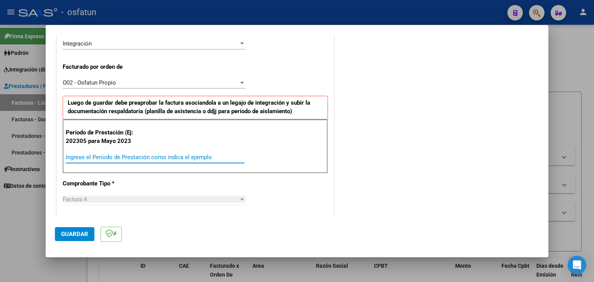
click at [126, 155] on input "Ingrese el Período de Prestación como indica el ejemplo" at bounding box center [155, 157] width 179 height 7
type input "202506"
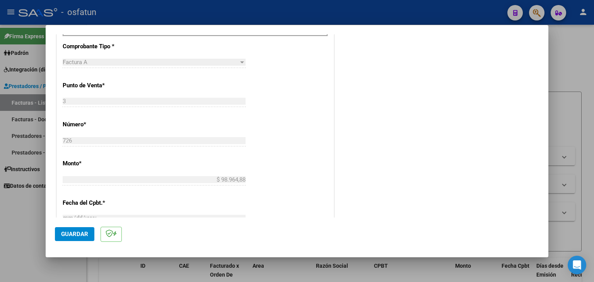
scroll to position [348, 0]
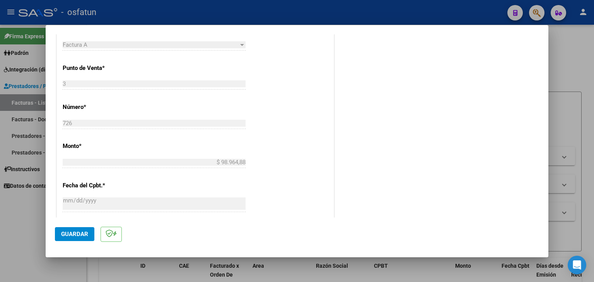
click at [89, 238] on button "Guardar" at bounding box center [74, 234] width 39 height 14
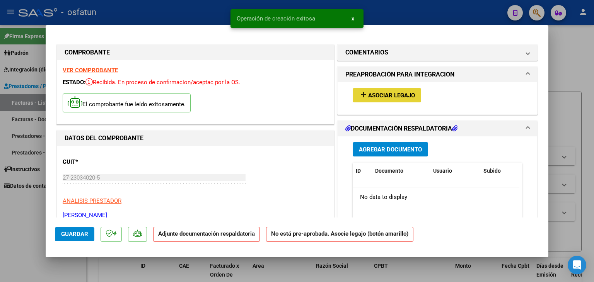
click at [384, 92] on span "Asociar Legajo" at bounding box center [391, 95] width 47 height 7
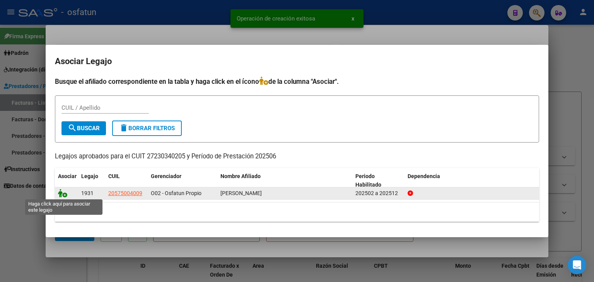
click at [60, 192] on icon at bounding box center [62, 193] width 9 height 9
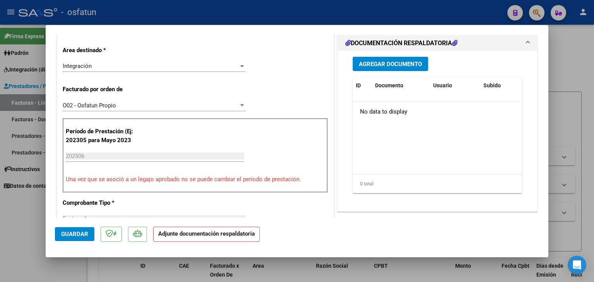
scroll to position [116, 0]
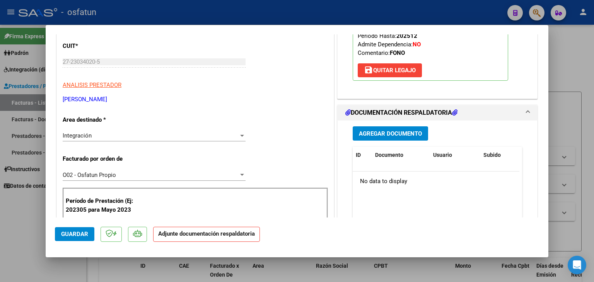
click at [381, 139] on button "Agregar Documento" at bounding box center [390, 134] width 75 height 14
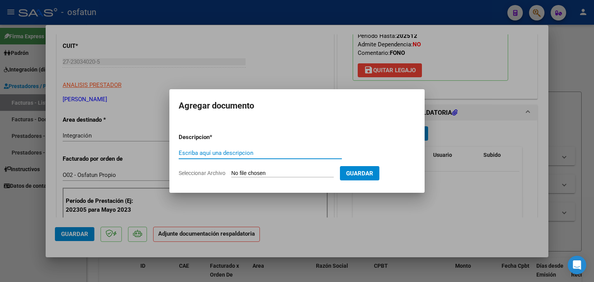
click at [271, 157] on div "Escriba aquí una descripcion" at bounding box center [260, 153] width 163 height 12
type input "ASISTENCIA"
click at [268, 175] on input "Seleccionar Archivo" at bounding box center [282, 173] width 103 height 7
type input "C:\fakepath\PLANILLA ASISTENCIA - FONO - [DATE].pdf"
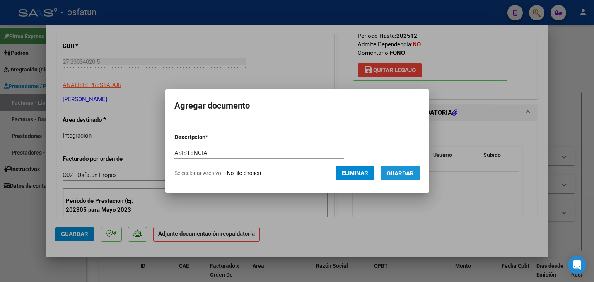
click at [409, 169] on button "Guardar" at bounding box center [400, 173] width 39 height 14
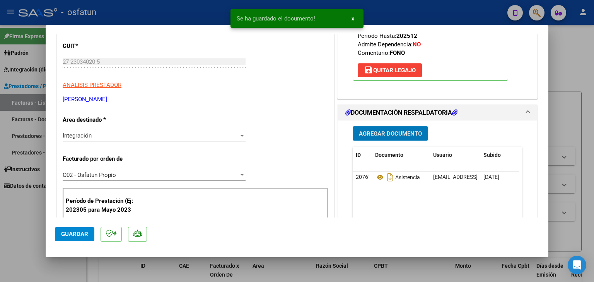
click at [400, 132] on span "Agregar Documento" at bounding box center [390, 133] width 63 height 7
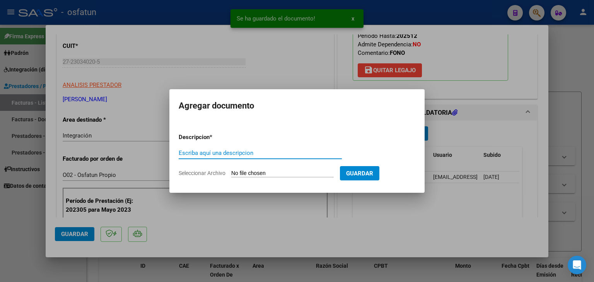
click at [274, 155] on input "Escriba aquí una descripcion" at bounding box center [260, 153] width 163 height 7
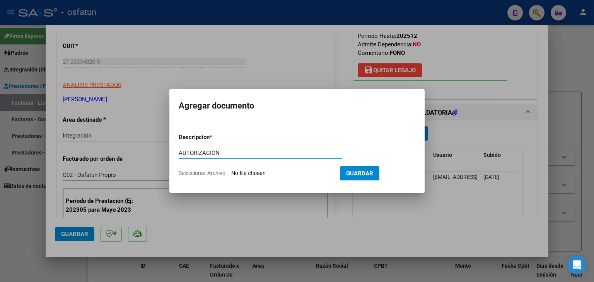
type input "AUTORIZACIÓN"
click at [272, 174] on input "Seleccionar Archivo" at bounding box center [282, 173] width 103 height 7
type input "C:\fakepath\PRESUPUESTO AUTORIZADO - FONO - 2025.pdf"
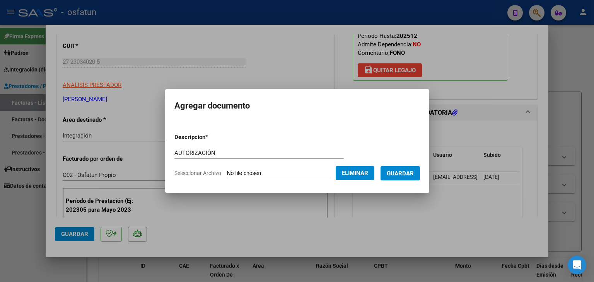
click at [404, 178] on button "Guardar" at bounding box center [400, 173] width 39 height 14
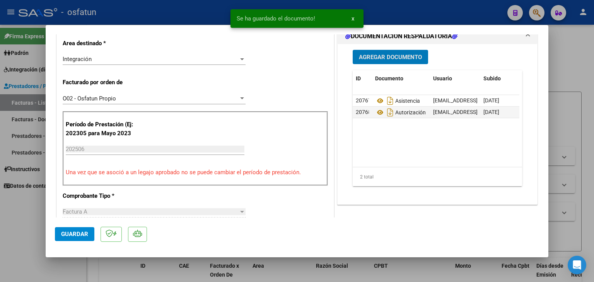
scroll to position [193, 0]
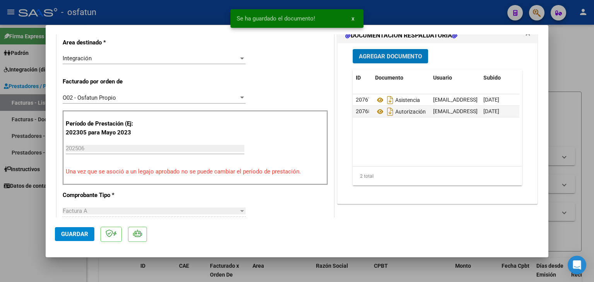
click at [66, 237] on span "Guardar" at bounding box center [74, 234] width 27 height 7
click at [385, 13] on div at bounding box center [297, 141] width 594 height 282
type input "$ 0,00"
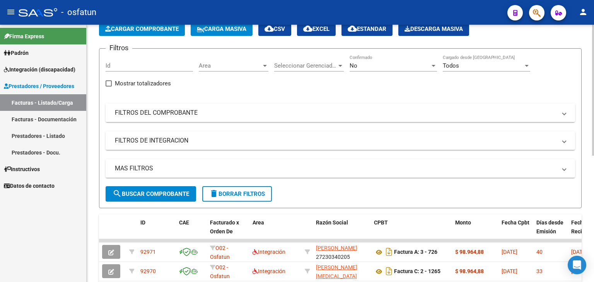
scroll to position [39, 0]
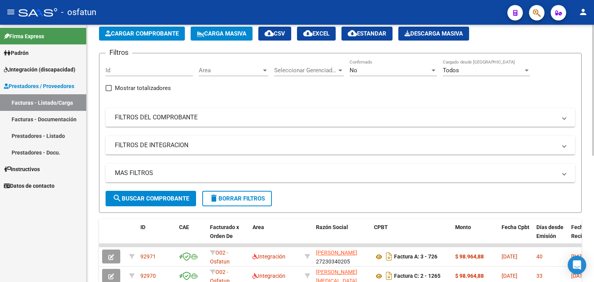
click at [163, 38] on button "Cargar Comprobante" at bounding box center [142, 34] width 86 height 14
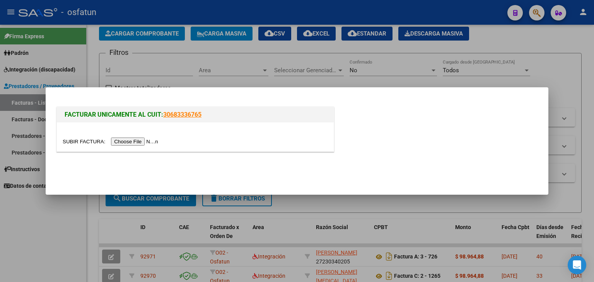
click at [129, 137] on div at bounding box center [195, 141] width 265 height 9
click at [132, 138] on input "file" at bounding box center [112, 142] width 98 height 8
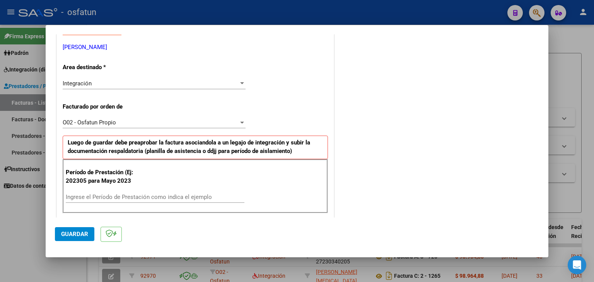
scroll to position [155, 0]
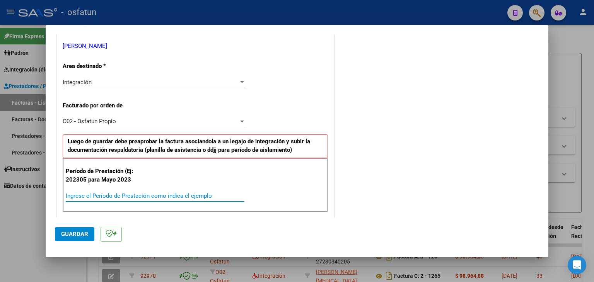
click at [131, 198] on input "Ingrese el Período de Prestación como indica el ejemplo" at bounding box center [155, 196] width 179 height 7
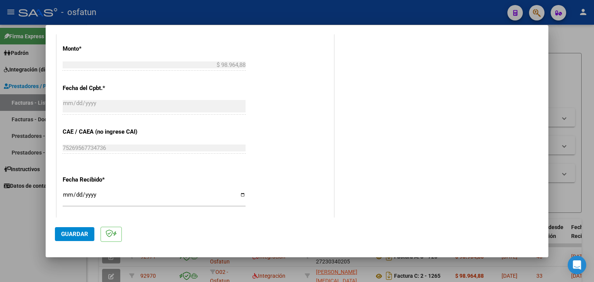
scroll to position [464, 0]
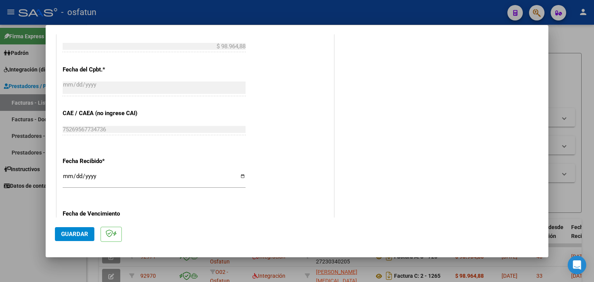
drag, startPoint x: 75, startPoint y: 229, endPoint x: 207, endPoint y: 155, distance: 151.1
click at [75, 229] on button "Guardar" at bounding box center [74, 234] width 39 height 14
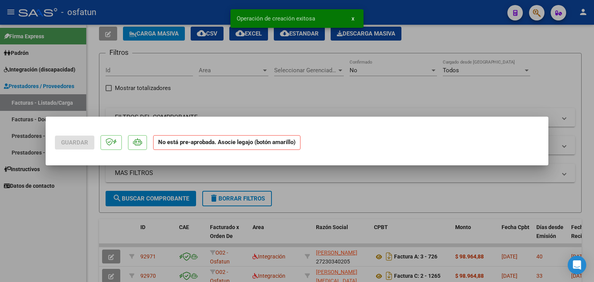
scroll to position [0, 0]
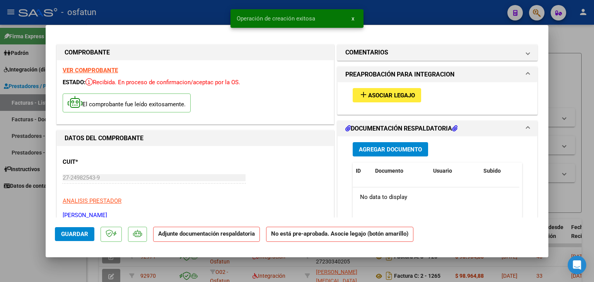
click at [407, 103] on div "add Asociar Legajo" at bounding box center [437, 95] width 181 height 26
click at [364, 102] on button "add Asociar Legajo" at bounding box center [387, 95] width 68 height 14
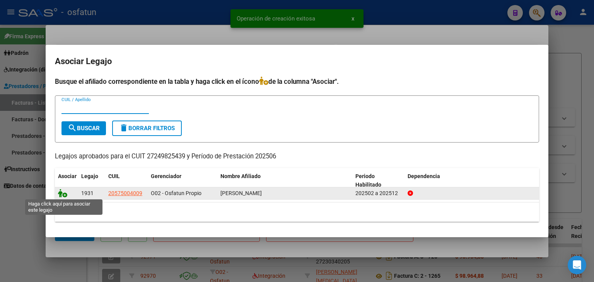
click at [62, 194] on icon at bounding box center [62, 193] width 9 height 9
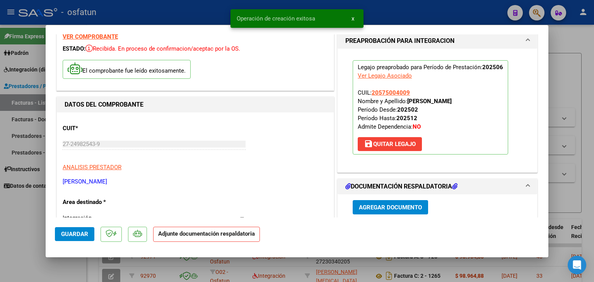
scroll to position [116, 0]
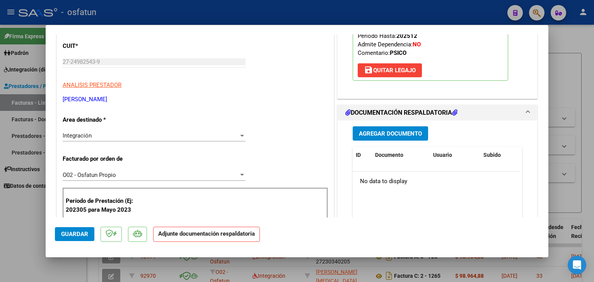
click at [368, 137] on button "Agregar Documento" at bounding box center [390, 134] width 75 height 14
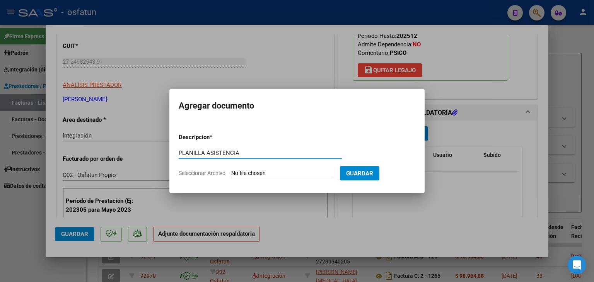
click at [207, 151] on input "PLANILLA ASISTENCIA" at bounding box center [260, 153] width 163 height 7
click at [249, 171] on input "Seleccionar Archivo" at bounding box center [282, 173] width 103 height 7
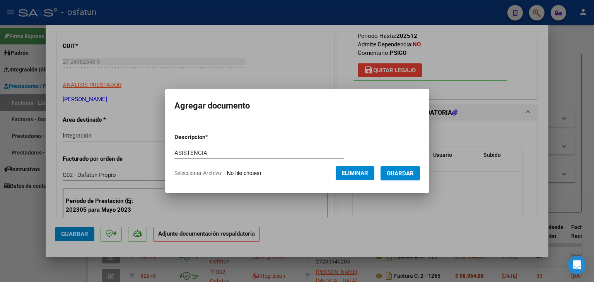
click at [407, 175] on span "Guardar" at bounding box center [400, 173] width 27 height 7
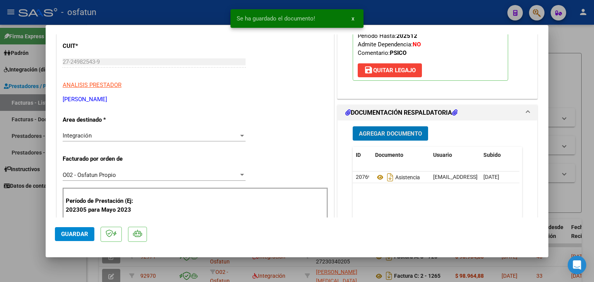
click at [378, 135] on span "Agregar Documento" at bounding box center [390, 133] width 63 height 7
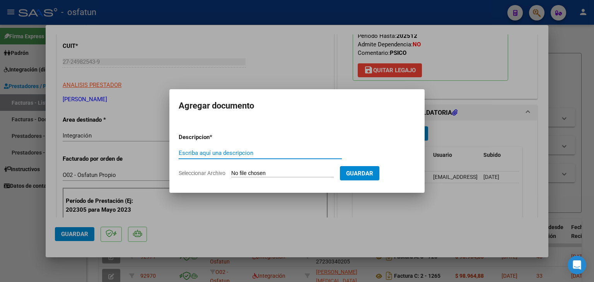
click at [236, 154] on input "Escriba aquí una descripcion" at bounding box center [260, 153] width 163 height 7
click at [267, 176] on input "Seleccionar Archivo" at bounding box center [282, 173] width 103 height 7
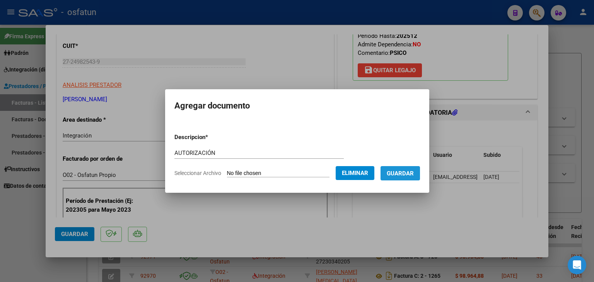
click at [406, 172] on span "Guardar" at bounding box center [400, 173] width 27 height 7
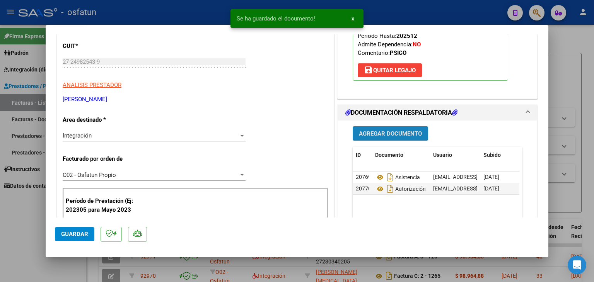
click at [395, 128] on button "Agregar Documento" at bounding box center [390, 134] width 75 height 14
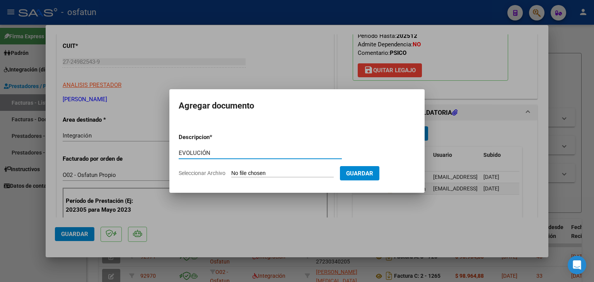
click at [294, 177] on input "Seleccionar Archivo" at bounding box center [282, 173] width 103 height 7
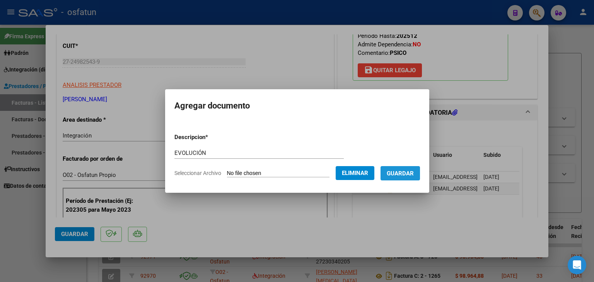
click at [413, 178] on button "Guardar" at bounding box center [400, 173] width 39 height 14
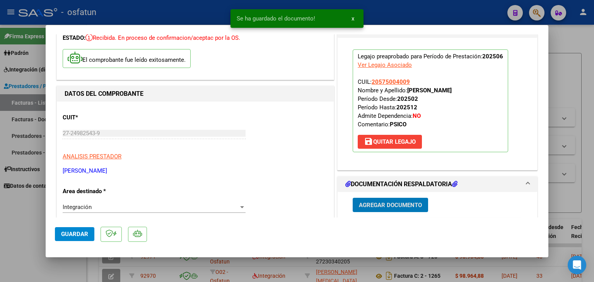
scroll to position [0, 0]
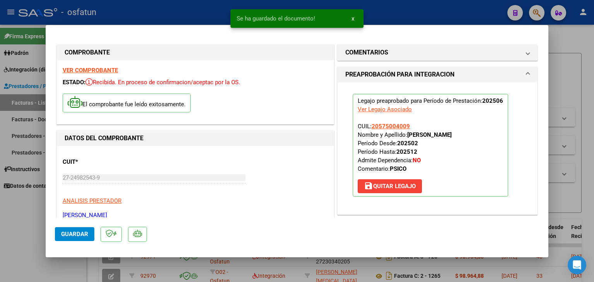
click at [391, 15] on div at bounding box center [297, 141] width 594 height 282
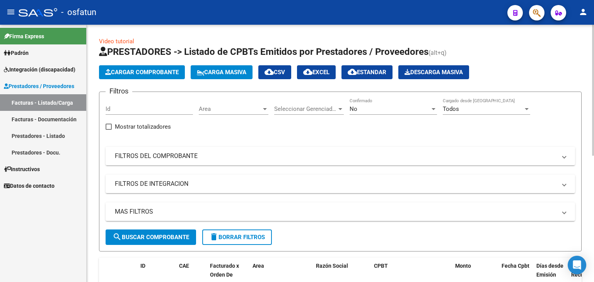
click at [145, 68] on button "Cargar Comprobante" at bounding box center [142, 72] width 86 height 14
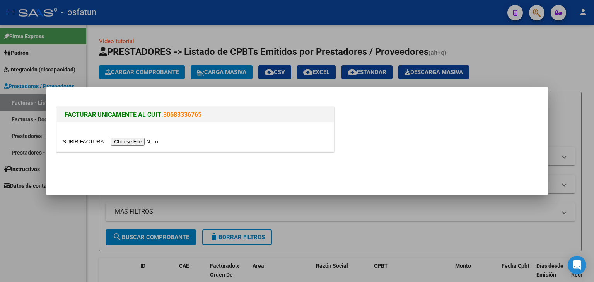
click at [149, 142] on input "file" at bounding box center [112, 142] width 98 height 8
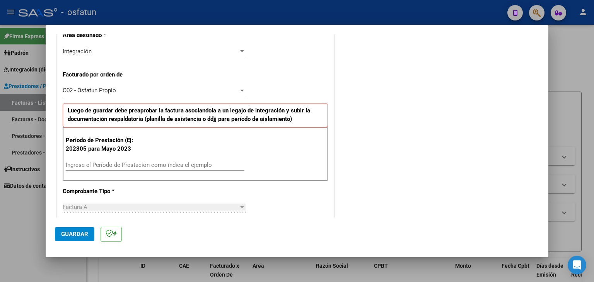
scroll to position [193, 0]
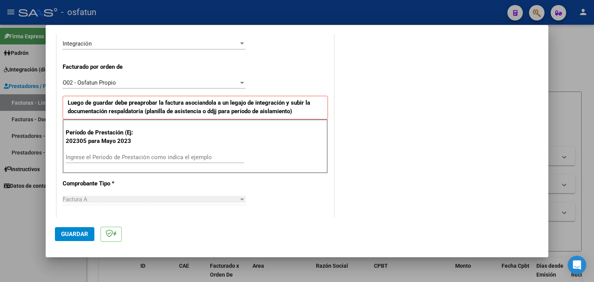
click at [128, 157] on input "Ingrese el Período de Prestación como indica el ejemplo" at bounding box center [155, 157] width 179 height 7
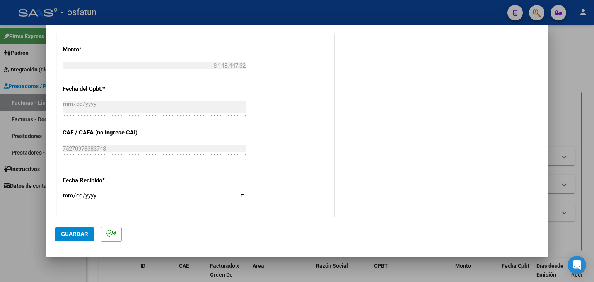
scroll to position [464, 0]
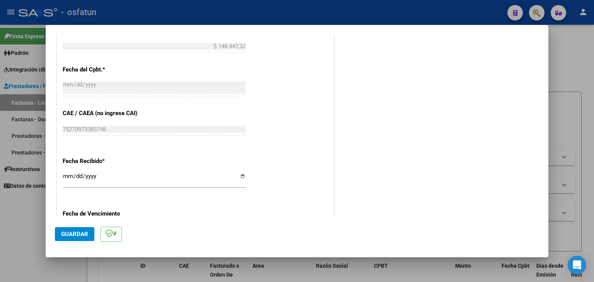
click at [82, 241] on mat-dialog-actions "Guardar" at bounding box center [297, 233] width 484 height 31
click at [85, 230] on button "Guardar" at bounding box center [74, 234] width 39 height 14
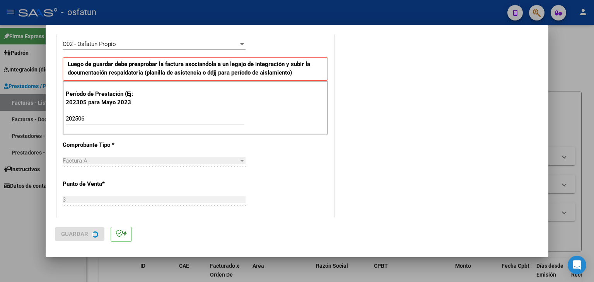
scroll to position [0, 0]
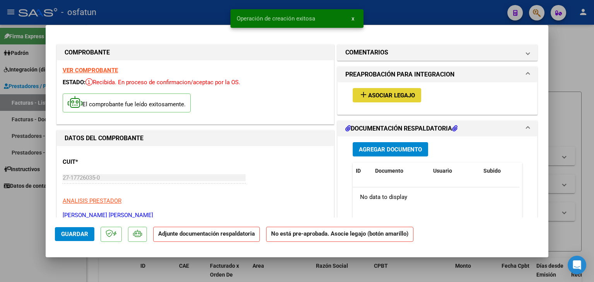
click at [386, 101] on button "add Asociar Legajo" at bounding box center [387, 95] width 68 height 14
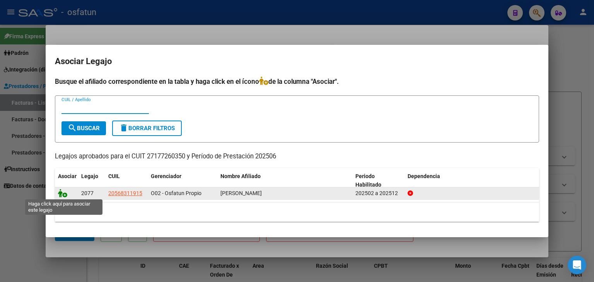
click at [59, 191] on icon at bounding box center [62, 193] width 9 height 9
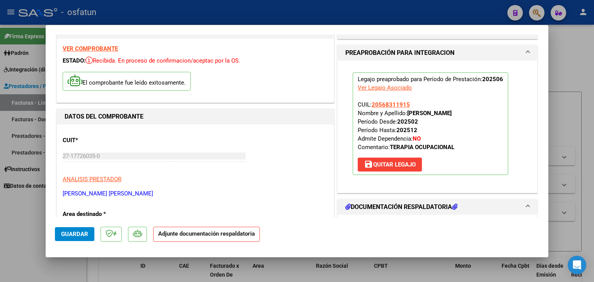
scroll to position [77, 0]
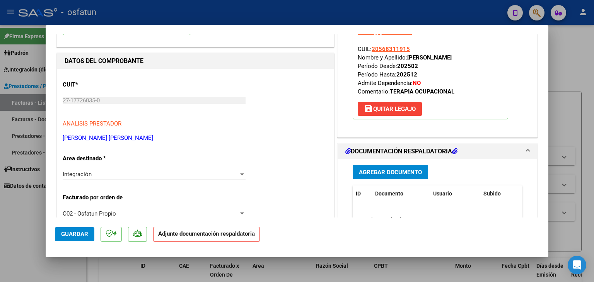
click at [382, 169] on span "Agregar Documento" at bounding box center [390, 172] width 63 height 7
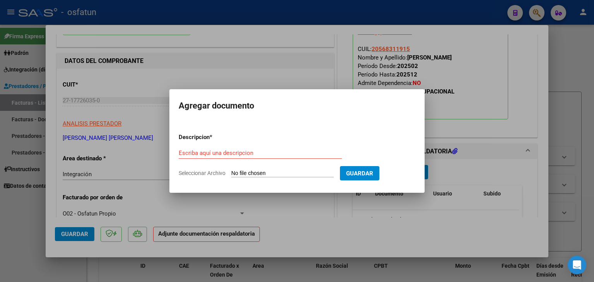
click at [274, 158] on div "Escriba aquí una descripcion" at bounding box center [260, 153] width 163 height 12
click at [276, 171] on input "Seleccionar Archivo" at bounding box center [282, 173] width 103 height 7
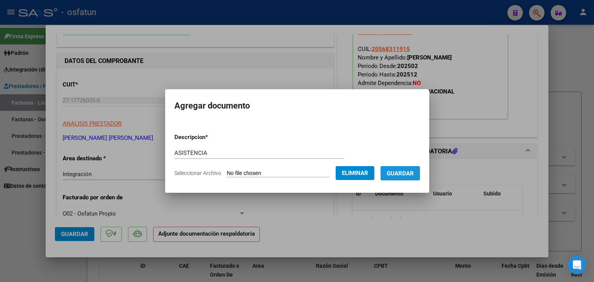
click at [407, 173] on span "Guardar" at bounding box center [400, 173] width 27 height 7
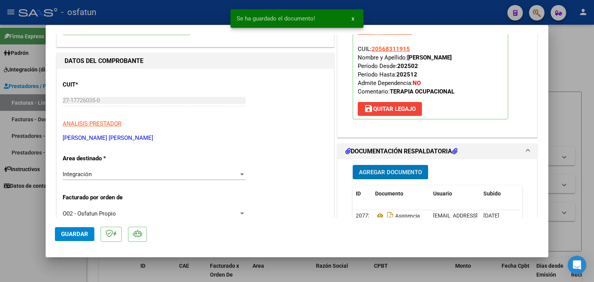
click at [392, 177] on button "Agregar Documento" at bounding box center [390, 172] width 75 height 14
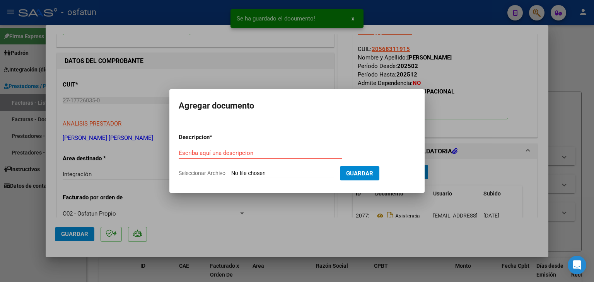
click at [257, 157] on div "Escriba aquí una descripcion" at bounding box center [260, 153] width 163 height 12
click at [255, 154] on input "Escriba aquí una descripcion" at bounding box center [260, 153] width 163 height 7
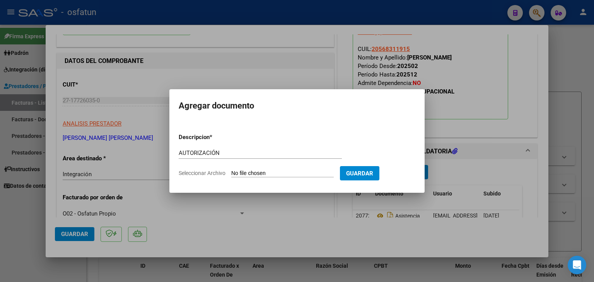
click at [271, 171] on input "Seleccionar Archivo" at bounding box center [282, 173] width 103 height 7
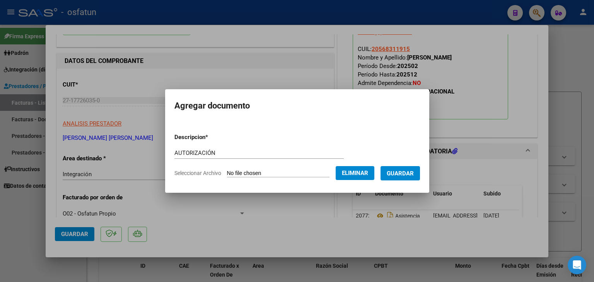
click at [407, 167] on button "Guardar" at bounding box center [400, 173] width 39 height 14
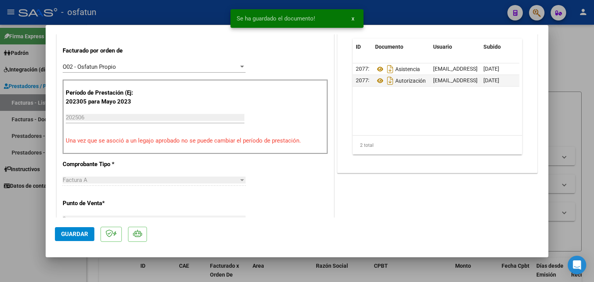
scroll to position [271, 0]
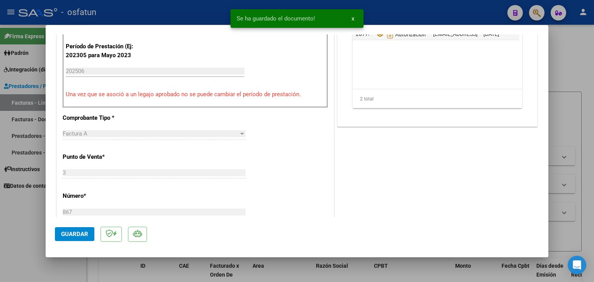
click at [74, 228] on button "Guardar" at bounding box center [74, 234] width 39 height 14
click at [193, 16] on div at bounding box center [297, 141] width 594 height 282
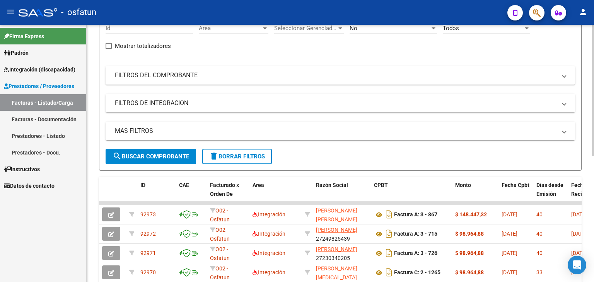
scroll to position [0, 0]
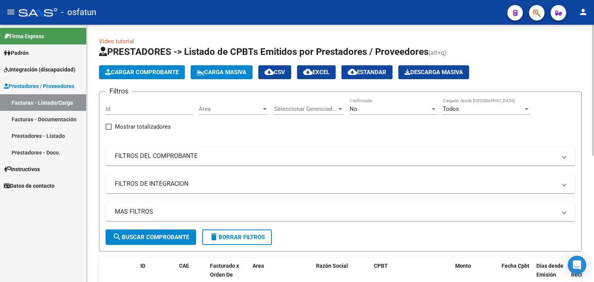
click at [140, 67] on button "Cargar Comprobante" at bounding box center [142, 72] width 86 height 14
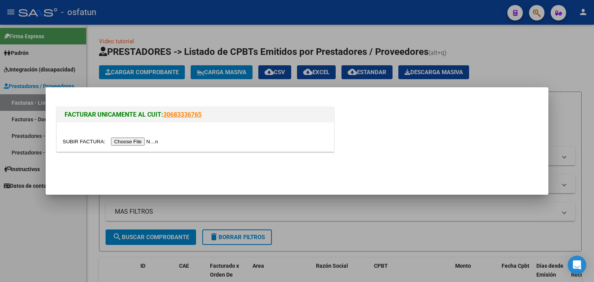
click at [138, 141] on input "file" at bounding box center [112, 142] width 98 height 8
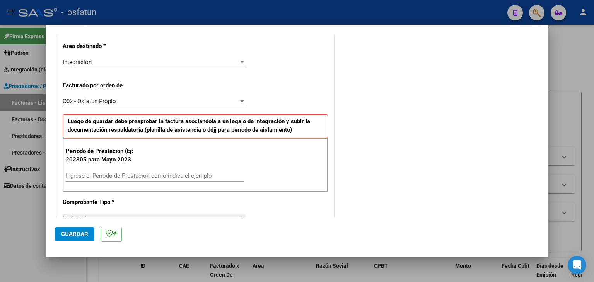
scroll to position [232, 0]
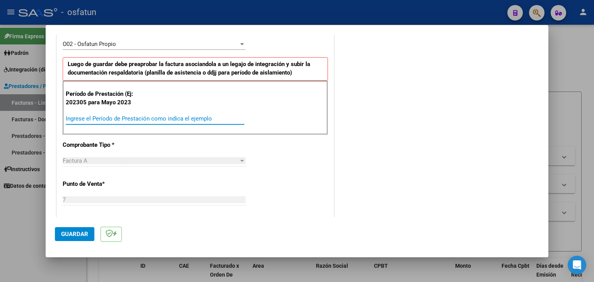
click at [147, 115] on input "Ingrese el Período de Prestación como indica el ejemplo" at bounding box center [155, 118] width 179 height 7
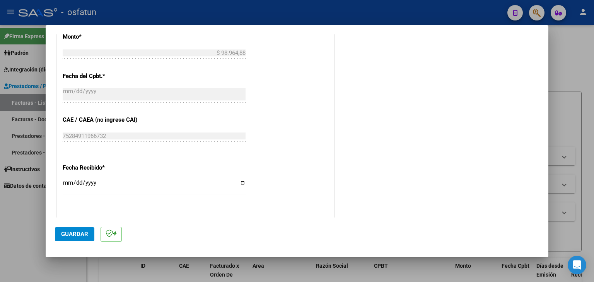
scroll to position [464, 0]
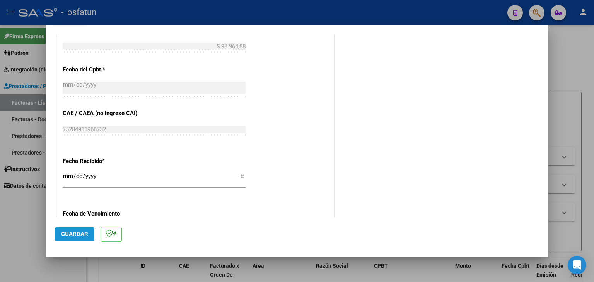
click at [84, 236] on span "Guardar" at bounding box center [74, 234] width 27 height 7
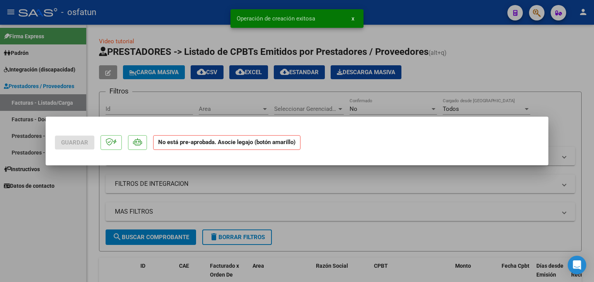
scroll to position [0, 0]
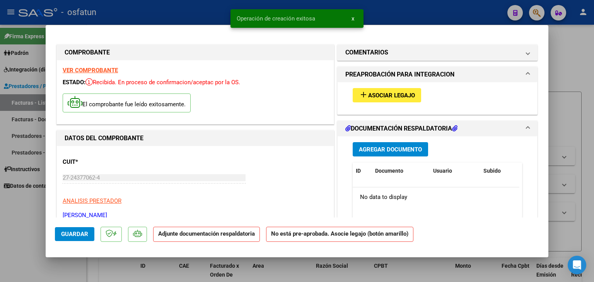
click at [371, 93] on span "Asociar Legajo" at bounding box center [391, 95] width 47 height 7
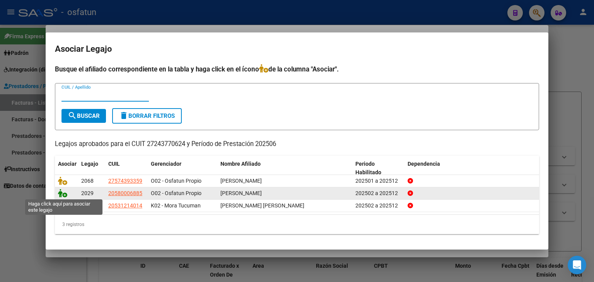
click at [61, 195] on icon at bounding box center [62, 193] width 9 height 9
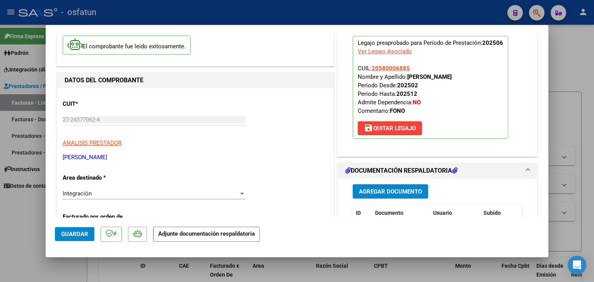
scroll to position [77, 0]
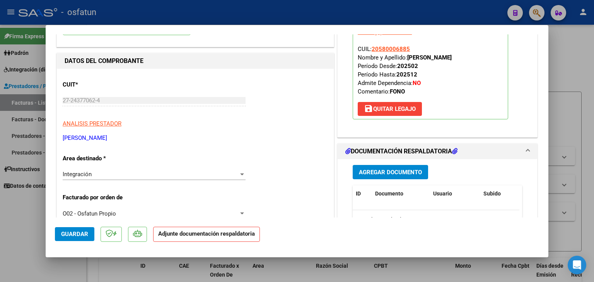
click at [386, 174] on span "Agregar Documento" at bounding box center [390, 172] width 63 height 7
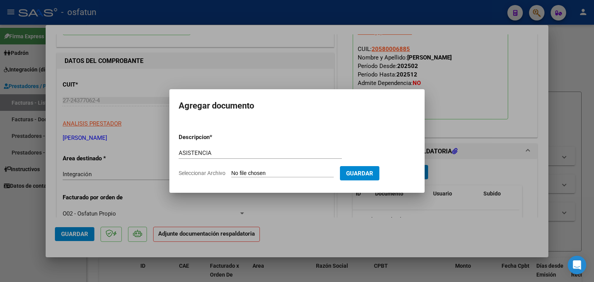
click at [275, 173] on input "Seleccionar Archivo" at bounding box center [282, 173] width 103 height 7
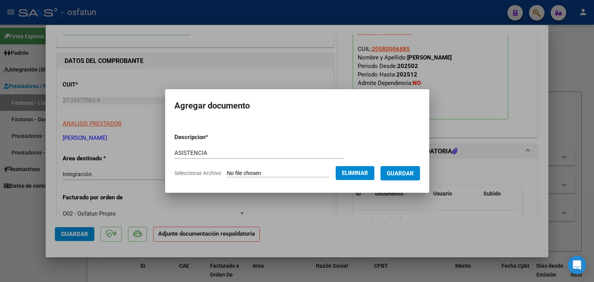
click at [401, 177] on span "Guardar" at bounding box center [400, 173] width 27 height 7
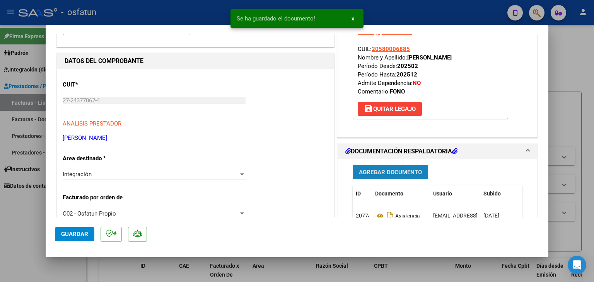
click at [390, 177] on button "Agregar Documento" at bounding box center [390, 172] width 75 height 14
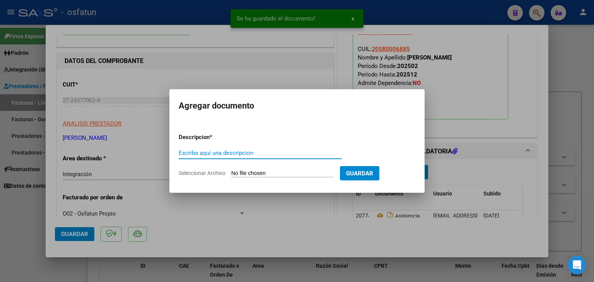
click at [236, 152] on input "Escriba aquí una descripcion" at bounding box center [260, 153] width 163 height 7
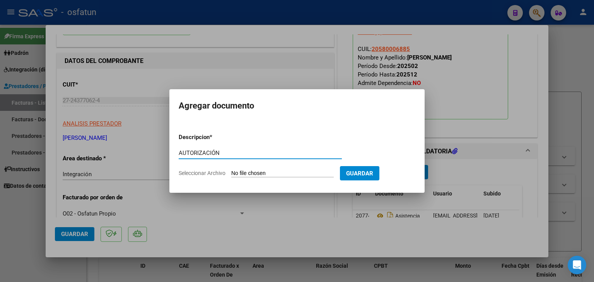
click at [242, 171] on input "Seleccionar Archivo" at bounding box center [282, 173] width 103 height 7
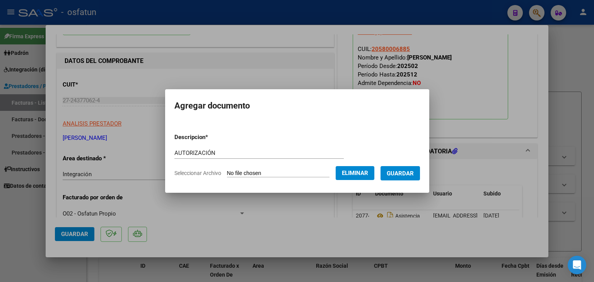
click at [396, 178] on button "Guardar" at bounding box center [400, 173] width 39 height 14
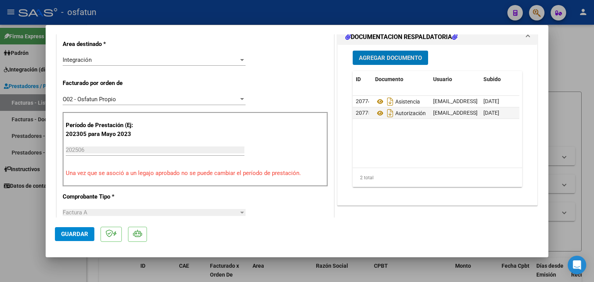
scroll to position [193, 0]
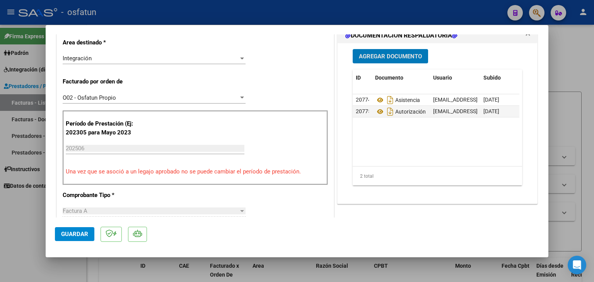
click at [70, 233] on span "Guardar" at bounding box center [74, 234] width 27 height 7
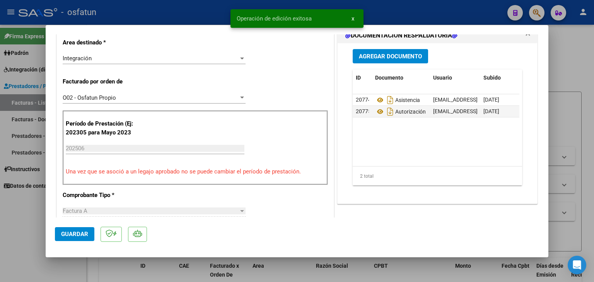
click at [392, 6] on div at bounding box center [297, 141] width 594 height 282
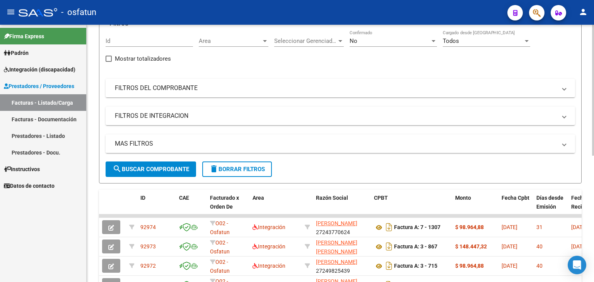
scroll to position [0, 0]
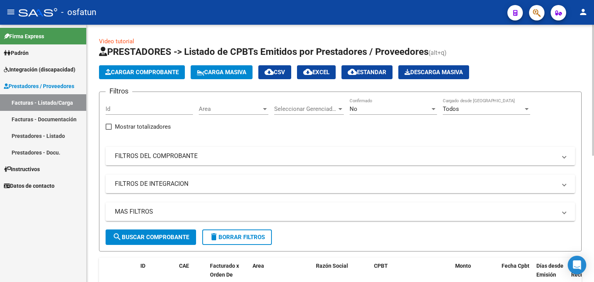
click at [157, 71] on span "Cargar Comprobante" at bounding box center [142, 72] width 74 height 7
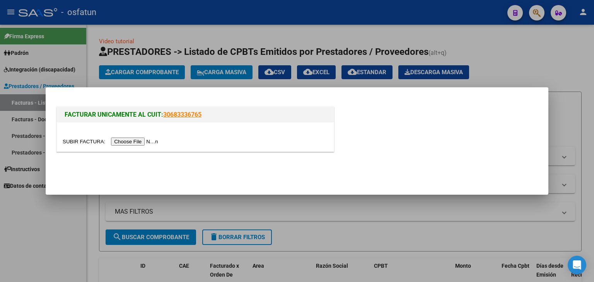
click at [150, 140] on input "file" at bounding box center [112, 142] width 98 height 8
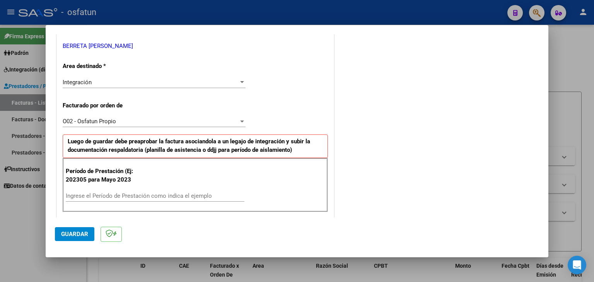
scroll to position [193, 0]
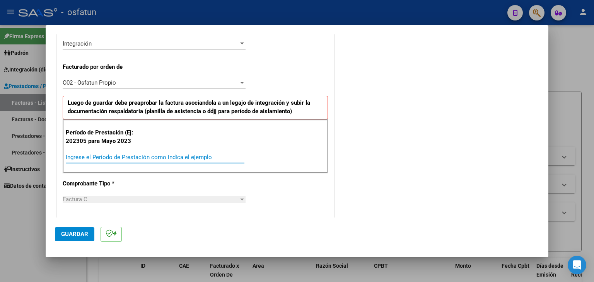
click at [134, 160] on input "Ingrese el Período de Prestación como indica el ejemplo" at bounding box center [155, 157] width 179 height 7
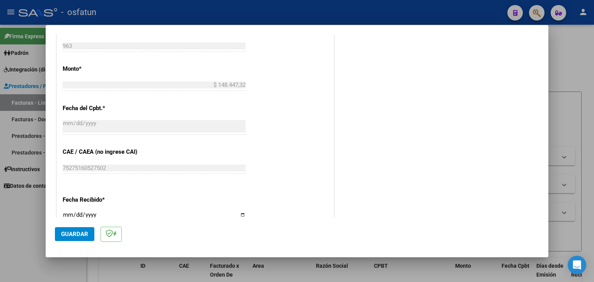
scroll to position [464, 0]
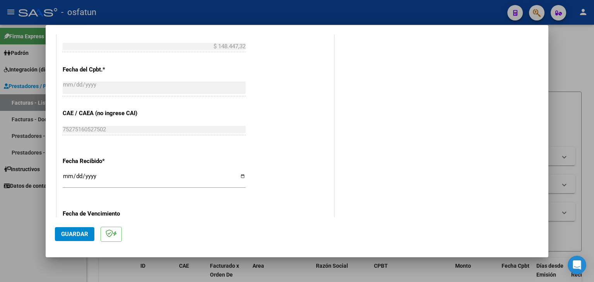
click at [60, 236] on button "Guardar" at bounding box center [74, 234] width 39 height 14
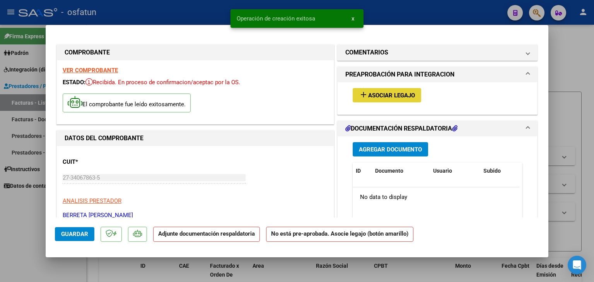
click at [376, 102] on button "add Asociar Legajo" at bounding box center [387, 95] width 68 height 14
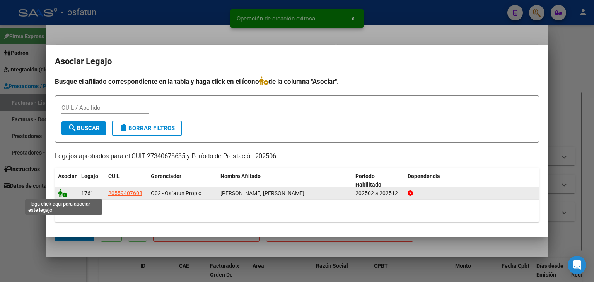
click at [62, 190] on icon at bounding box center [62, 193] width 9 height 9
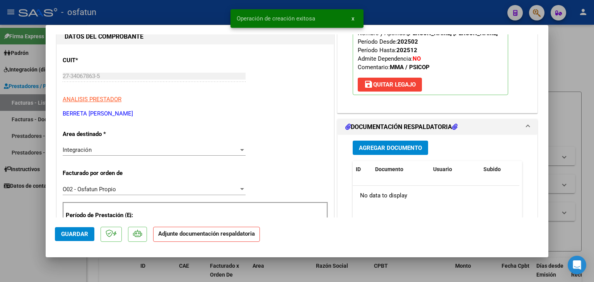
scroll to position [116, 0]
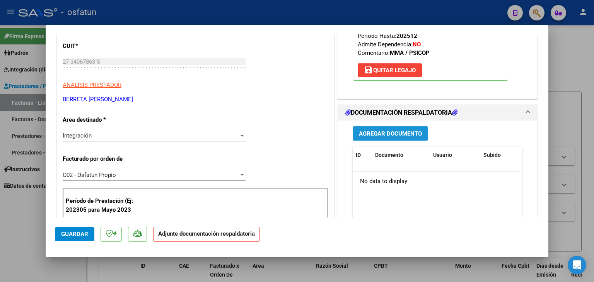
click at [384, 132] on span "Agregar Documento" at bounding box center [390, 133] width 63 height 7
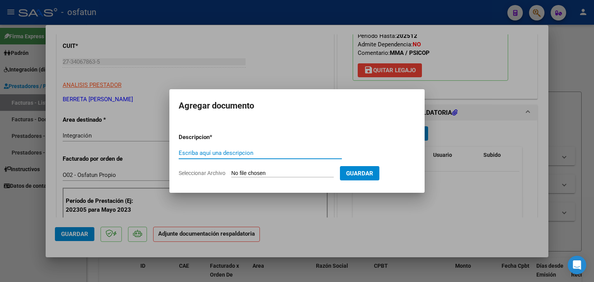
click at [280, 154] on input "Escriba aquí una descripcion" at bounding box center [260, 153] width 163 height 7
click at [280, 171] on input "Seleccionar Archivo" at bounding box center [282, 173] width 103 height 7
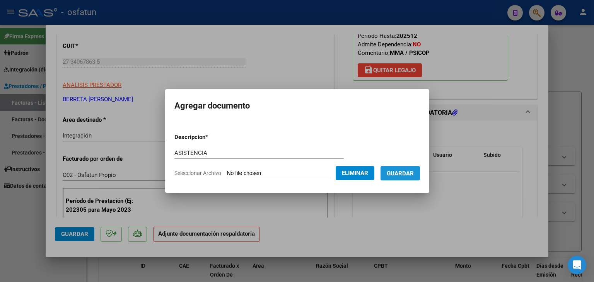
click at [405, 174] on span "Guardar" at bounding box center [400, 173] width 27 height 7
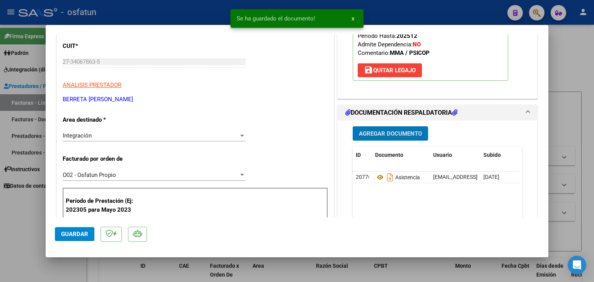
click at [379, 138] on button "Agregar Documento" at bounding box center [390, 134] width 75 height 14
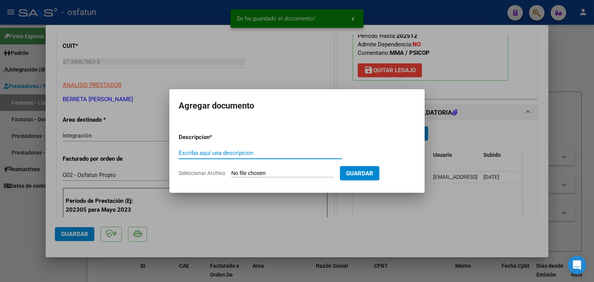
click at [286, 152] on input "Escriba aquí una descripcion" at bounding box center [260, 153] width 163 height 7
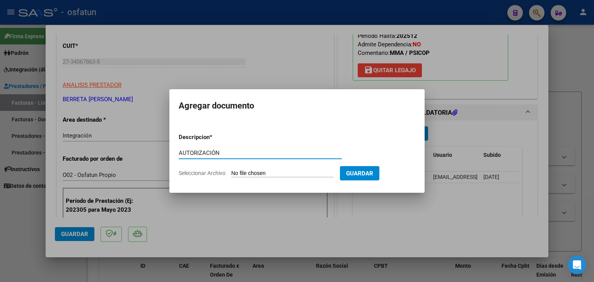
click at [287, 173] on input "Seleccionar Archivo" at bounding box center [282, 173] width 103 height 7
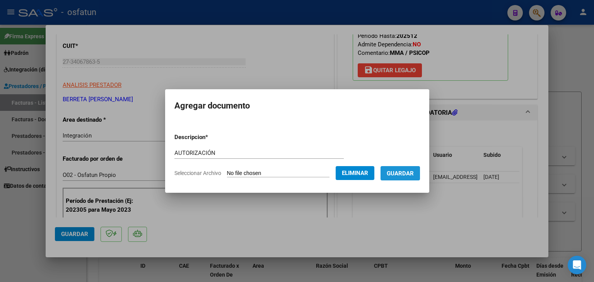
click at [408, 170] on span "Guardar" at bounding box center [400, 173] width 27 height 7
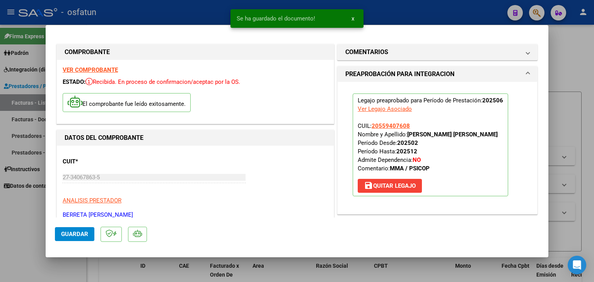
scroll to position [0, 0]
click at [161, 18] on div at bounding box center [297, 141] width 594 height 282
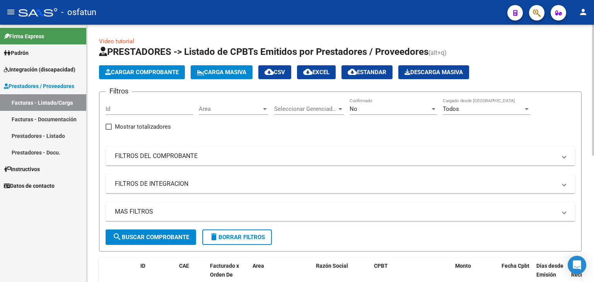
click at [166, 69] on span "Cargar Comprobante" at bounding box center [142, 72] width 74 height 7
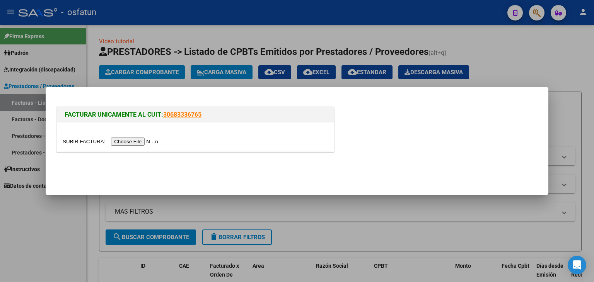
click at [144, 141] on input "file" at bounding box center [112, 142] width 98 height 8
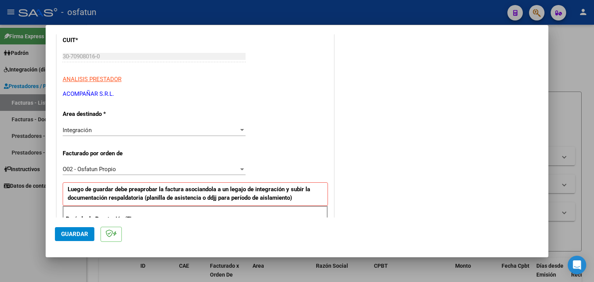
scroll to position [155, 0]
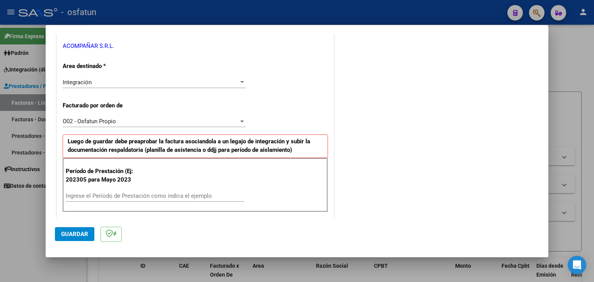
click at [97, 196] on input "Ingrese el Período de Prestación como indica el ejemplo" at bounding box center [155, 196] width 179 height 7
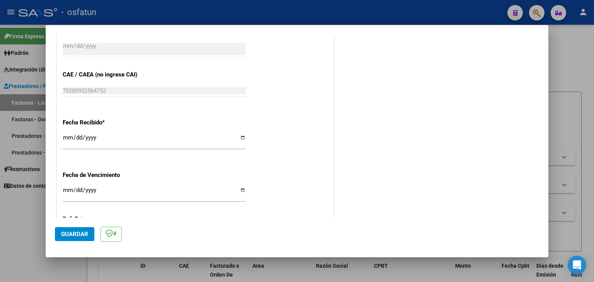
scroll to position [542, 0]
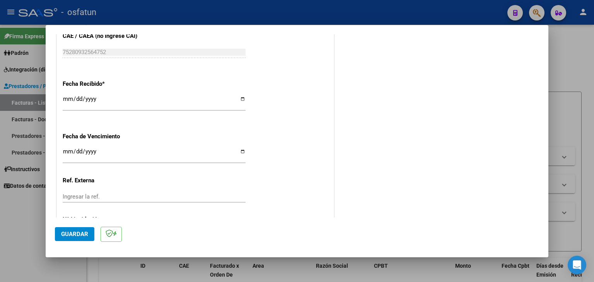
drag, startPoint x: 67, startPoint y: 233, endPoint x: 132, endPoint y: 187, distance: 79.6
click at [67, 233] on span "Guardar" at bounding box center [74, 234] width 27 height 7
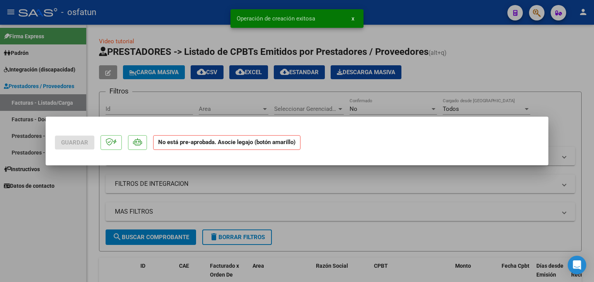
scroll to position [0, 0]
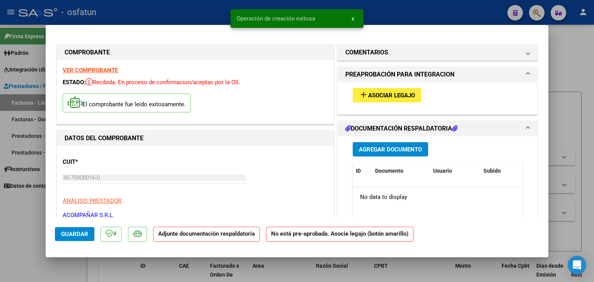
click at [376, 97] on span "Asociar Legajo" at bounding box center [391, 95] width 47 height 7
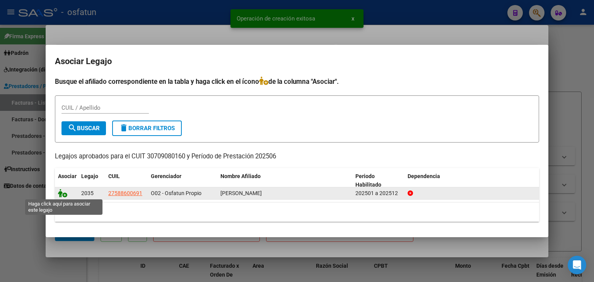
click at [60, 192] on icon at bounding box center [62, 193] width 9 height 9
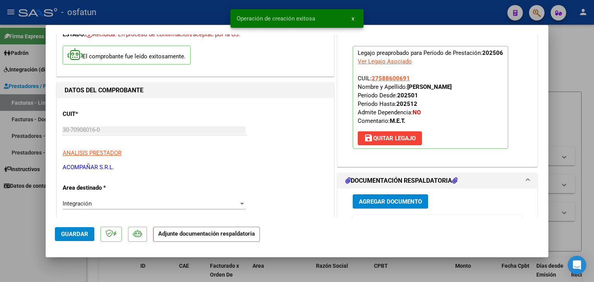
scroll to position [155, 0]
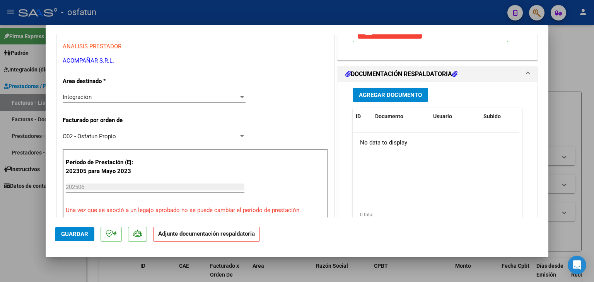
click at [391, 99] on button "Agregar Documento" at bounding box center [390, 95] width 75 height 14
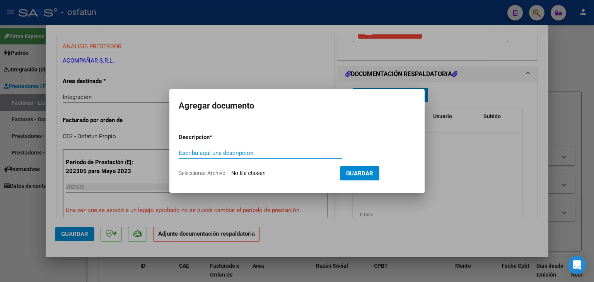
click at [285, 150] on input "Escriba aquí una descripcion" at bounding box center [260, 153] width 163 height 7
click at [277, 176] on input "Seleccionar Archivo" at bounding box center [282, 173] width 103 height 7
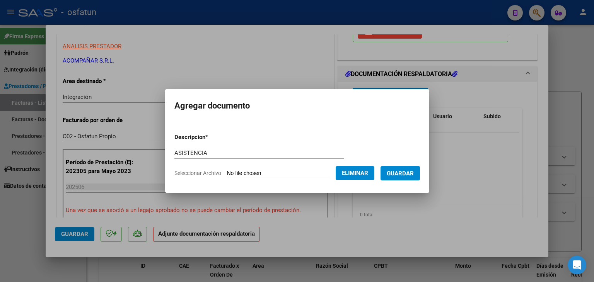
click at [414, 177] on span "Guardar" at bounding box center [400, 173] width 27 height 7
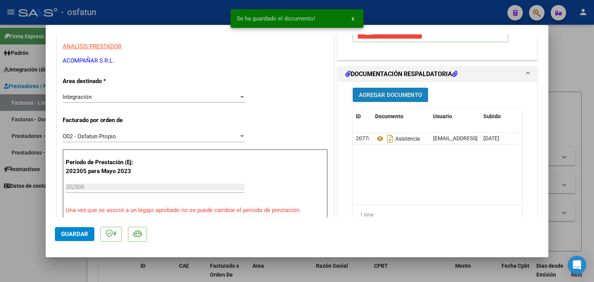
click at [377, 96] on span "Agregar Documento" at bounding box center [390, 95] width 63 height 7
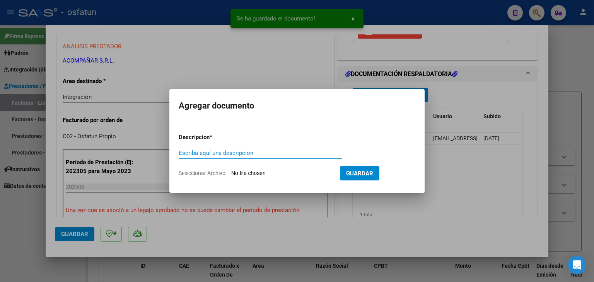
click at [242, 152] on input "Escriba aquí una descripcion" at bounding box center [260, 153] width 163 height 7
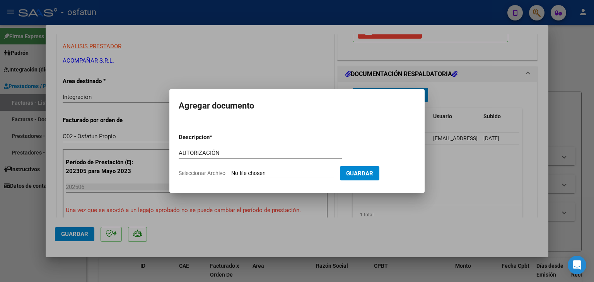
click at [268, 176] on input "Seleccionar Archivo" at bounding box center [282, 173] width 103 height 7
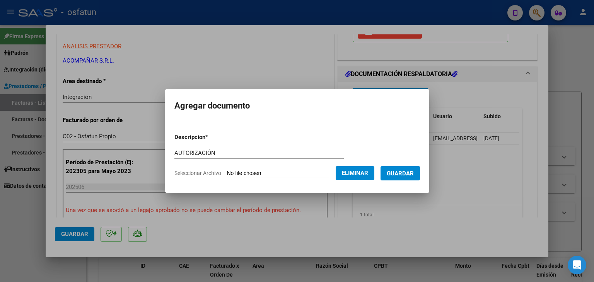
click at [410, 172] on span "Guardar" at bounding box center [400, 173] width 27 height 7
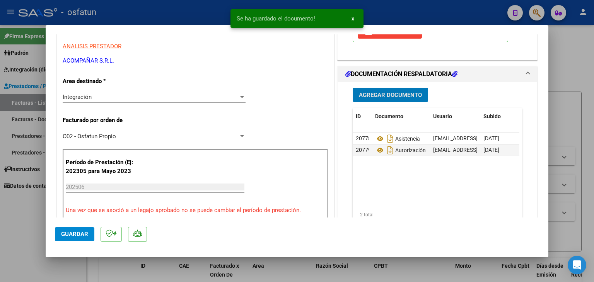
click at [378, 91] on span "Agregar Documento" at bounding box center [390, 94] width 63 height 7
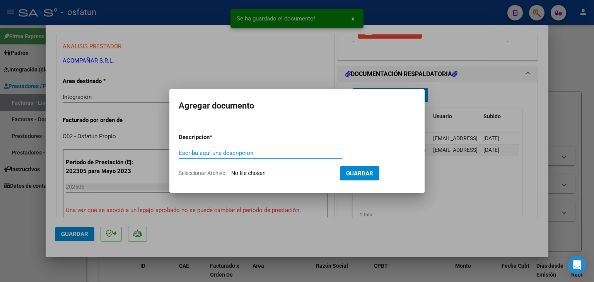
click at [253, 154] on input "Escriba aquí una descripcion" at bounding box center [260, 153] width 163 height 7
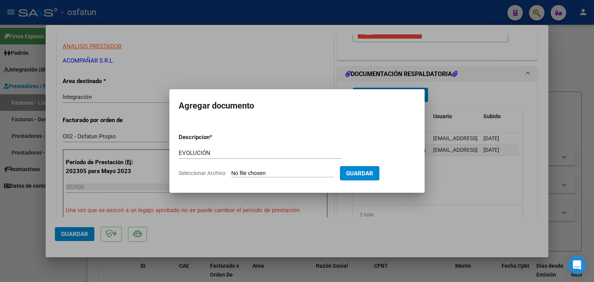
click at [283, 172] on input "Seleccionar Archivo" at bounding box center [282, 173] width 103 height 7
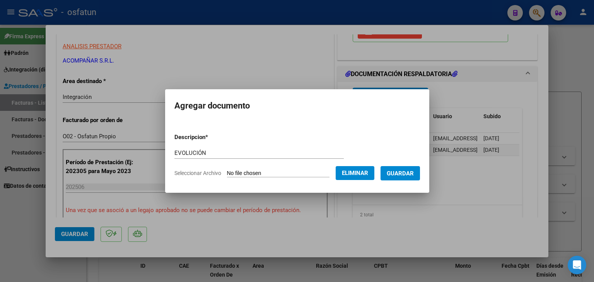
click at [407, 175] on span "Guardar" at bounding box center [400, 173] width 27 height 7
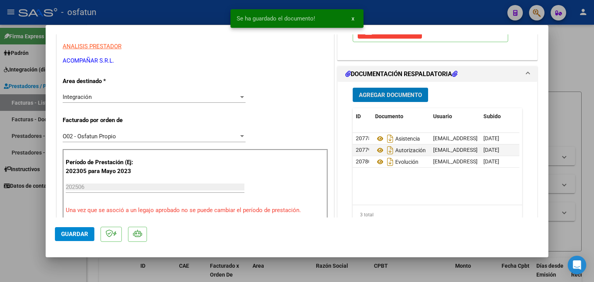
scroll to position [232, 0]
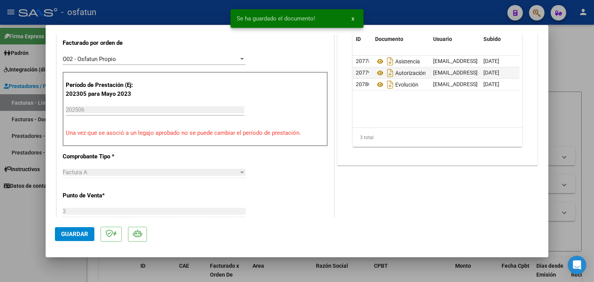
click at [54, 228] on mat-dialog-container "COMPROBANTE VER COMPROBANTE ESTADO: Recibida. En proceso de confirmacion/acepta…" at bounding box center [297, 141] width 503 height 233
click at [61, 235] on span "Guardar" at bounding box center [74, 234] width 27 height 7
click at [209, 13] on div at bounding box center [297, 141] width 594 height 282
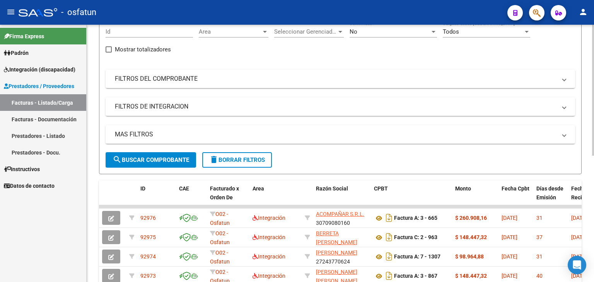
scroll to position [39, 0]
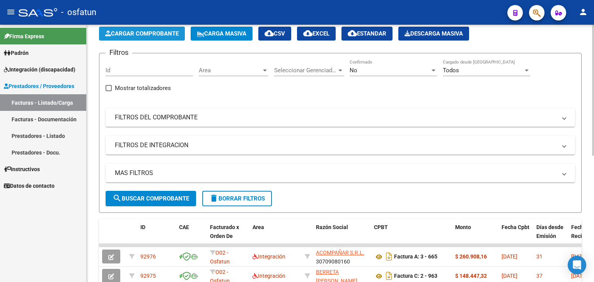
click at [142, 33] on span "Cargar Comprobante" at bounding box center [142, 33] width 74 height 7
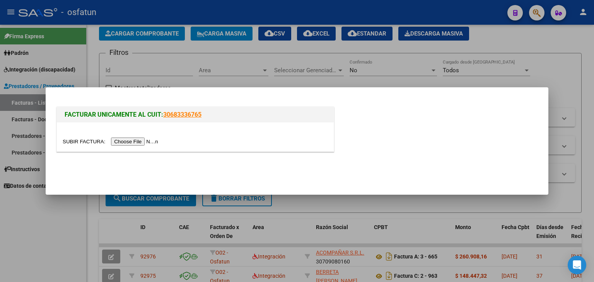
click at [124, 140] on input "file" at bounding box center [112, 142] width 98 height 8
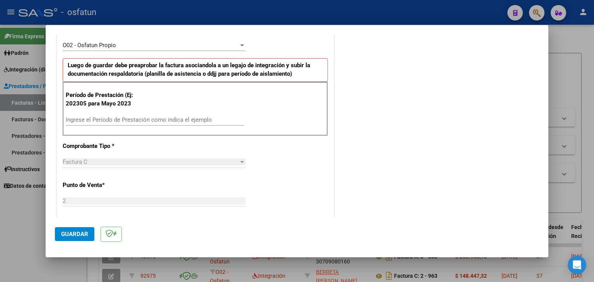
scroll to position [232, 0]
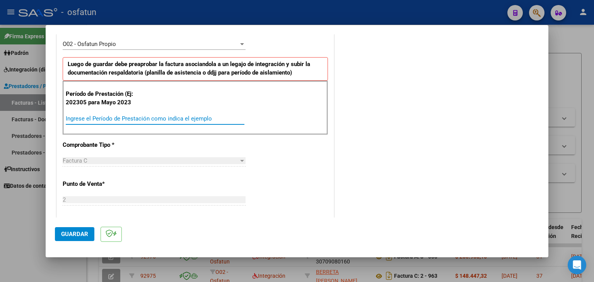
click at [161, 119] on input "Ingrese el Período de Prestación como indica el ejemplo" at bounding box center [155, 118] width 179 height 7
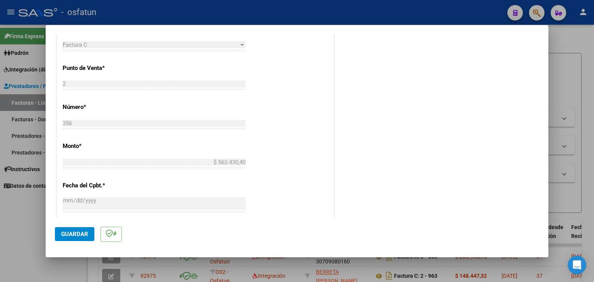
scroll to position [426, 0]
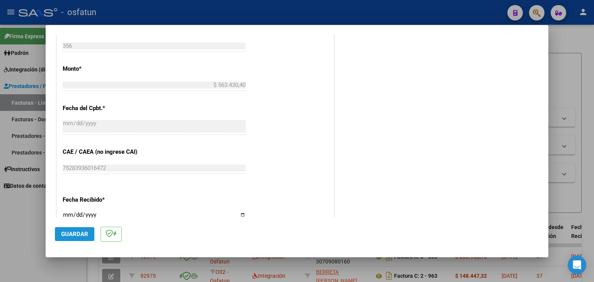
click at [78, 238] on span "Guardar" at bounding box center [74, 234] width 27 height 7
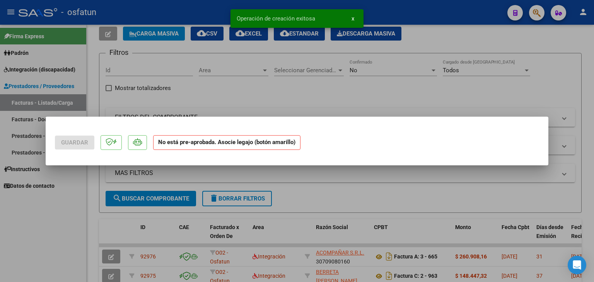
scroll to position [0, 0]
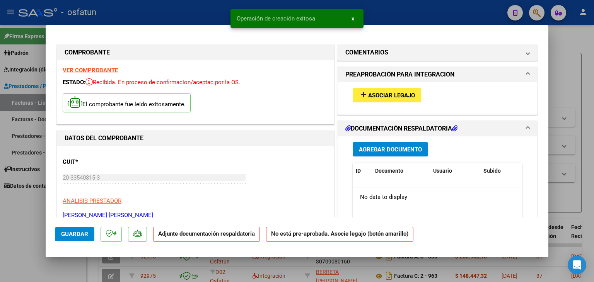
click at [407, 98] on span "Asociar Legajo" at bounding box center [391, 95] width 47 height 7
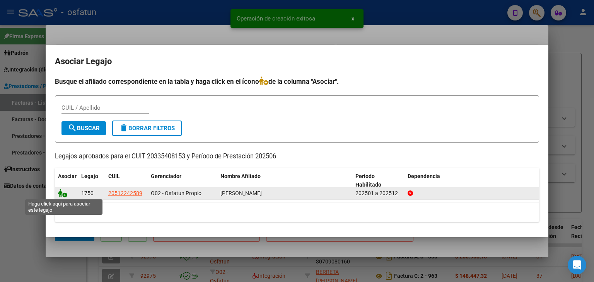
click at [60, 197] on icon at bounding box center [62, 193] width 9 height 9
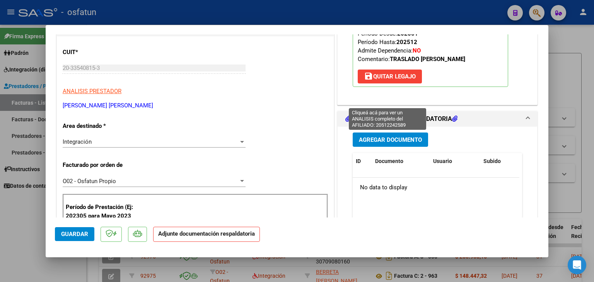
scroll to position [116, 0]
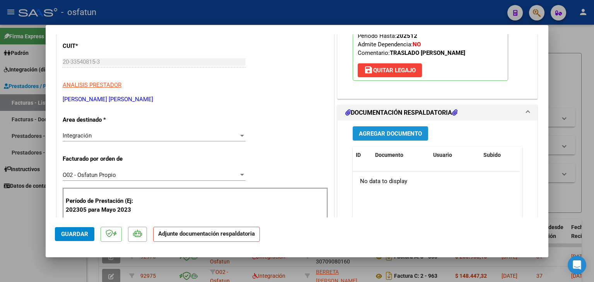
click at [369, 140] on button "Agregar Documento" at bounding box center [390, 134] width 75 height 14
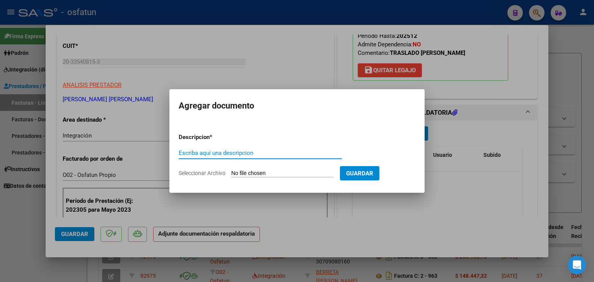
click at [277, 153] on input "Escriba aquí una descripcion" at bounding box center [260, 153] width 163 height 7
click at [262, 176] on input "Seleccionar Archivo" at bounding box center [282, 173] width 103 height 7
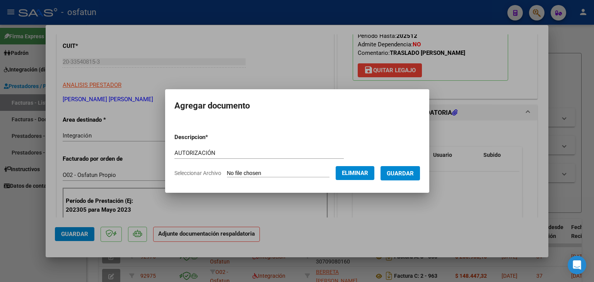
click at [420, 174] on button "Guardar" at bounding box center [400, 173] width 39 height 14
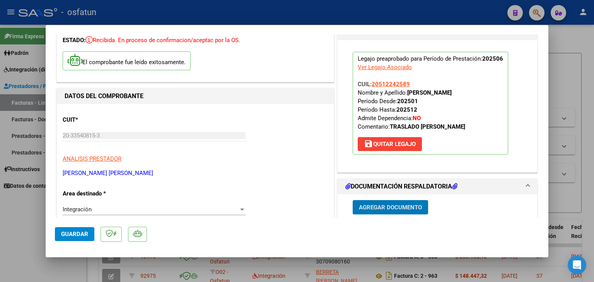
scroll to position [0, 0]
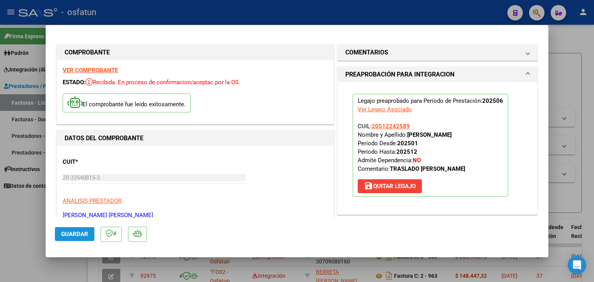
click at [86, 238] on span "Guardar" at bounding box center [74, 234] width 27 height 7
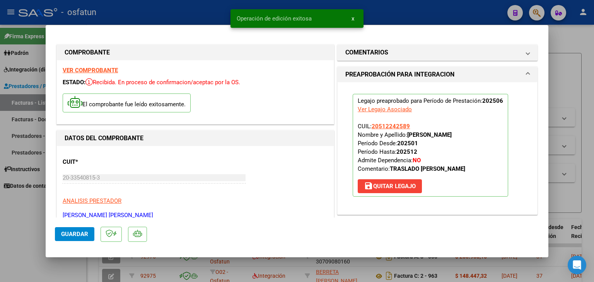
click at [383, 3] on div at bounding box center [297, 141] width 594 height 282
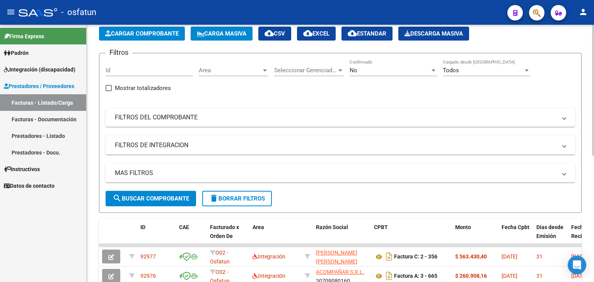
click at [158, 34] on span "Cargar Comprobante" at bounding box center [142, 33] width 74 height 7
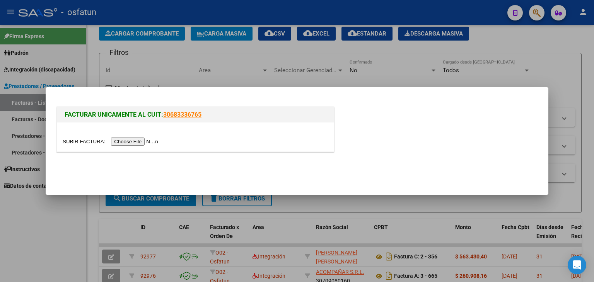
click at [132, 141] on input "file" at bounding box center [112, 142] width 98 height 8
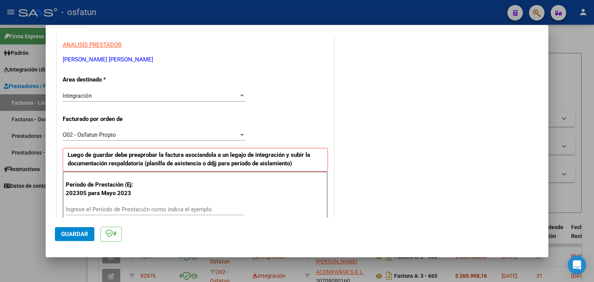
scroll to position [155, 0]
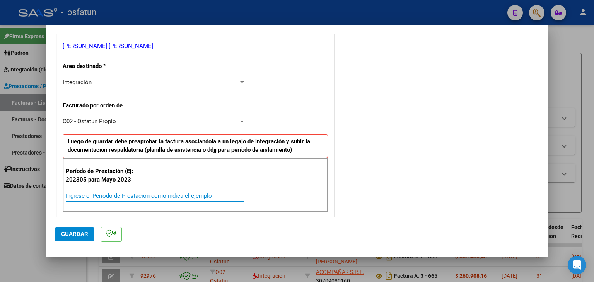
click at [116, 193] on input "Ingrese el Período de Prestación como indica el ejemplo" at bounding box center [155, 196] width 179 height 7
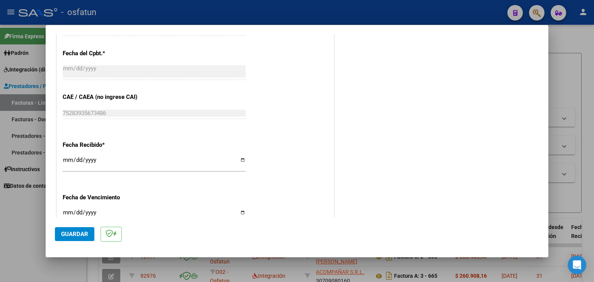
scroll to position [503, 0]
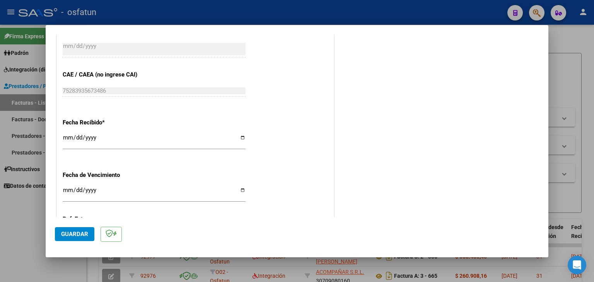
click at [73, 233] on span "Guardar" at bounding box center [74, 234] width 27 height 7
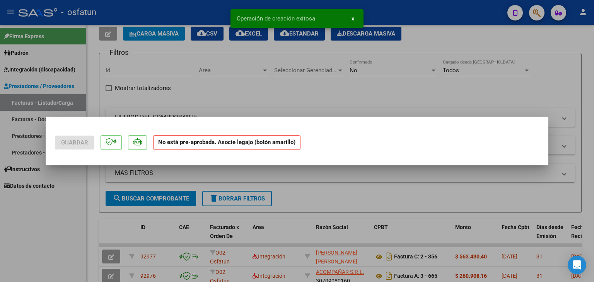
scroll to position [0, 0]
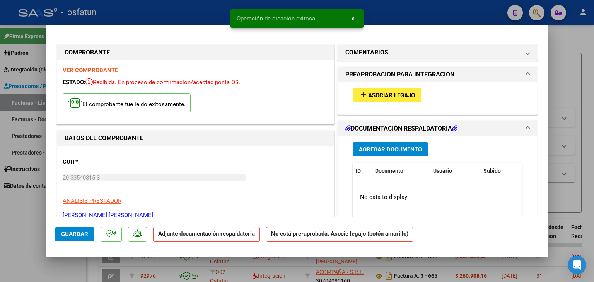
click at [359, 101] on button "add Asociar Legajo" at bounding box center [387, 95] width 68 height 14
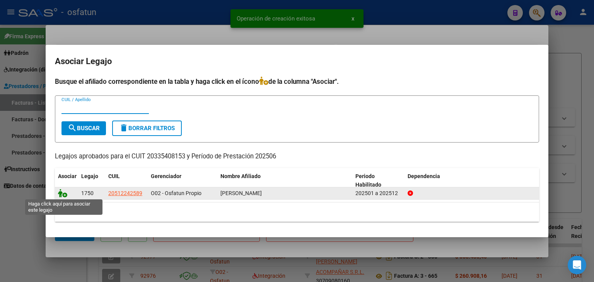
click at [63, 197] on icon at bounding box center [62, 193] width 9 height 9
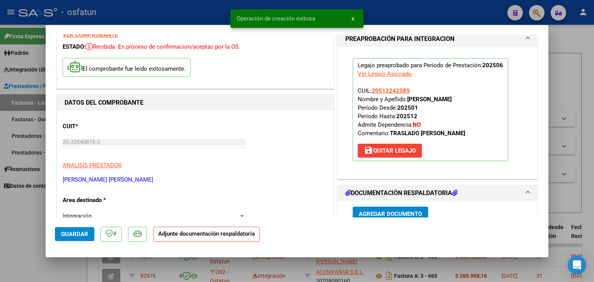
scroll to position [77, 0]
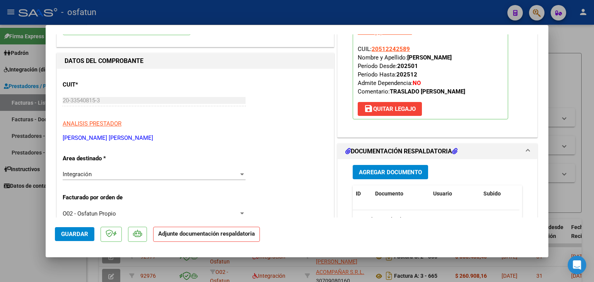
click at [376, 173] on span "Agregar Documento" at bounding box center [390, 172] width 63 height 7
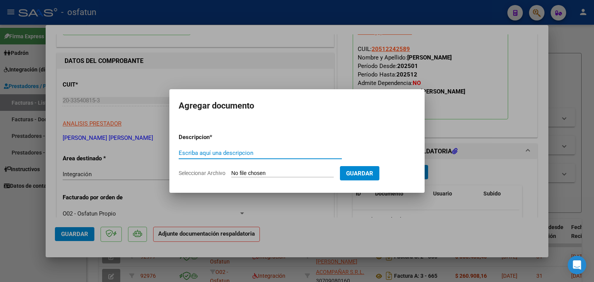
click at [217, 155] on input "Escriba aquí una descripcion" at bounding box center [260, 153] width 163 height 7
click at [241, 171] on input "Seleccionar Archivo" at bounding box center [282, 173] width 103 height 7
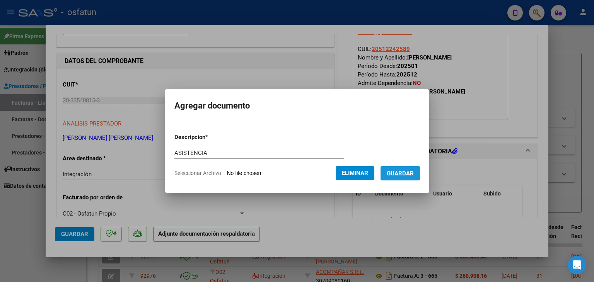
click at [395, 175] on span "Guardar" at bounding box center [400, 173] width 27 height 7
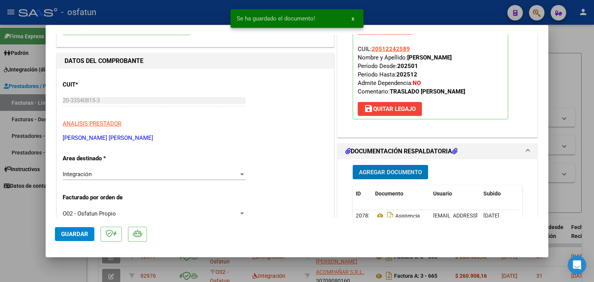
click at [390, 173] on span "Agregar Documento" at bounding box center [390, 172] width 63 height 7
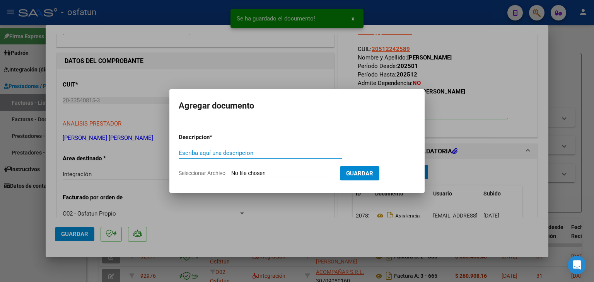
click at [214, 156] on input "Escriba aquí una descripcion" at bounding box center [260, 153] width 163 height 7
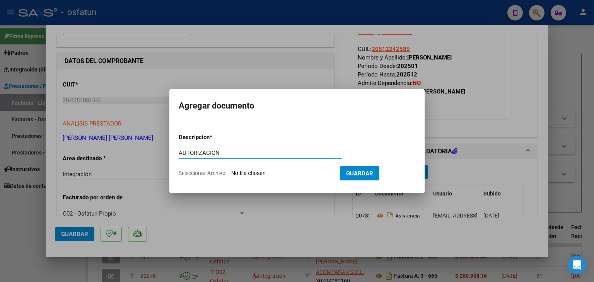
click at [264, 177] on input "Seleccionar Archivo" at bounding box center [282, 173] width 103 height 7
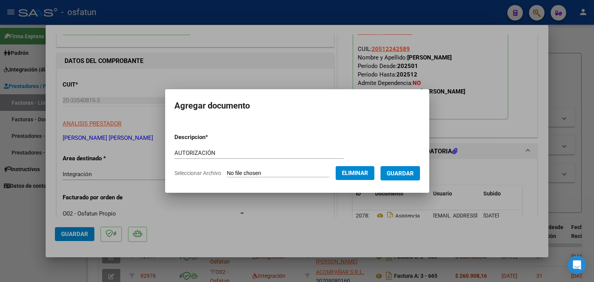
click at [405, 177] on span "Guardar" at bounding box center [400, 173] width 27 height 7
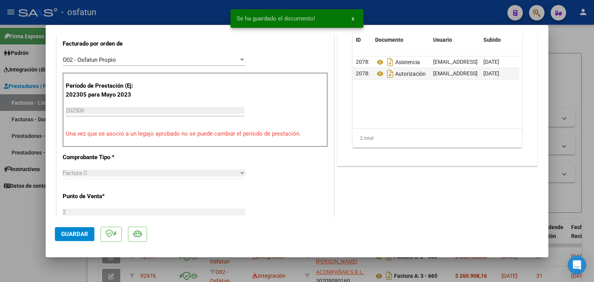
scroll to position [232, 0]
click at [78, 233] on span "Guardar" at bounding box center [74, 234] width 27 height 7
click at [209, 14] on div at bounding box center [297, 141] width 594 height 282
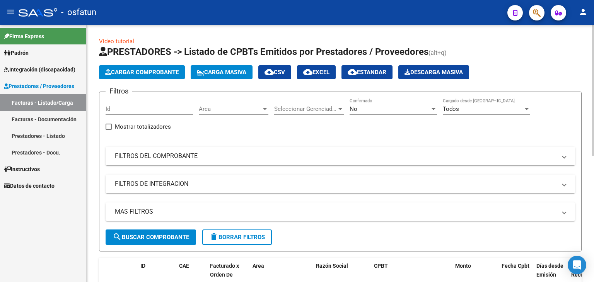
scroll to position [0, 0]
click at [142, 65] on button "Cargar Comprobante" at bounding box center [142, 72] width 86 height 14
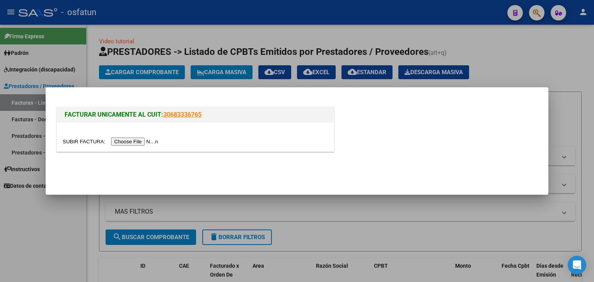
click at [139, 139] on input "file" at bounding box center [112, 142] width 98 height 8
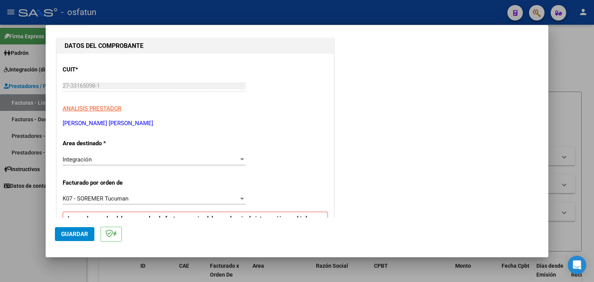
scroll to position [116, 0]
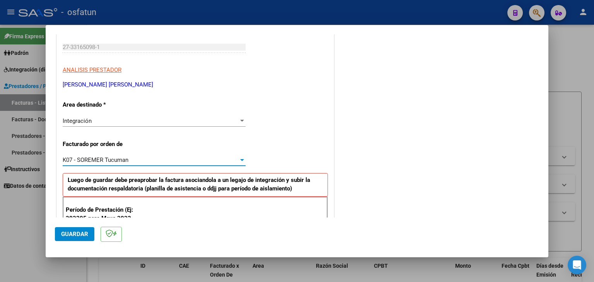
click at [173, 158] on div "K07 - SOREMER Tucuman" at bounding box center [151, 160] width 176 height 7
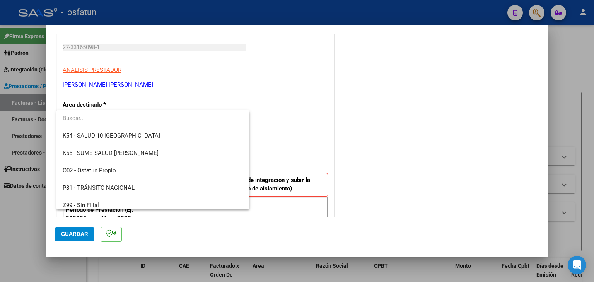
scroll to position [388, 0]
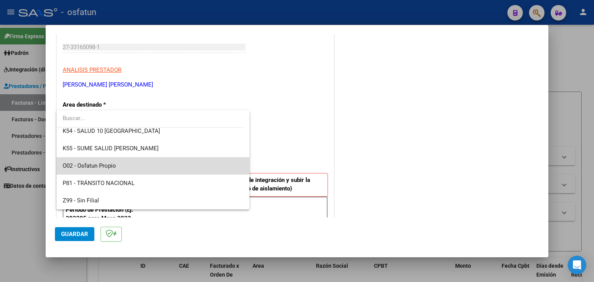
click at [174, 161] on span "O02 - Osfatun Propio" at bounding box center [153, 165] width 181 height 17
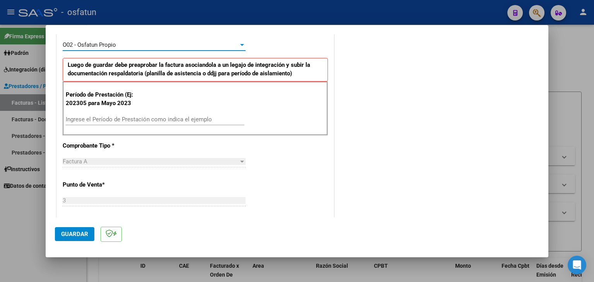
scroll to position [232, 0]
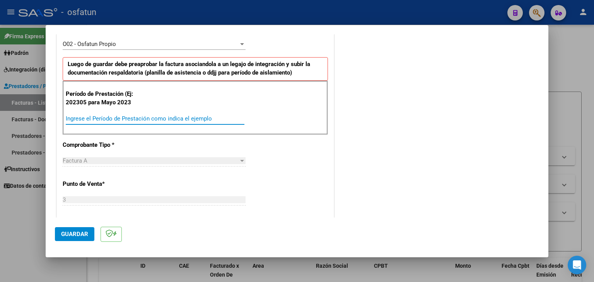
click at [160, 120] on input "Ingrese el Período de Prestación como indica el ejemplo" at bounding box center [155, 118] width 179 height 7
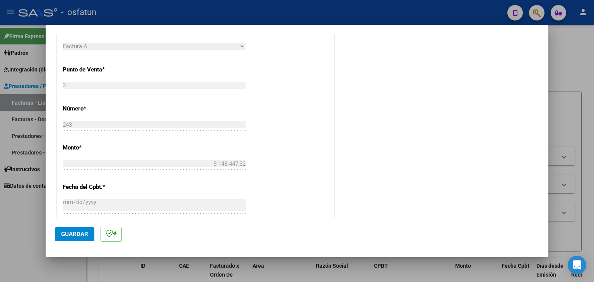
scroll to position [348, 0]
click at [73, 237] on span "Guardar" at bounding box center [74, 234] width 27 height 7
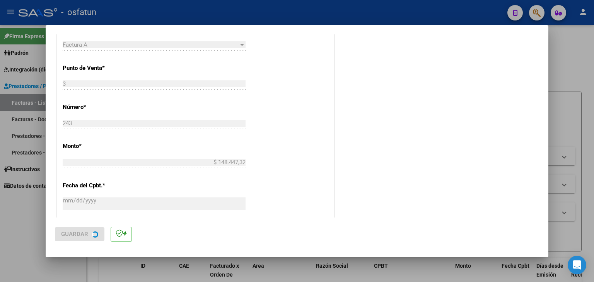
scroll to position [0, 0]
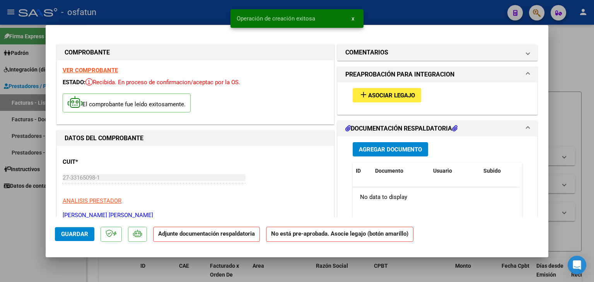
click at [377, 100] on button "add Asociar Legajo" at bounding box center [387, 95] width 68 height 14
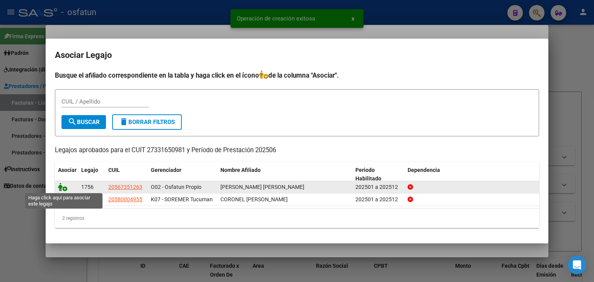
click at [65, 188] on icon at bounding box center [62, 187] width 9 height 9
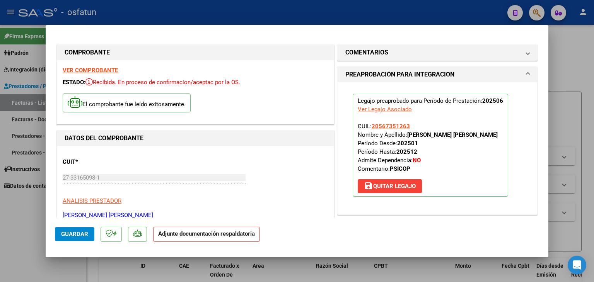
scroll to position [116, 0]
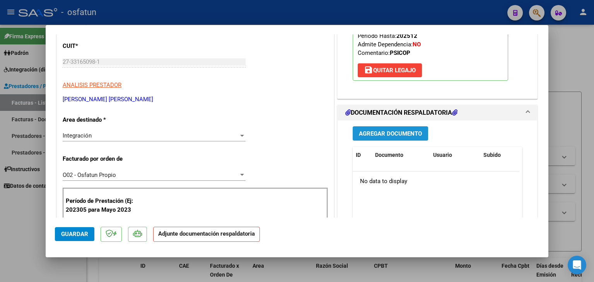
click at [378, 137] on span "Agregar Documento" at bounding box center [390, 133] width 63 height 7
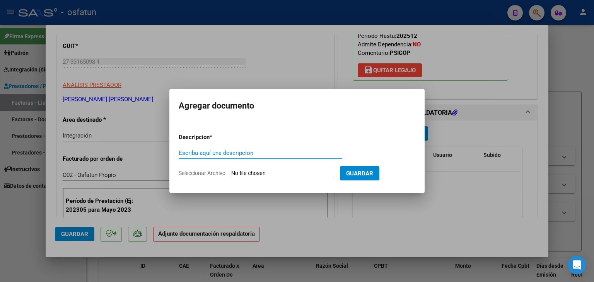
click at [303, 160] on div "Escriba aquí una descripcion" at bounding box center [260, 156] width 163 height 19
click at [296, 157] on div "Escriba aquí una descripcion" at bounding box center [260, 153] width 163 height 12
click at [281, 171] on input "Seleccionar Archivo" at bounding box center [282, 173] width 103 height 7
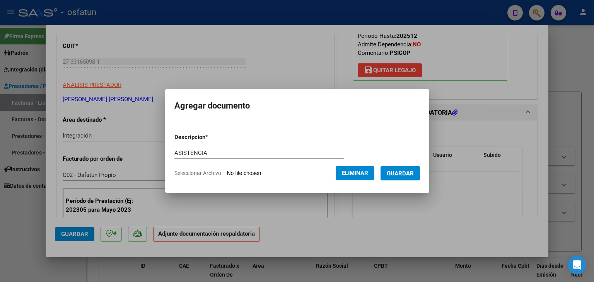
click at [397, 175] on span "Guardar" at bounding box center [400, 173] width 27 height 7
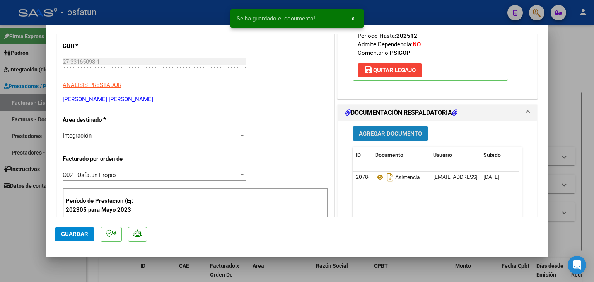
click at [392, 137] on span "Agregar Documento" at bounding box center [390, 133] width 63 height 7
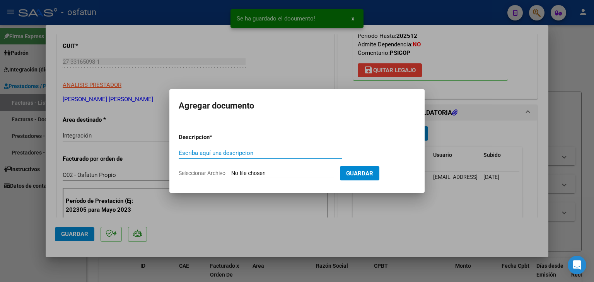
click at [246, 152] on input "Escriba aquí una descripcion" at bounding box center [260, 153] width 163 height 7
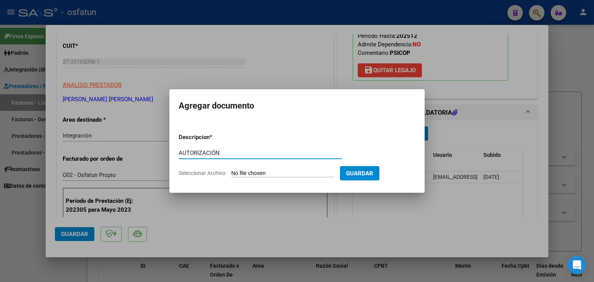
click at [263, 175] on input "Seleccionar Archivo" at bounding box center [282, 173] width 103 height 7
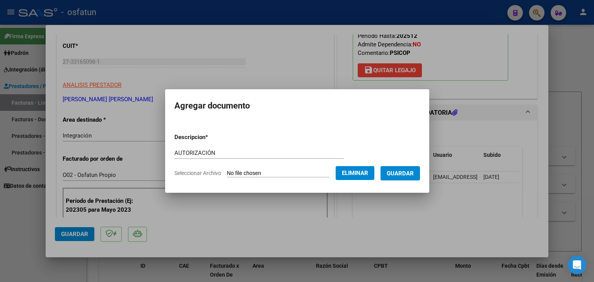
click at [393, 177] on button "Guardar" at bounding box center [400, 173] width 39 height 14
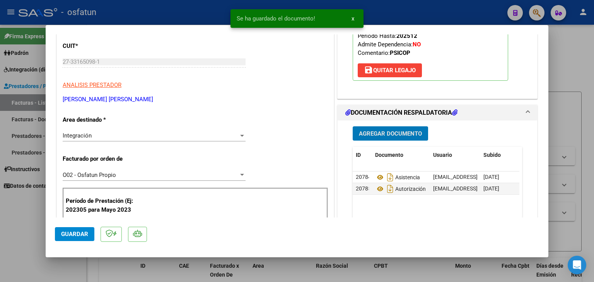
click at [391, 137] on span "Agregar Documento" at bounding box center [390, 133] width 63 height 7
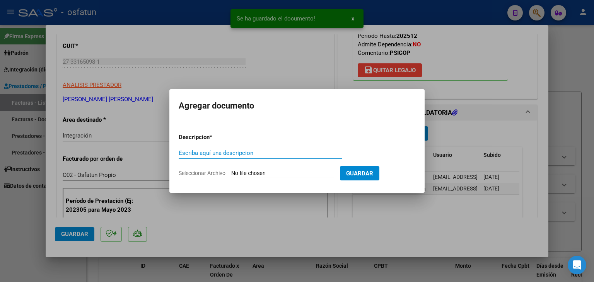
click at [238, 154] on input "Escriba aquí una descripcion" at bounding box center [260, 153] width 163 height 7
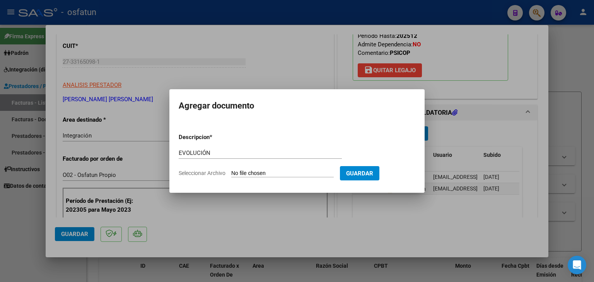
click at [257, 170] on app-file-uploader "Seleccionar Archivo" at bounding box center [259, 173] width 161 height 7
click at [255, 170] on app-file-uploader "Seleccionar Archivo" at bounding box center [259, 173] width 161 height 7
click at [261, 174] on input "Seleccionar Archivo" at bounding box center [282, 173] width 103 height 7
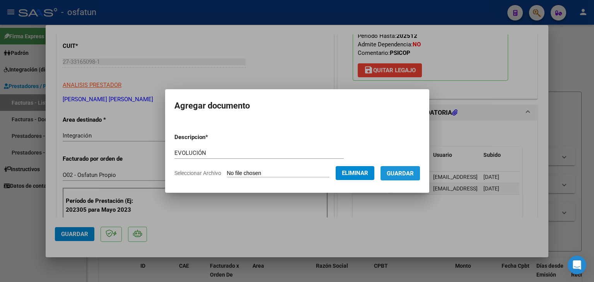
click at [413, 172] on span "Guardar" at bounding box center [400, 173] width 27 height 7
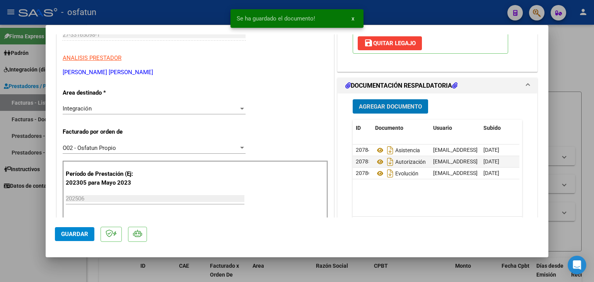
scroll to position [155, 0]
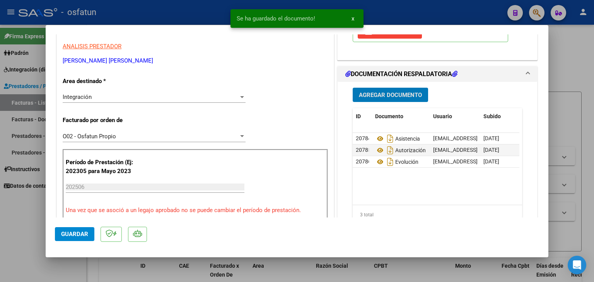
click at [84, 231] on span "Guardar" at bounding box center [74, 234] width 27 height 7
click at [195, 7] on div at bounding box center [297, 141] width 594 height 282
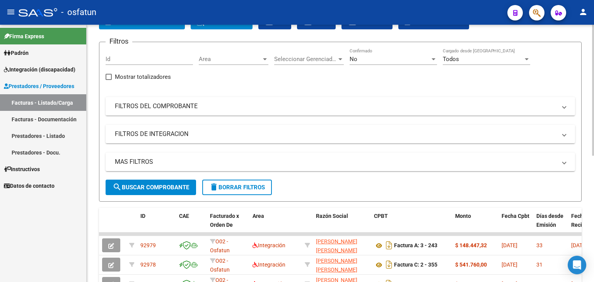
scroll to position [0, 0]
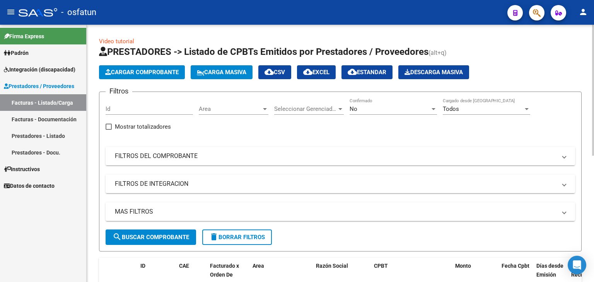
click at [156, 68] on button "Cargar Comprobante" at bounding box center [142, 72] width 86 height 14
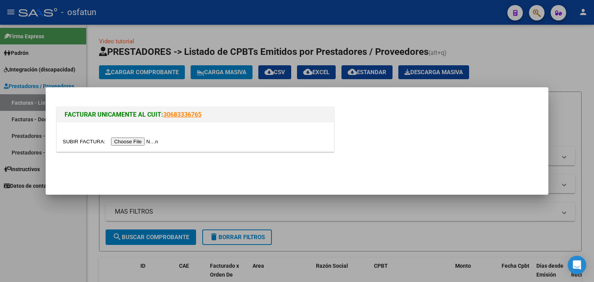
click at [140, 135] on div at bounding box center [195, 137] width 277 height 29
click at [144, 139] on input "file" at bounding box center [112, 142] width 98 height 8
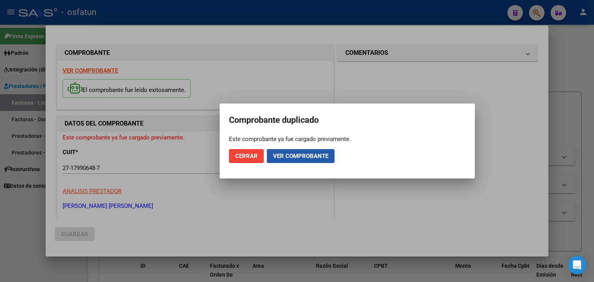
click at [311, 151] on button "Ver comprobante" at bounding box center [301, 156] width 68 height 14
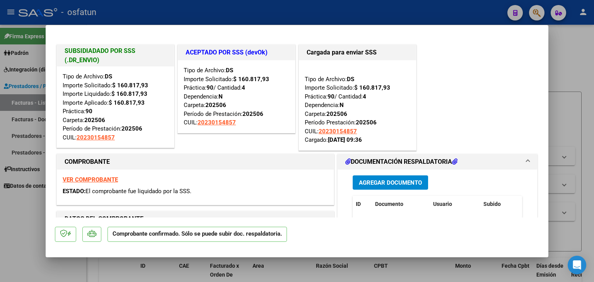
click at [222, 24] on div at bounding box center [297, 141] width 594 height 282
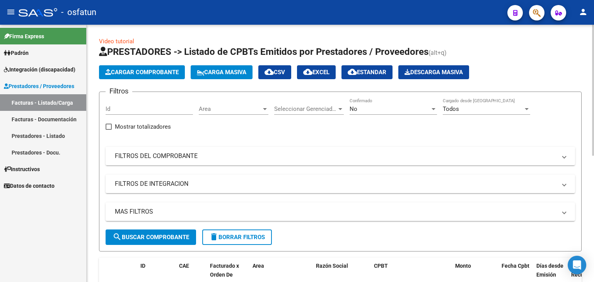
click at [152, 69] on span "Cargar Comprobante" at bounding box center [142, 72] width 74 height 7
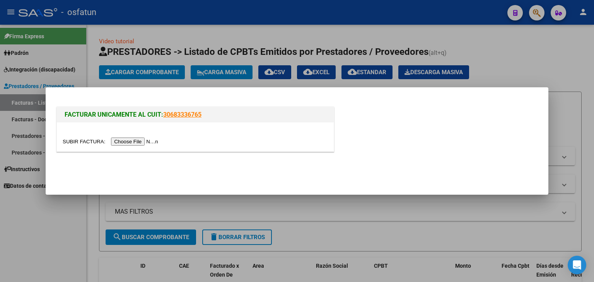
click at [145, 136] on div at bounding box center [195, 137] width 277 height 29
click at [146, 136] on div at bounding box center [195, 137] width 277 height 29
click at [142, 140] on input "file" at bounding box center [112, 142] width 98 height 8
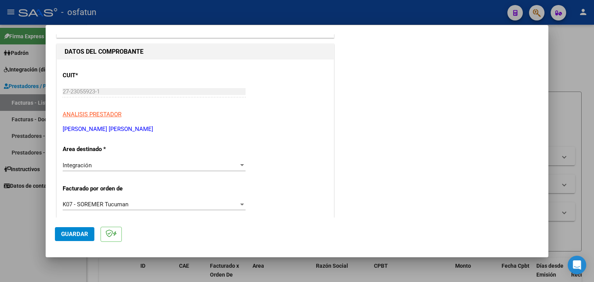
scroll to position [116, 0]
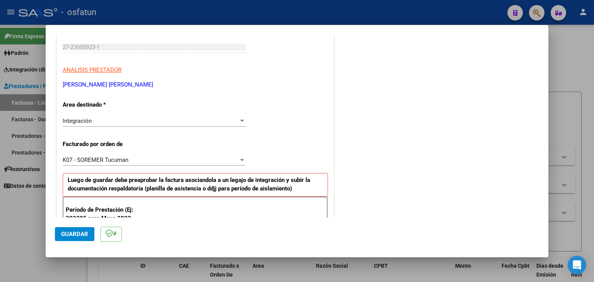
click at [145, 164] on div "K07 - SOREMER Tucuman Seleccionar Gerenciador" at bounding box center [154, 160] width 183 height 12
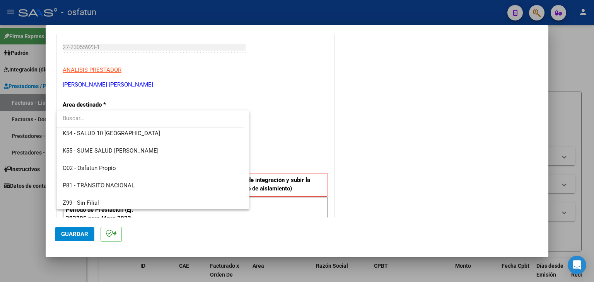
scroll to position [388, 0]
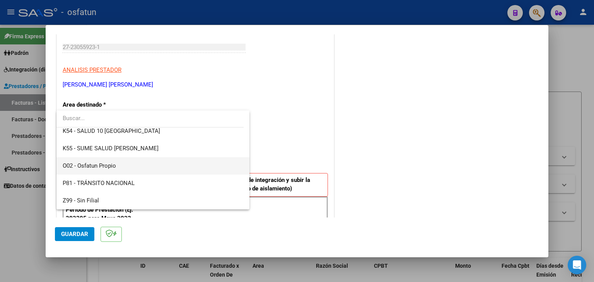
click at [145, 164] on span "O02 - Osfatun Propio" at bounding box center [153, 165] width 181 height 17
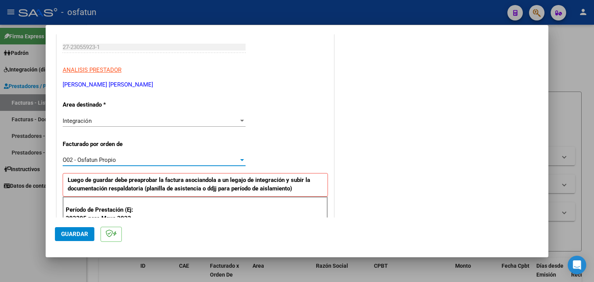
scroll to position [193, 0]
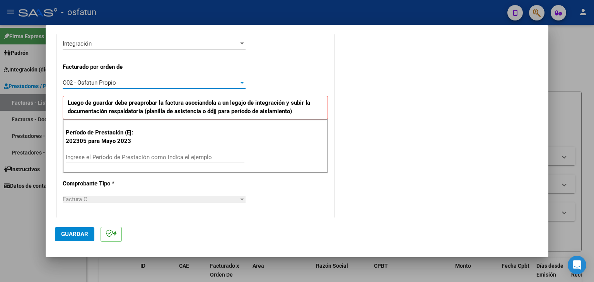
click at [172, 153] on div "Ingrese el Período de Prestación como indica el ejemplo" at bounding box center [155, 158] width 179 height 12
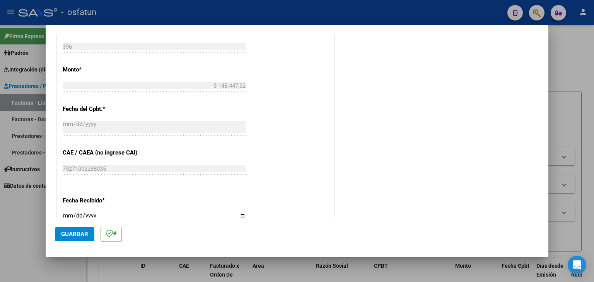
scroll to position [426, 0]
click at [91, 233] on button "Guardar" at bounding box center [74, 234] width 39 height 14
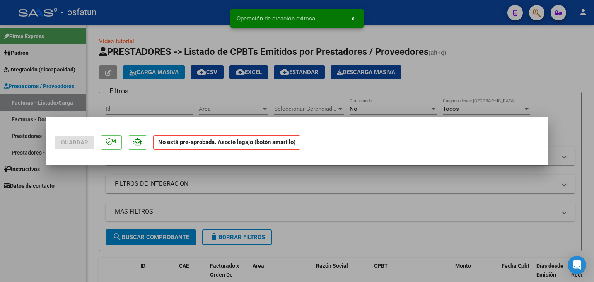
scroll to position [0, 0]
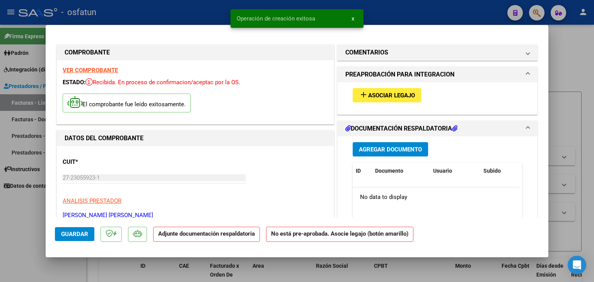
click at [388, 98] on span "Asociar Legajo" at bounding box center [391, 95] width 47 height 7
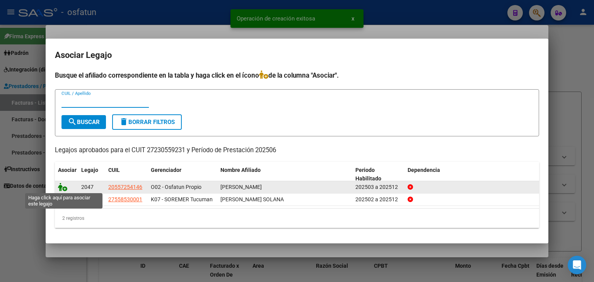
drag, startPoint x: 62, startPoint y: 185, endPoint x: 111, endPoint y: 174, distance: 49.9
click at [62, 185] on icon at bounding box center [62, 187] width 9 height 9
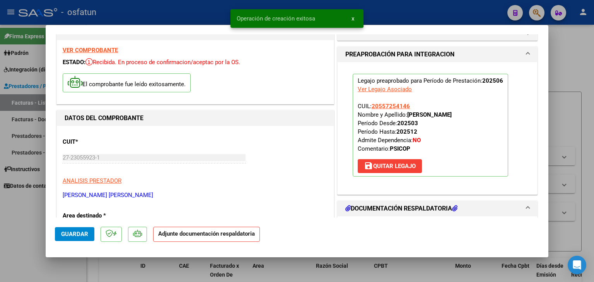
scroll to position [116, 0]
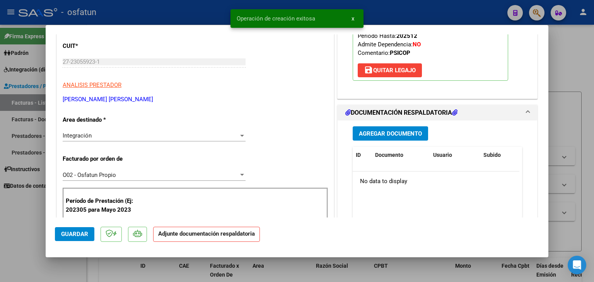
click at [371, 133] on span "Agregar Documento" at bounding box center [390, 133] width 63 height 7
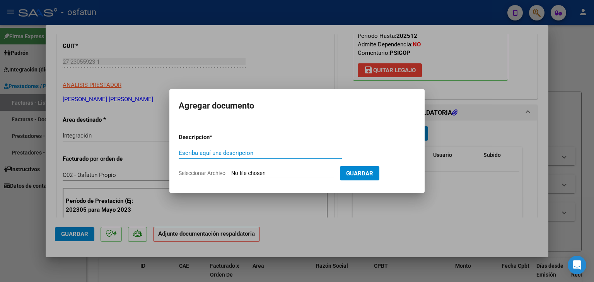
click at [217, 156] on input "Escriba aquí una descripcion" at bounding box center [260, 153] width 163 height 7
click at [252, 175] on input "Seleccionar Archivo" at bounding box center [282, 173] width 103 height 7
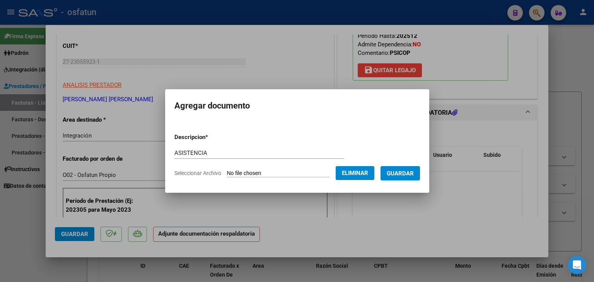
click at [408, 178] on button "Guardar" at bounding box center [400, 173] width 39 height 14
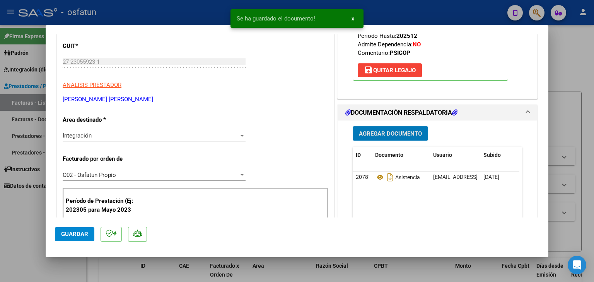
click at [392, 133] on span "Agregar Documento" at bounding box center [390, 133] width 63 height 7
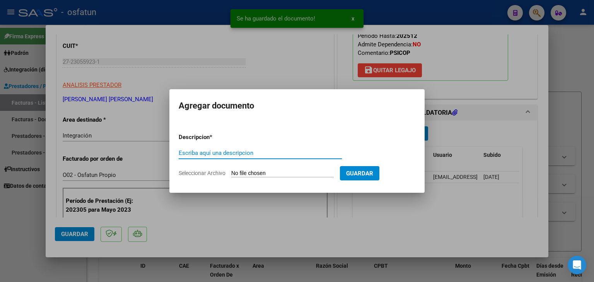
click at [221, 152] on input "Escriba aquí una descripcion" at bounding box center [260, 153] width 163 height 7
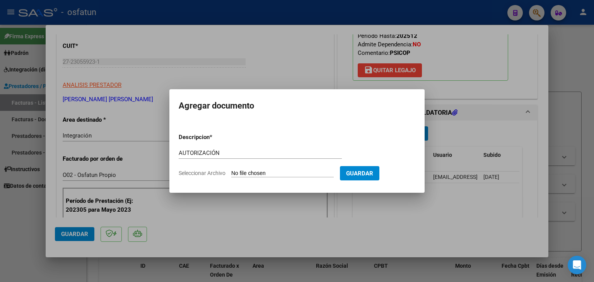
click at [256, 173] on input "Seleccionar Archivo" at bounding box center [282, 173] width 103 height 7
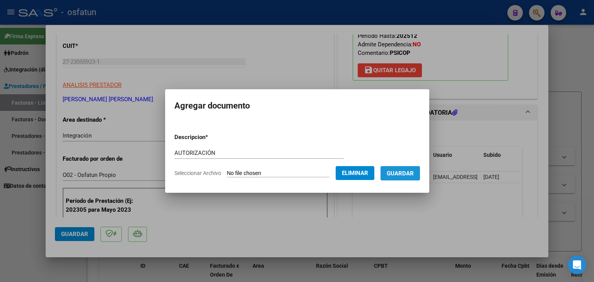
click at [405, 177] on span "Guardar" at bounding box center [400, 173] width 27 height 7
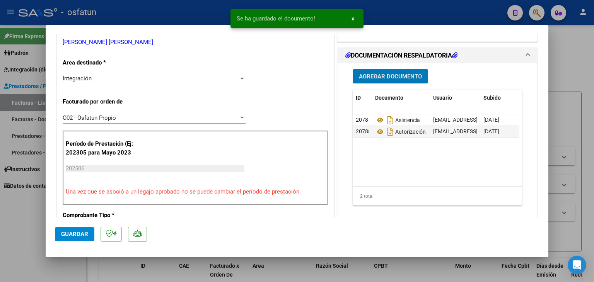
scroll to position [193, 0]
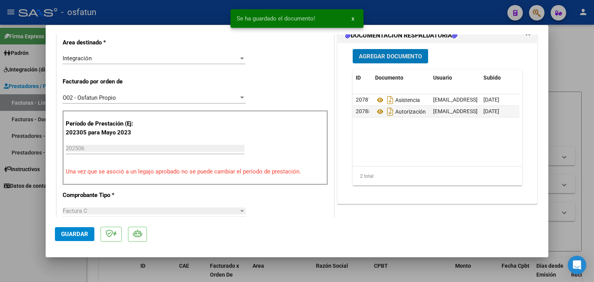
click at [81, 229] on button "Guardar" at bounding box center [74, 234] width 39 height 14
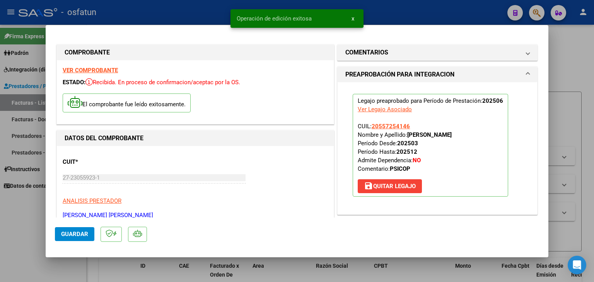
click at [277, 3] on div "Operación de edición exitosa x" at bounding box center [297, 18] width 152 height 37
click at [402, 11] on div at bounding box center [297, 141] width 594 height 282
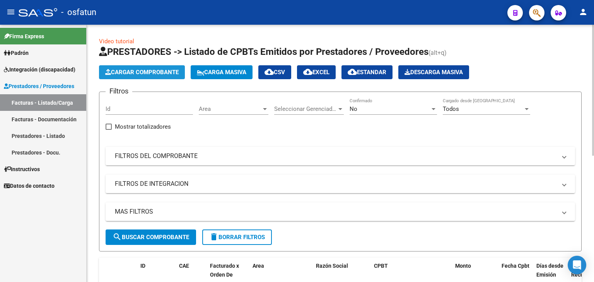
click at [147, 70] on span "Cargar Comprobante" at bounding box center [142, 72] width 74 height 7
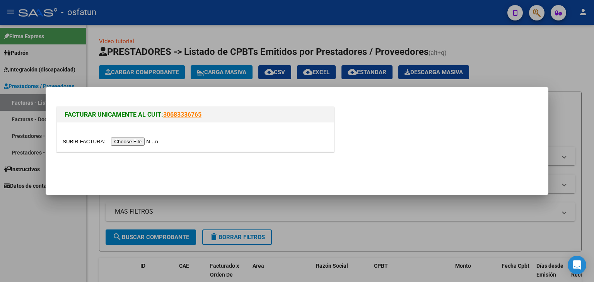
click at [147, 141] on input "file" at bounding box center [112, 142] width 98 height 8
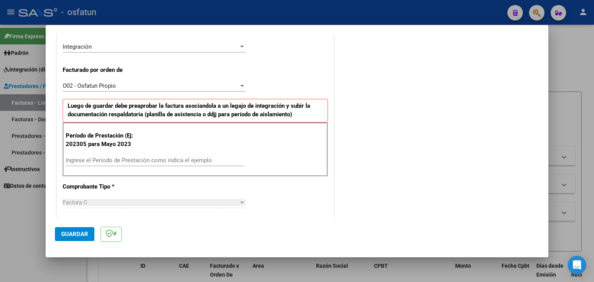
scroll to position [193, 0]
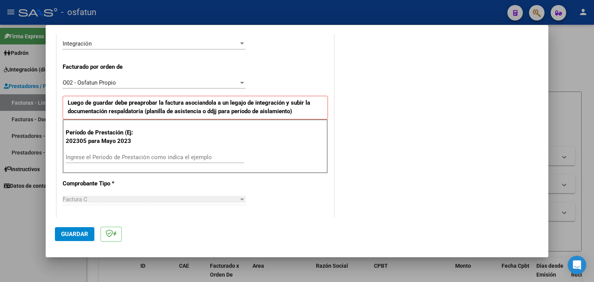
click at [153, 161] on div "Ingrese el Período de Prestación como indica el ejemplo" at bounding box center [155, 158] width 179 height 12
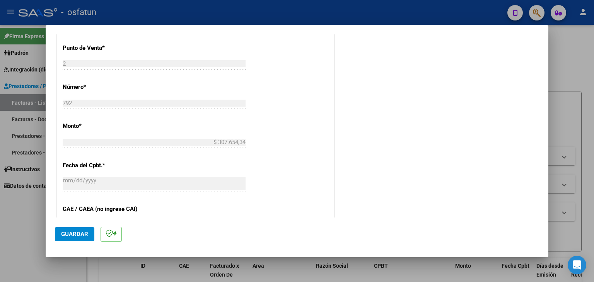
scroll to position [387, 0]
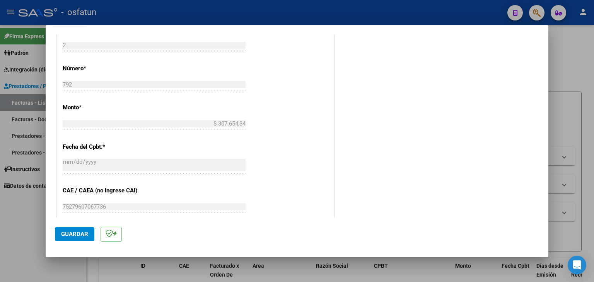
click at [77, 236] on span "Guardar" at bounding box center [74, 234] width 27 height 7
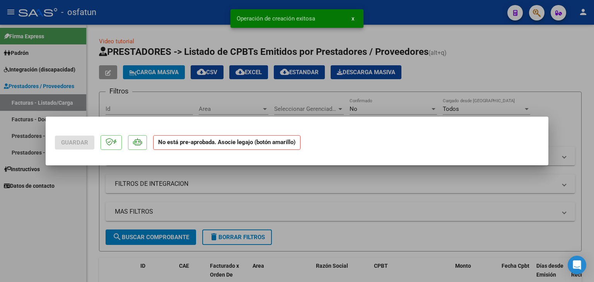
scroll to position [0, 0]
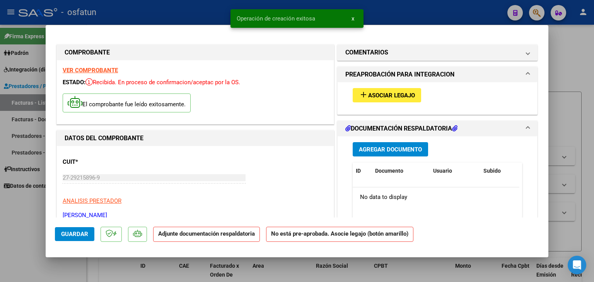
click at [374, 103] on div "add Asociar Legajo" at bounding box center [437, 95] width 181 height 26
click at [387, 95] on span "Asociar Legajo" at bounding box center [391, 95] width 47 height 7
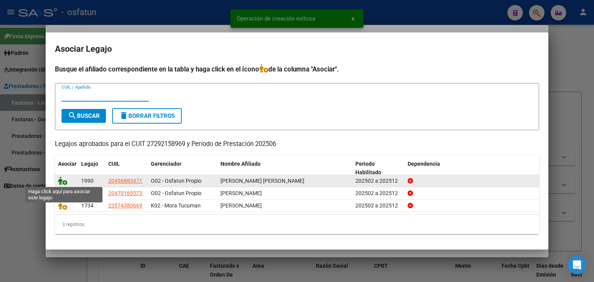
click at [63, 181] on icon at bounding box center [62, 181] width 9 height 9
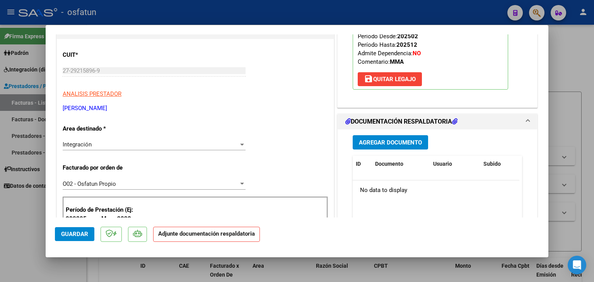
scroll to position [116, 0]
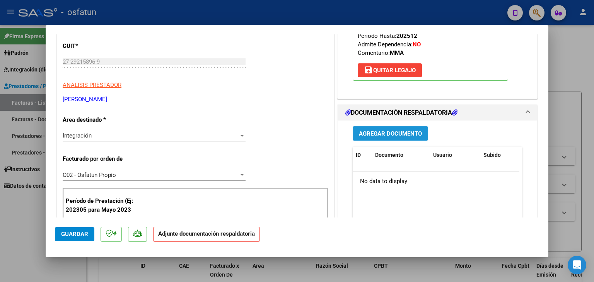
click at [374, 130] on span "Agregar Documento" at bounding box center [390, 133] width 63 height 7
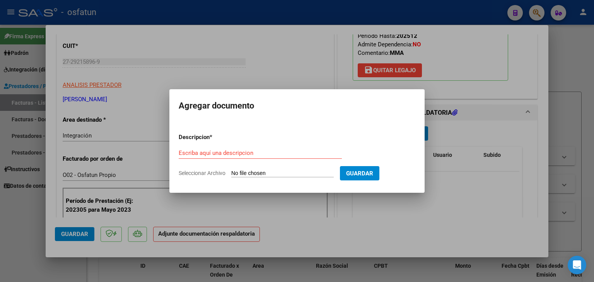
click at [296, 157] on div "Escriba aquí una descripcion" at bounding box center [260, 153] width 163 height 12
click at [267, 171] on input "Seleccionar Archivo" at bounding box center [282, 173] width 103 height 7
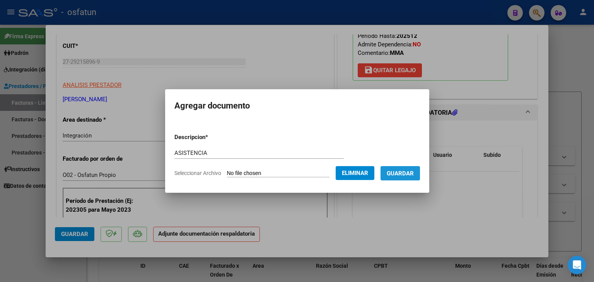
click at [403, 170] on span "Guardar" at bounding box center [400, 173] width 27 height 7
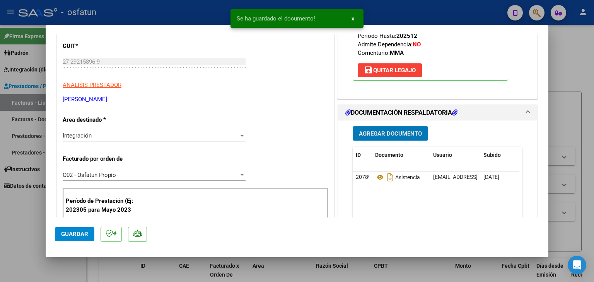
click at [403, 133] on span "Agregar Documento" at bounding box center [390, 133] width 63 height 7
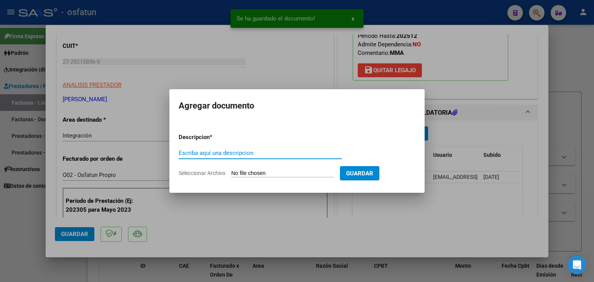
click at [229, 155] on input "Escriba aquí una descripcion" at bounding box center [260, 153] width 163 height 7
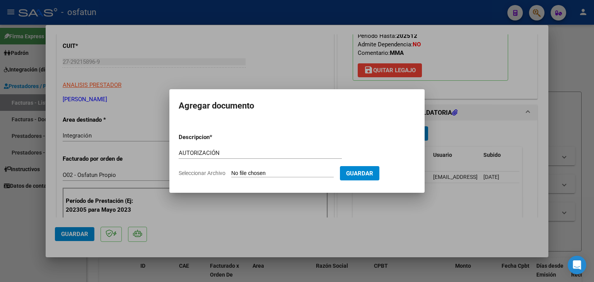
click at [264, 176] on input "Seleccionar Archivo" at bounding box center [282, 173] width 103 height 7
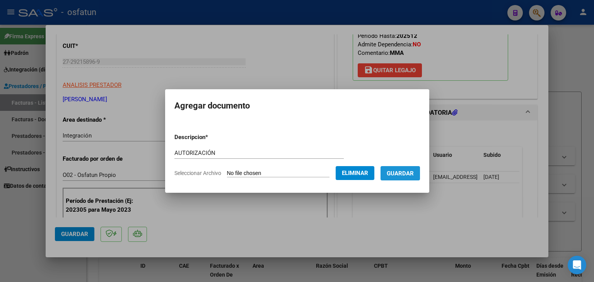
click at [416, 179] on button "Guardar" at bounding box center [400, 173] width 39 height 14
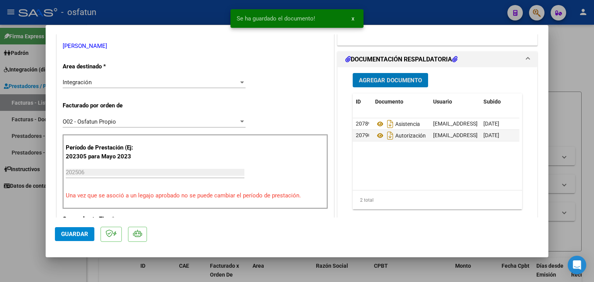
scroll to position [193, 0]
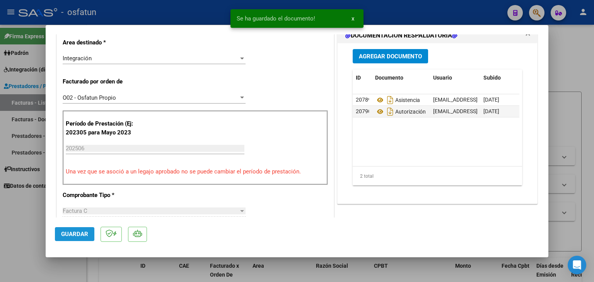
click at [82, 234] on span "Guardar" at bounding box center [74, 234] width 27 height 7
click at [166, 15] on div at bounding box center [297, 141] width 594 height 282
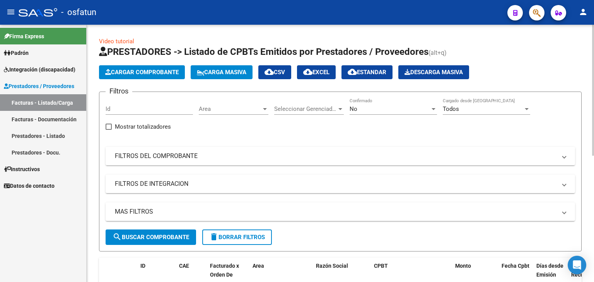
scroll to position [0, 0]
click at [128, 75] on span "Cargar Comprobante" at bounding box center [142, 72] width 74 height 7
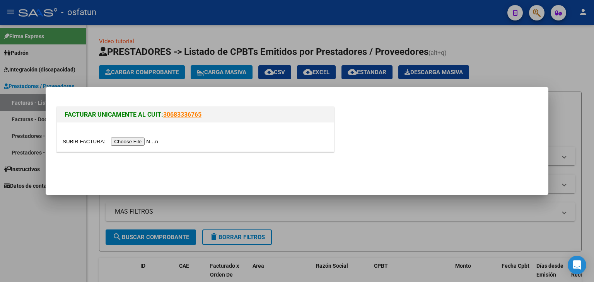
click at [149, 144] on input "file" at bounding box center [112, 142] width 98 height 8
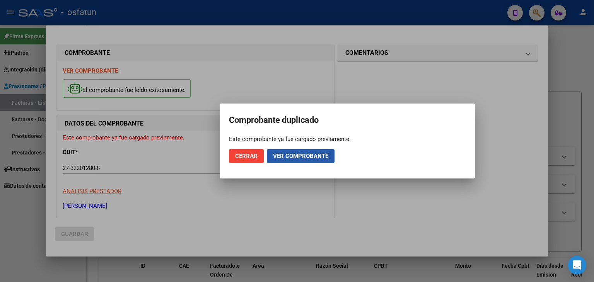
click at [312, 151] on button "Ver comprobante" at bounding box center [301, 156] width 68 height 14
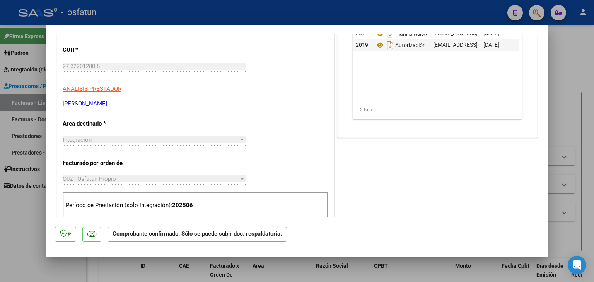
scroll to position [77, 0]
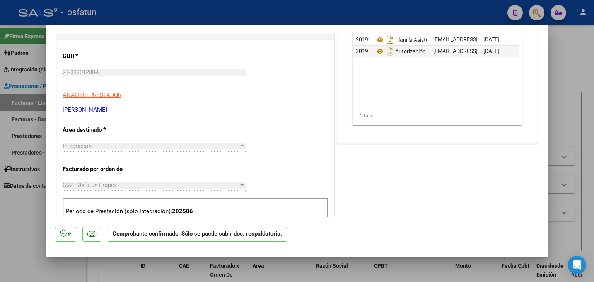
click at [301, 10] on div at bounding box center [297, 141] width 594 height 282
